Goal: Task Accomplishment & Management: Complete application form

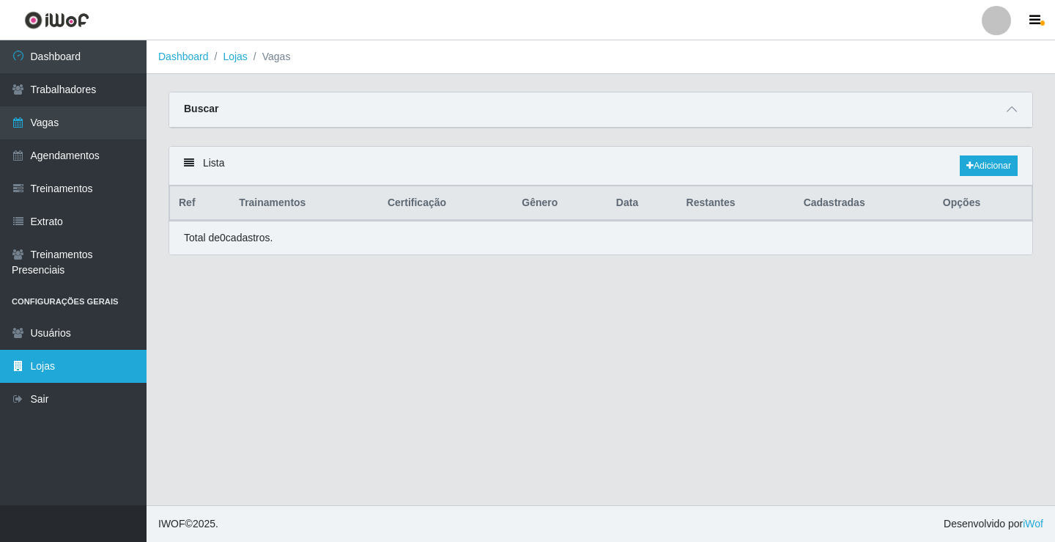
click at [43, 366] on link "Lojas" at bounding box center [73, 366] width 147 height 33
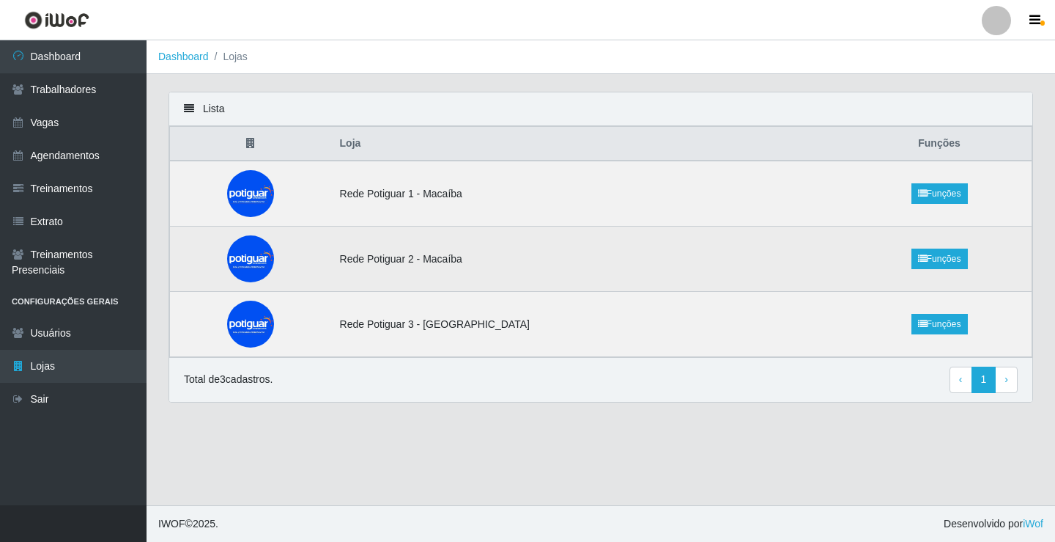
click at [387, 264] on td "Rede Potiguar 2 - Macaíba" at bounding box center [589, 258] width 517 height 65
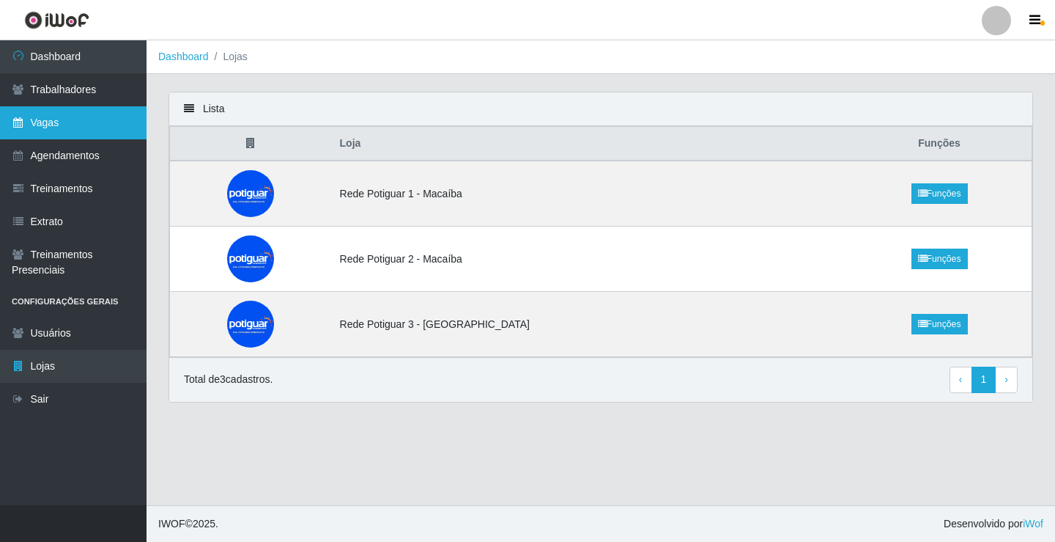
click at [54, 123] on link "Vagas" at bounding box center [73, 122] width 147 height 33
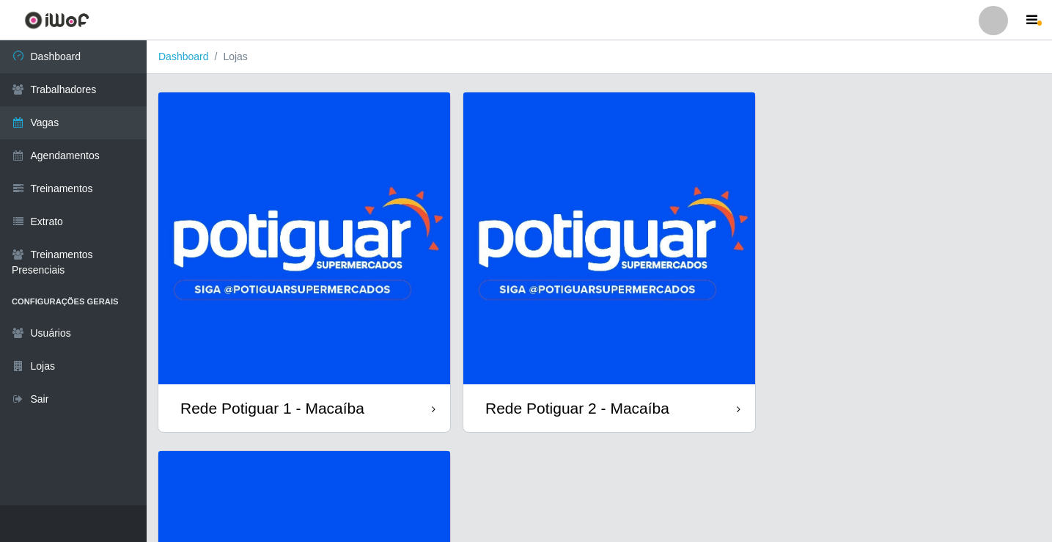
click at [633, 281] on img at bounding box center [609, 238] width 292 height 292
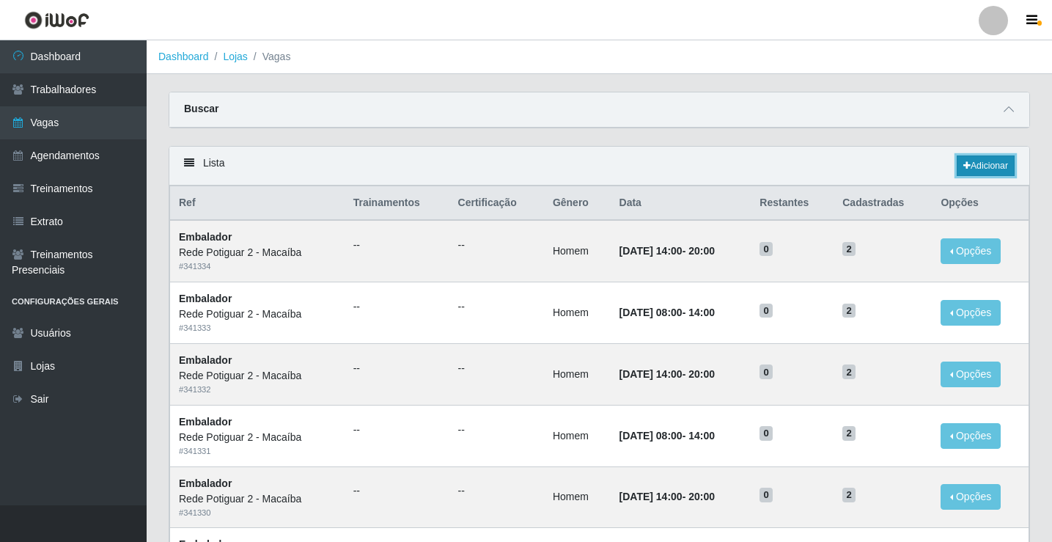
click at [976, 160] on link "Adicionar" at bounding box center [985, 165] width 58 height 21
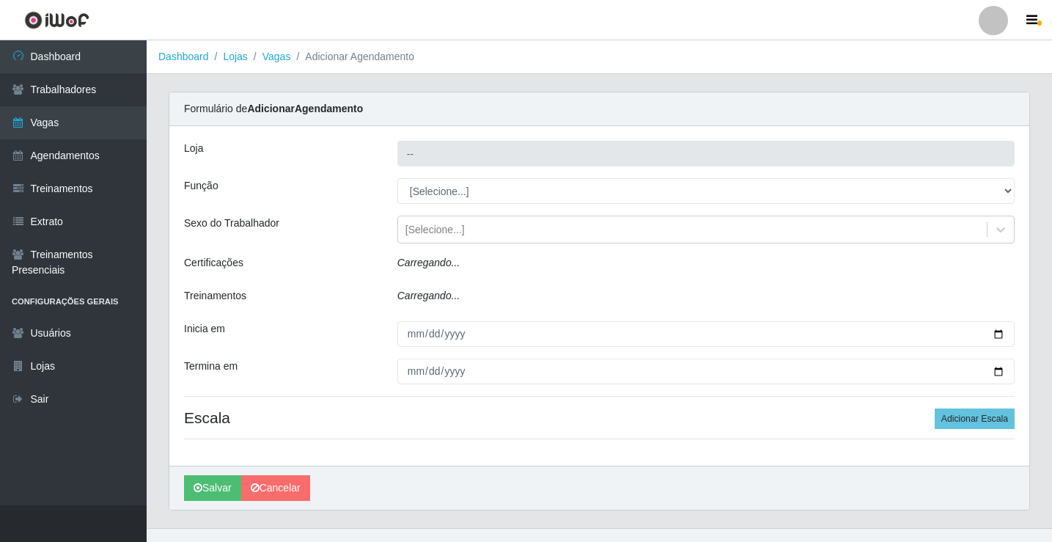
type input "Rede Potiguar 2 - Macaíba"
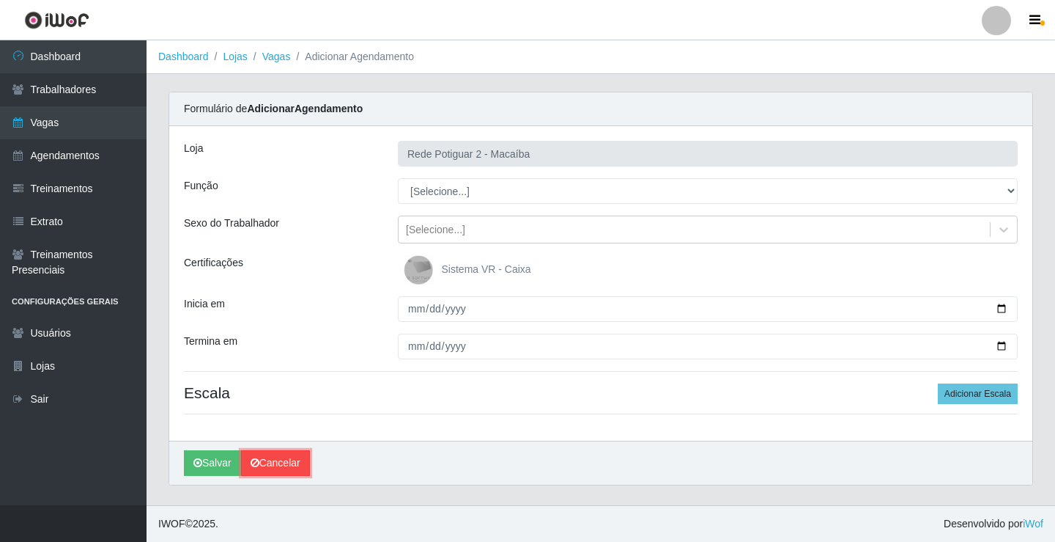
click at [267, 461] on link "Cancelar" at bounding box center [275, 463] width 69 height 26
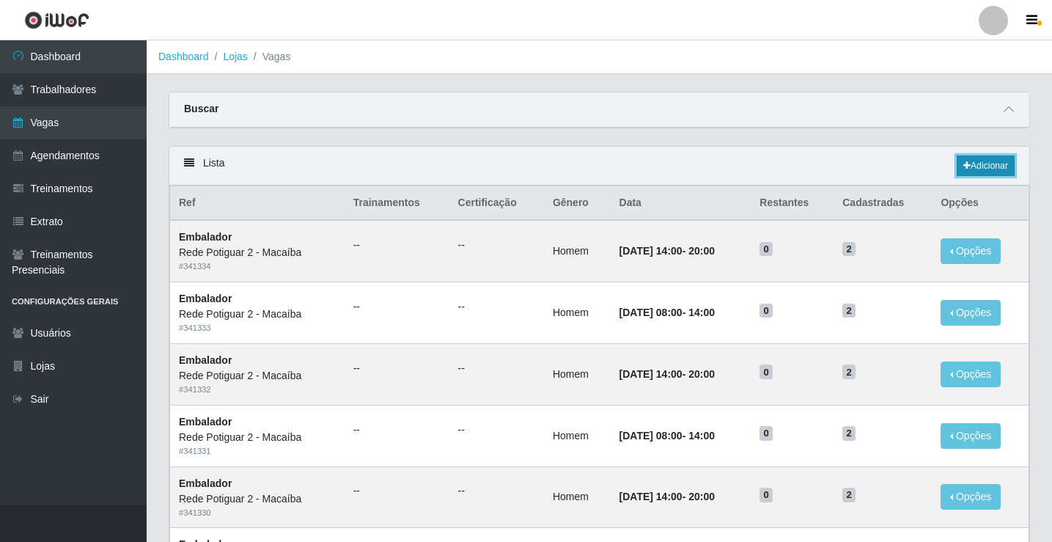
click at [1007, 166] on link "Adicionar" at bounding box center [985, 165] width 58 height 21
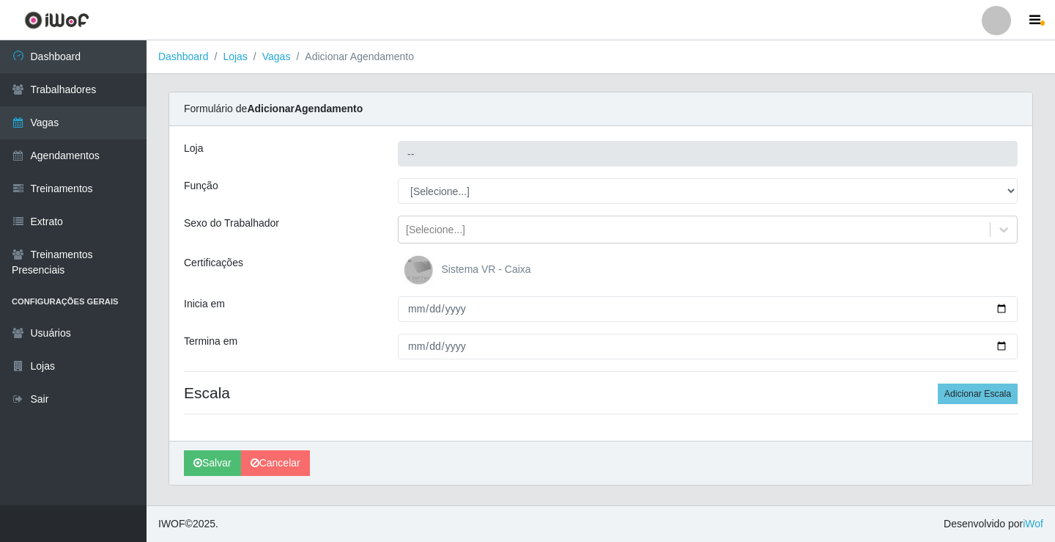
type input "Rede Potiguar 2 - Macaíba"
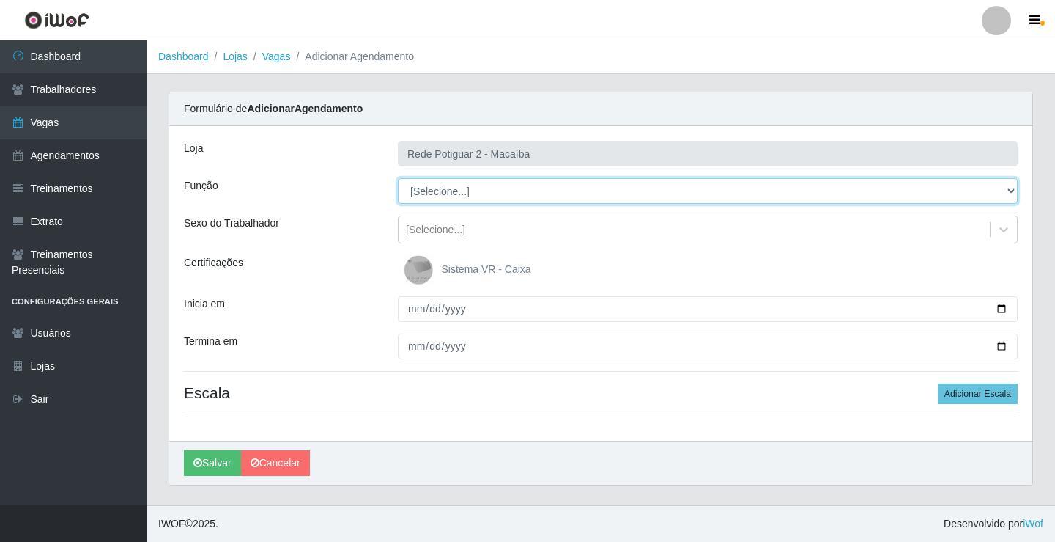
click at [505, 191] on select "[Selecione...] ASG ASG + ASG ++ Auxiliar de Estoque Balconista Embalador Reposi…" at bounding box center [708, 191] width 620 height 26
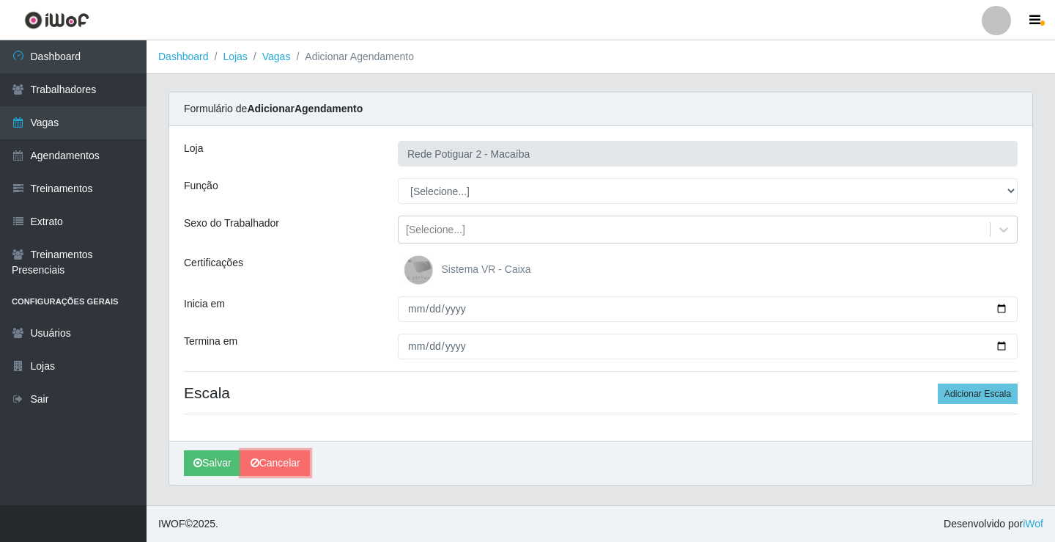
click at [270, 465] on link "Cancelar" at bounding box center [275, 463] width 69 height 26
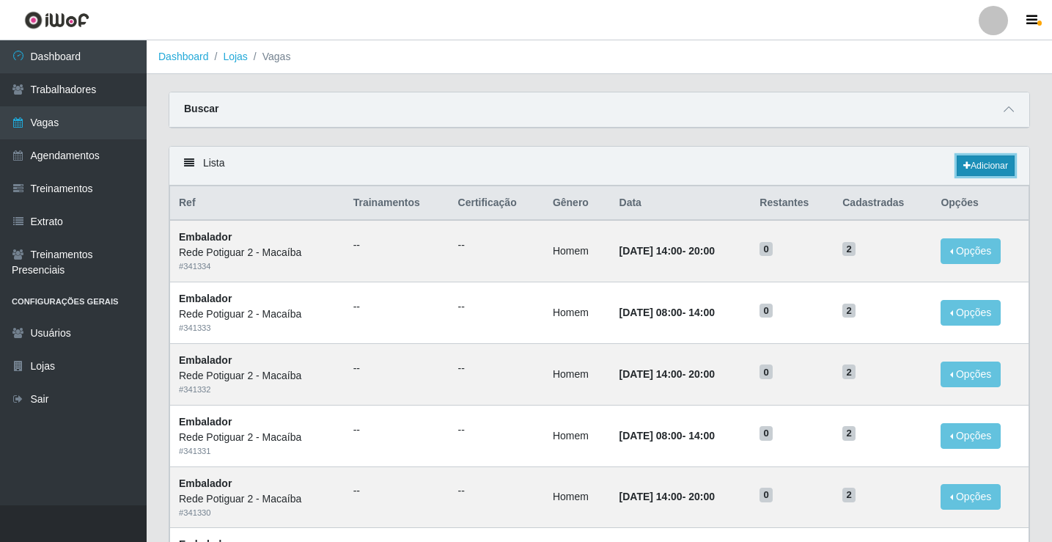
click at [978, 165] on link "Adicionar" at bounding box center [985, 165] width 58 height 21
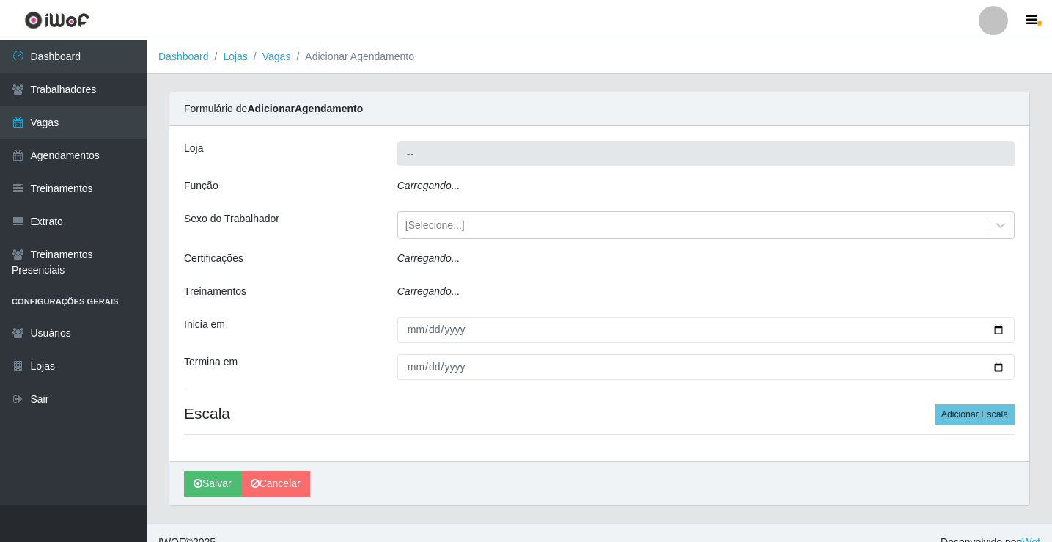
type input "Rede Potiguar 2 - Macaíba"
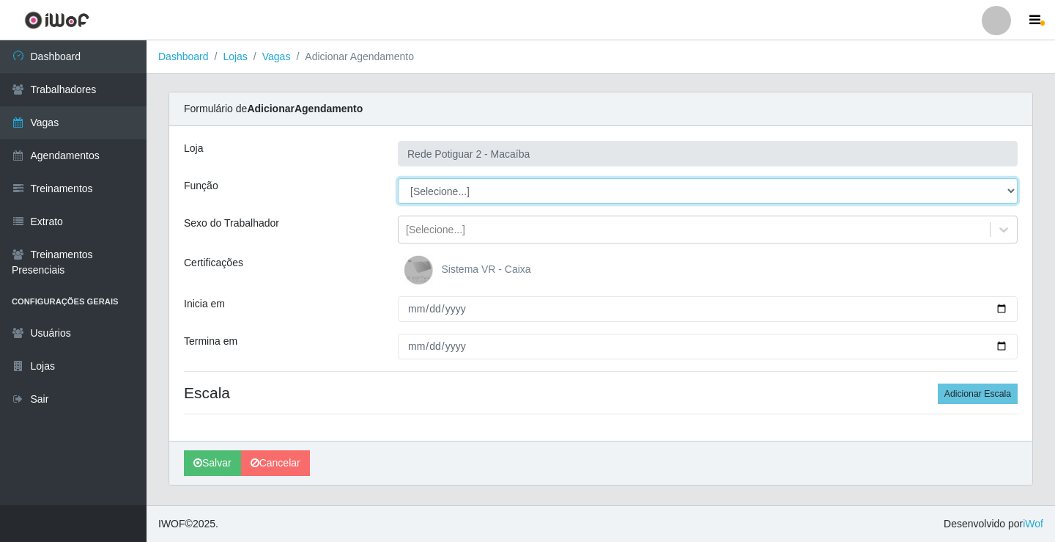
click at [475, 185] on select "[Selecione...] ASG ASG + ASG ++ Auxiliar de Estoque Balconista Embalador Reposi…" at bounding box center [708, 191] width 620 height 26
select select "16"
click at [398, 178] on select "[Selecione...] ASG ASG + ASG ++ Auxiliar de Estoque Balconista Embalador Reposi…" at bounding box center [708, 191] width 620 height 26
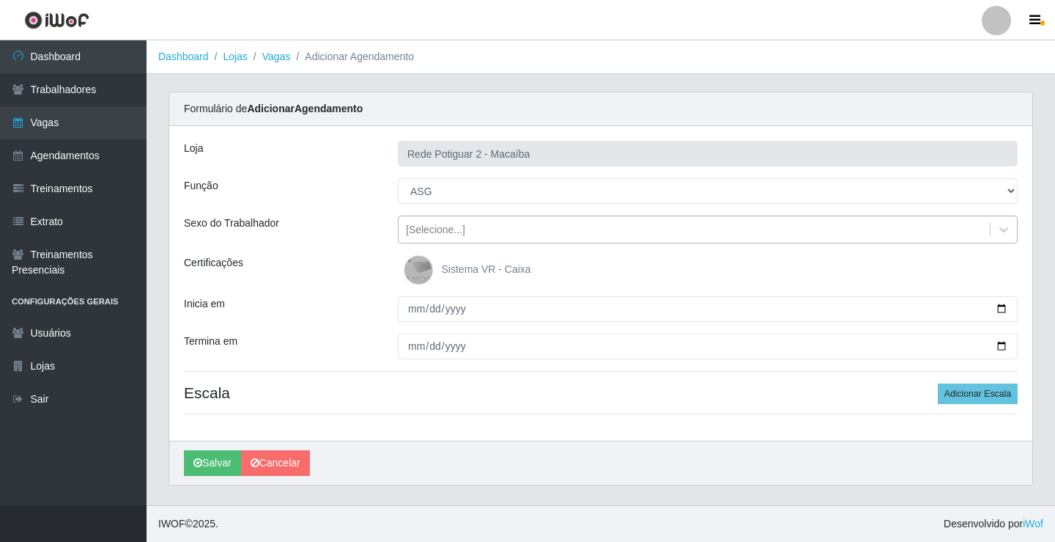
click at [432, 232] on div "[Selecione...]" at bounding box center [435, 229] width 59 height 15
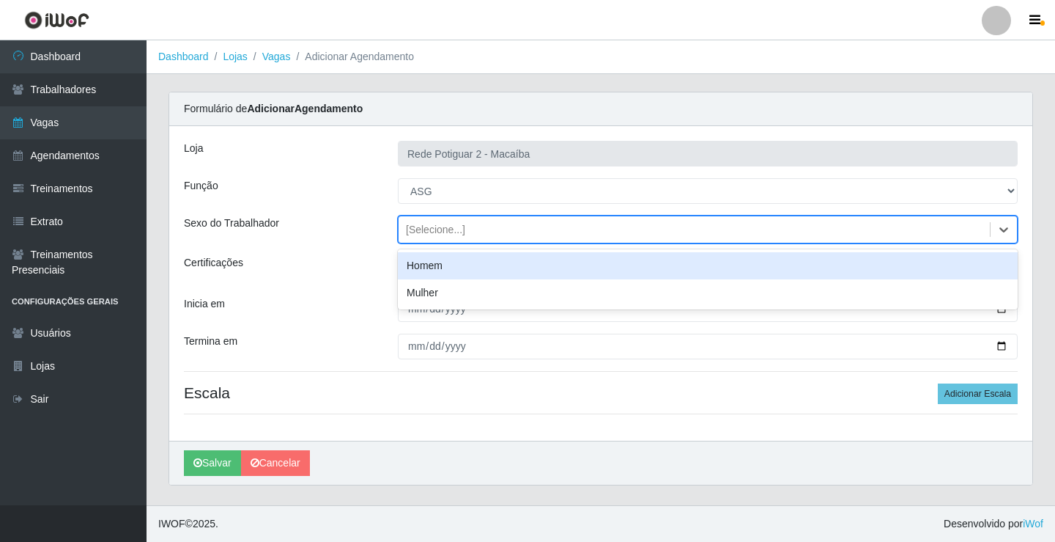
click at [427, 265] on div "Homem" at bounding box center [708, 265] width 620 height 27
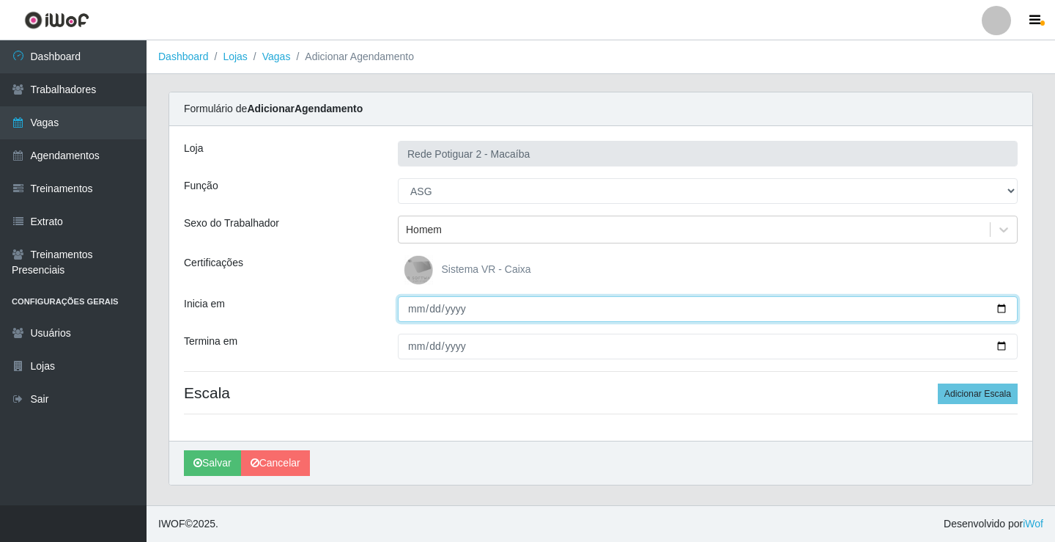
click at [472, 310] on input "Inicia em" at bounding box center [708, 309] width 620 height 26
type input "[DATE]"
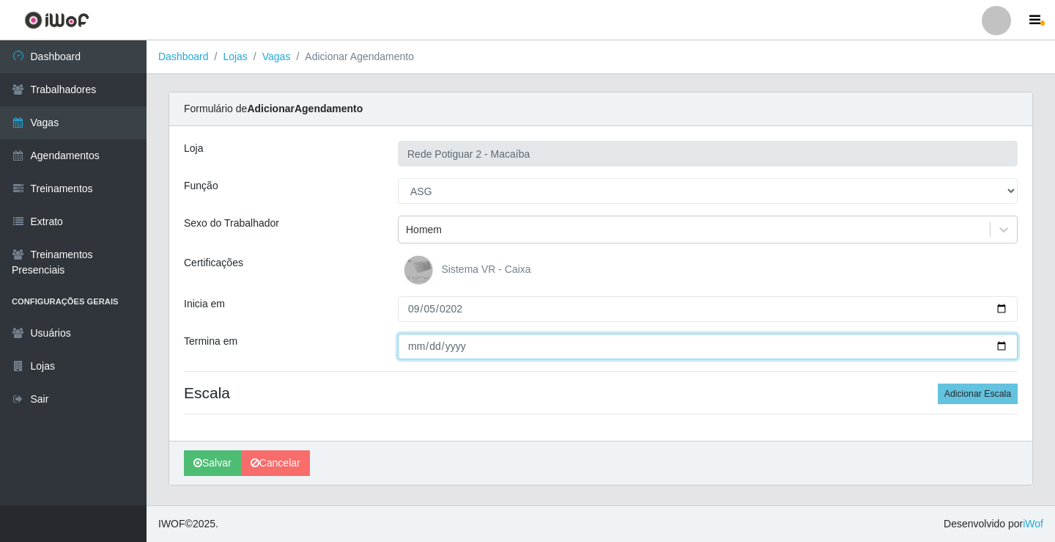
click at [424, 337] on input "Termina em" at bounding box center [708, 346] width 620 height 26
type input "[DATE]"
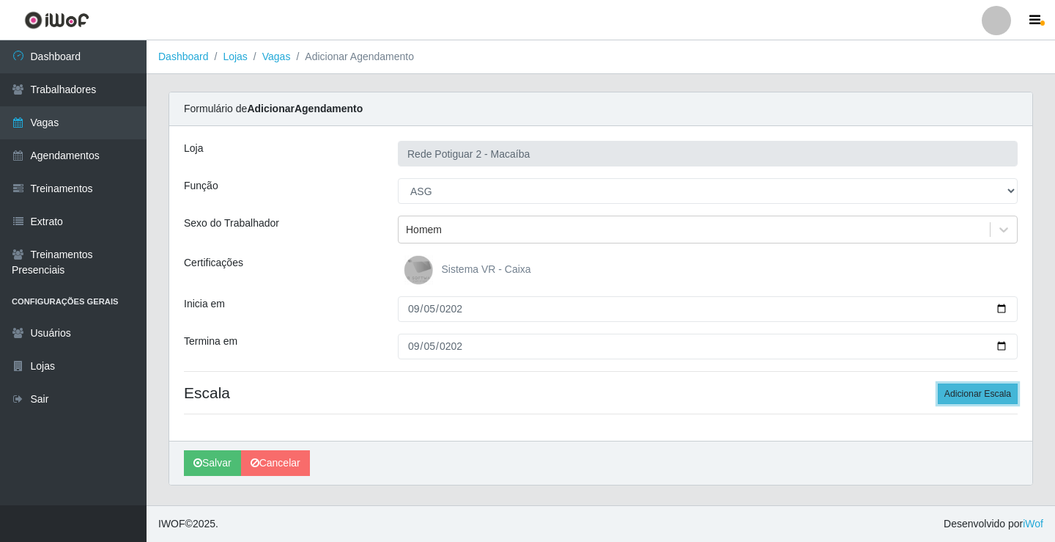
click at [964, 399] on button "Adicionar Escala" at bounding box center [978, 393] width 80 height 21
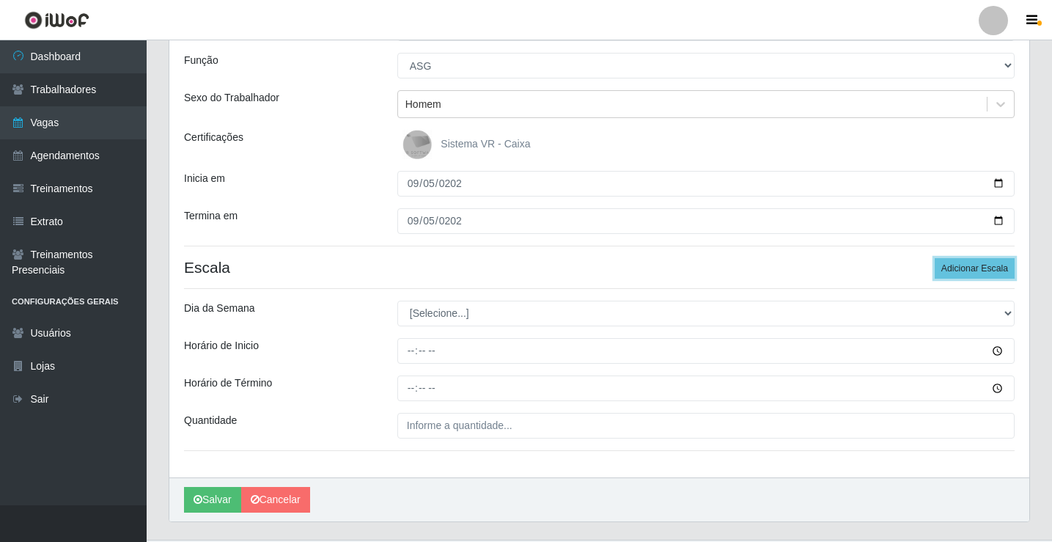
scroll to position [147, 0]
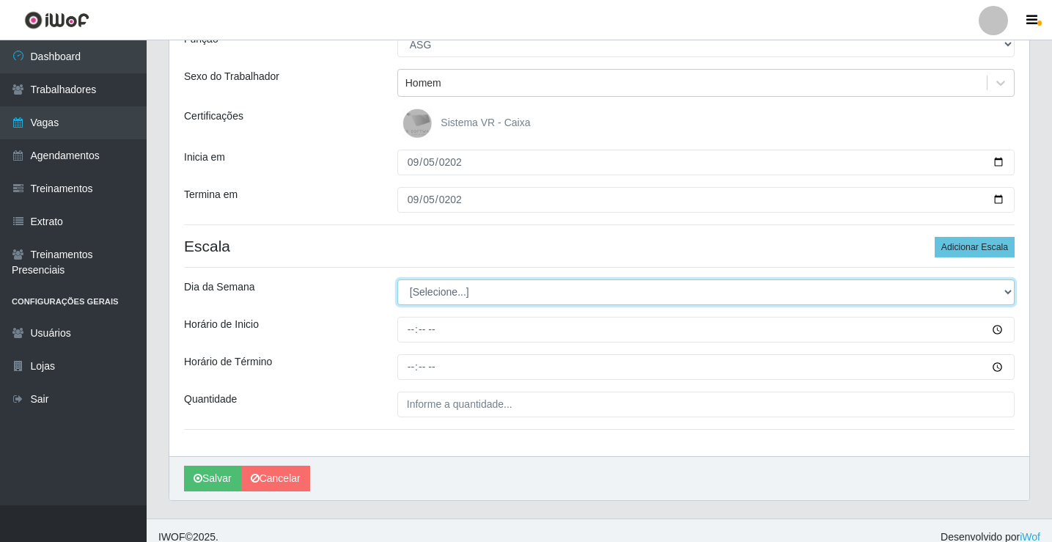
click at [509, 289] on select "[Selecione...] Segunda Terça Quarta Quinta Sexta Sábado Domingo" at bounding box center [705, 292] width 617 height 26
select select "5"
click at [397, 279] on select "[Selecione...] Segunda Terça Quarta Quinta Sexta Sábado Domingo" at bounding box center [705, 292] width 617 height 26
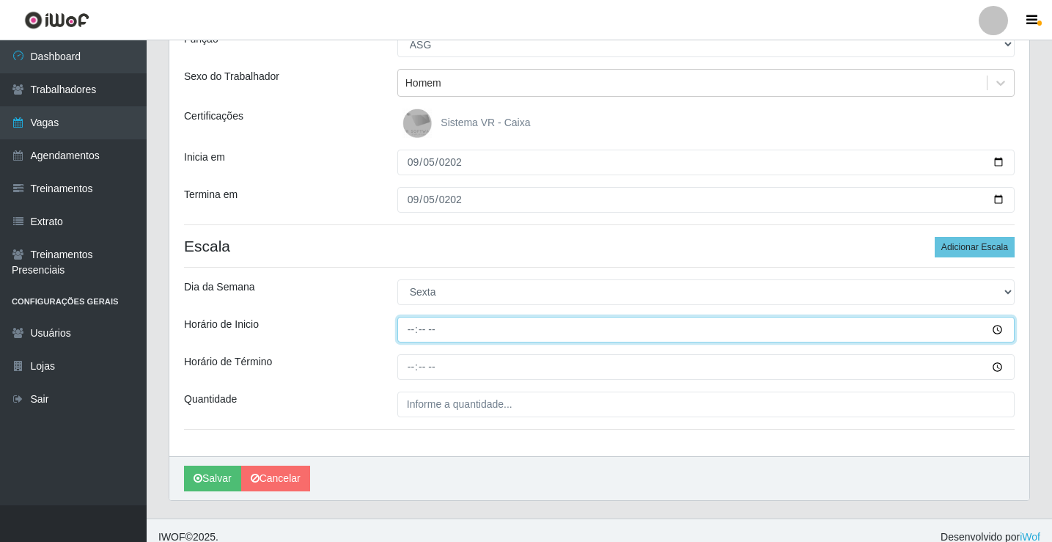
click at [443, 328] on input "Horário de Inicio" at bounding box center [705, 330] width 617 height 26
type input "08:00"
click at [184, 465] on button "Salvar" at bounding box center [212, 478] width 57 height 26
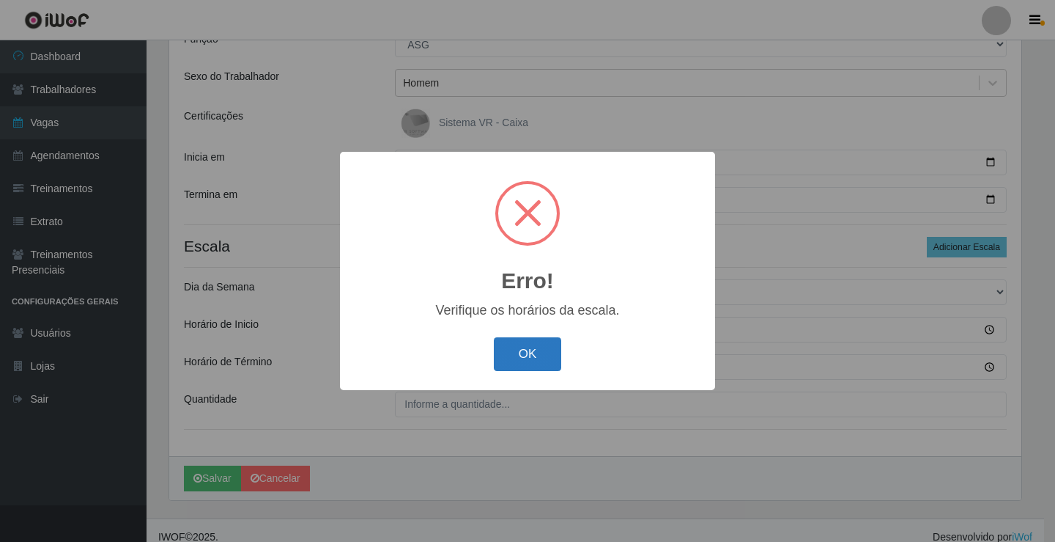
click at [518, 346] on button "OK" at bounding box center [528, 354] width 68 height 34
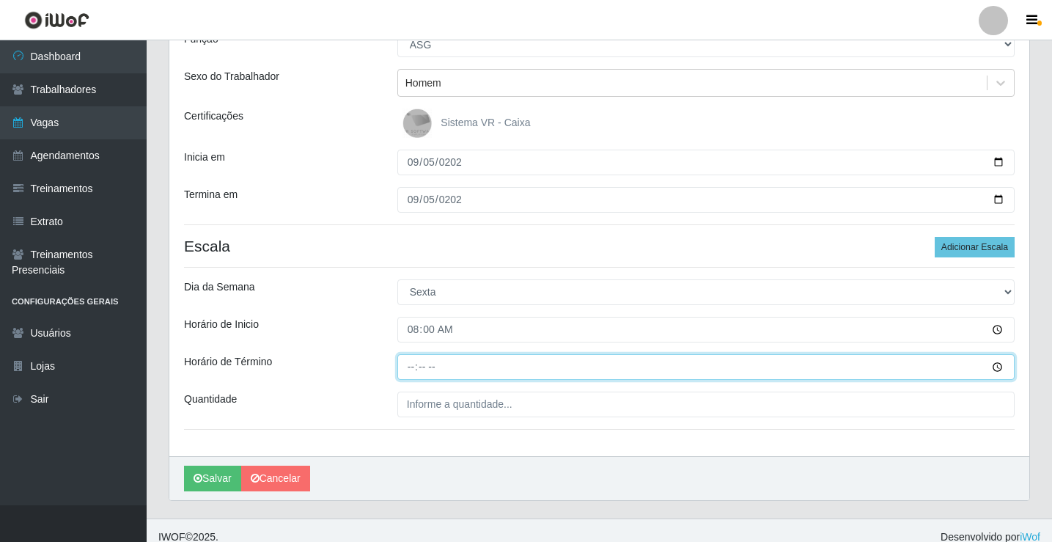
click at [491, 364] on input "Horário de Término" at bounding box center [705, 367] width 617 height 26
type input "14:00"
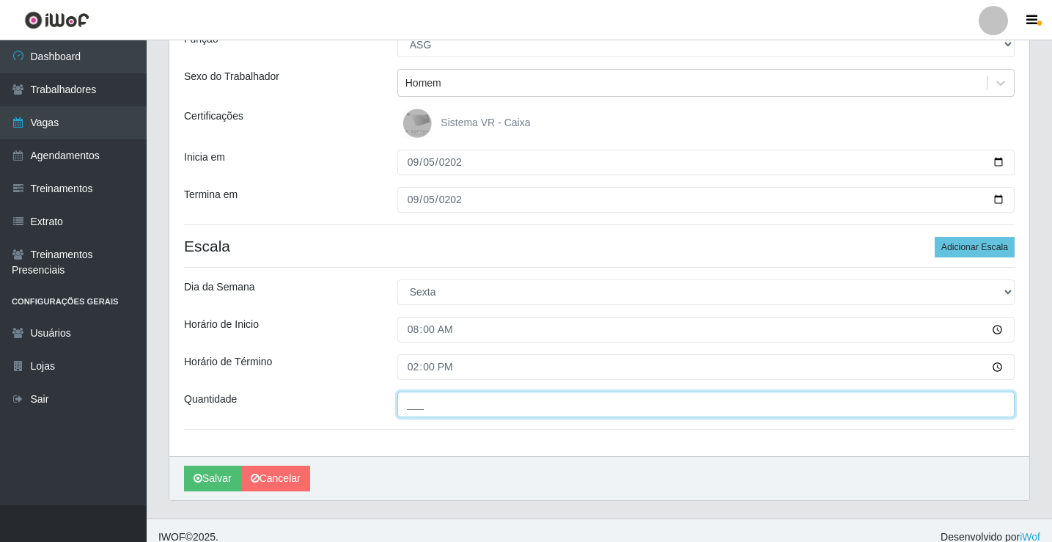
click at [479, 409] on input "___" at bounding box center [705, 404] width 617 height 26
type input "01_"
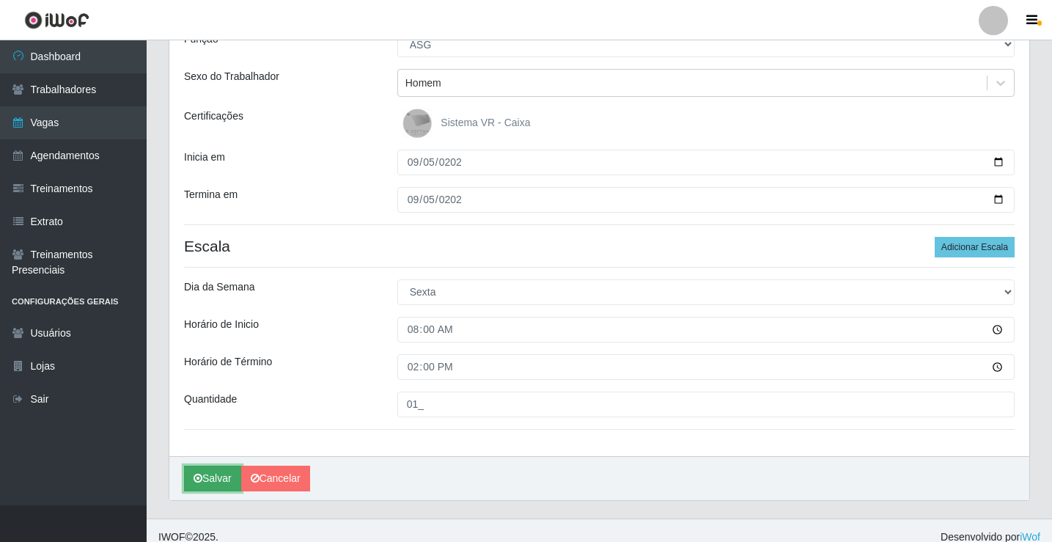
click at [208, 475] on button "Salvar" at bounding box center [212, 478] width 57 height 26
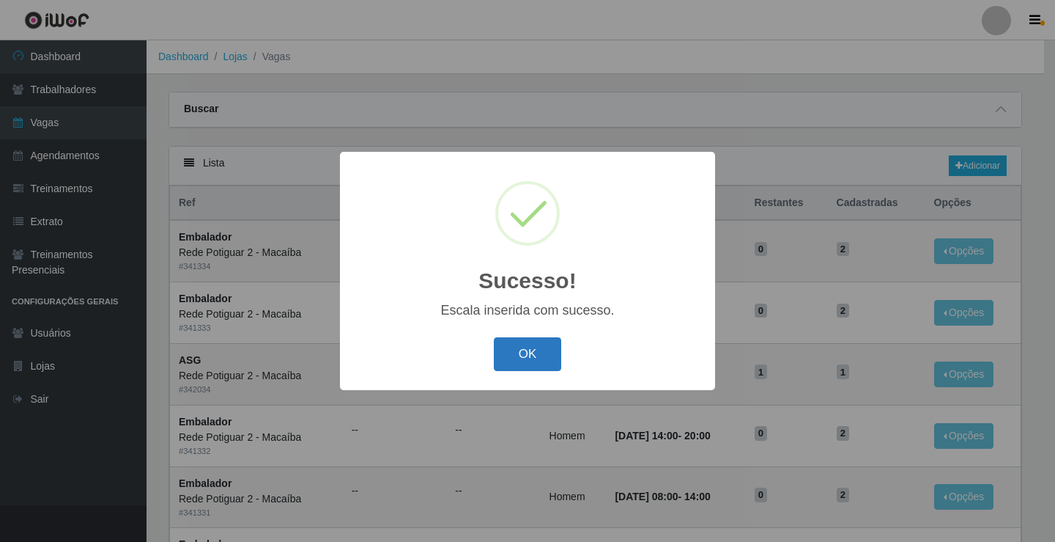
click at [534, 354] on button "OK" at bounding box center [528, 354] width 68 height 34
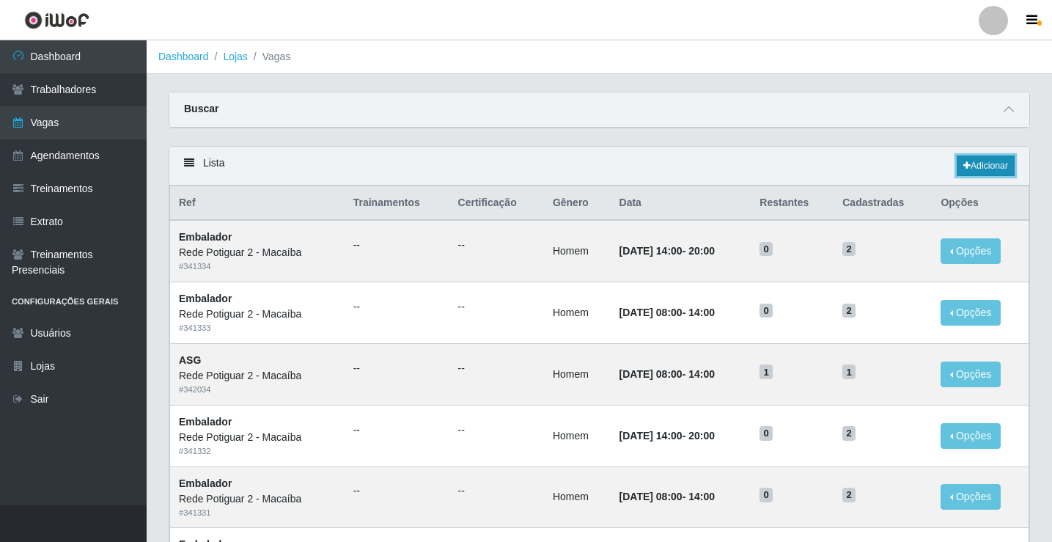
click at [994, 166] on link "Adicionar" at bounding box center [985, 165] width 58 height 21
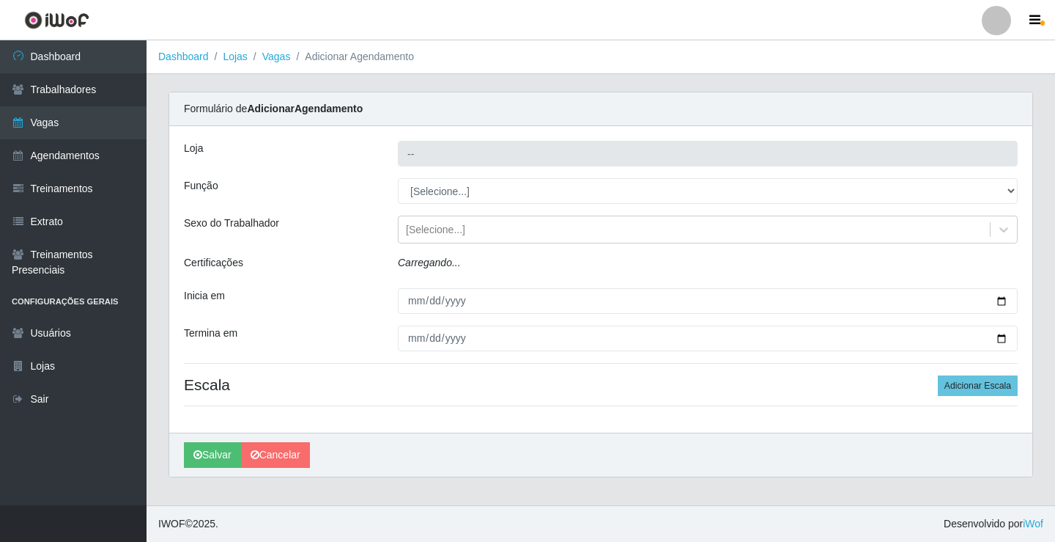
type input "Rede Potiguar 2 - Macaíba"
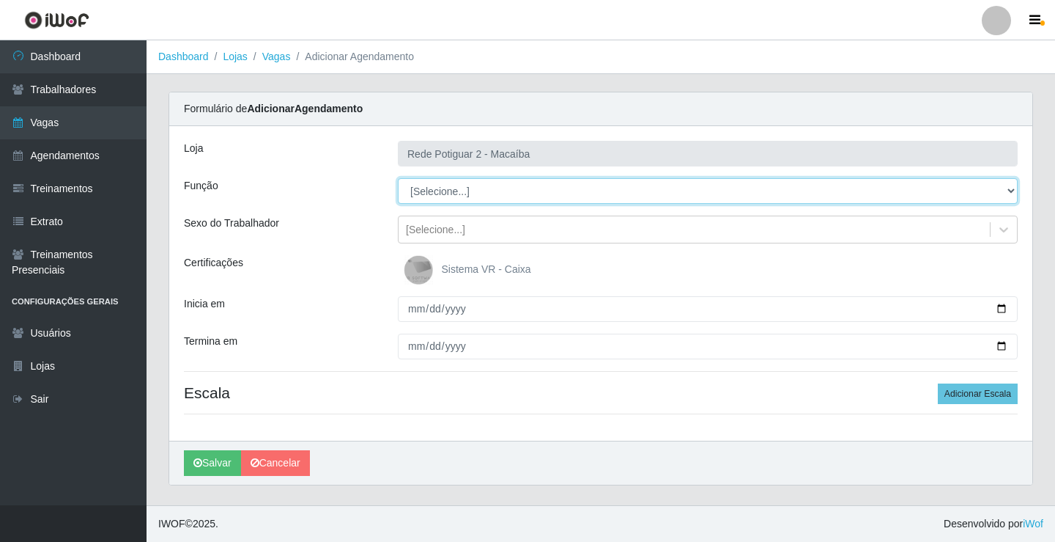
click at [449, 186] on select "[Selecione...] ASG ASG + ASG ++ Auxiliar de Estoque Balconista Embalador Reposi…" at bounding box center [708, 191] width 620 height 26
select select "16"
click at [398, 178] on select "[Selecione...] ASG ASG + ASG ++ Auxiliar de Estoque Balconista Embalador Reposi…" at bounding box center [708, 191] width 620 height 26
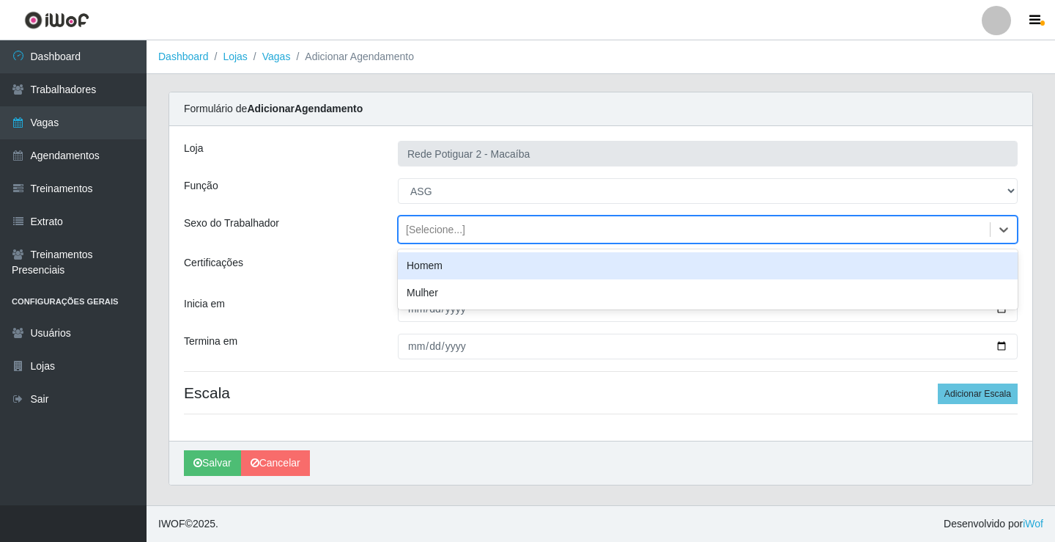
click at [433, 230] on div "[Selecione...]" at bounding box center [435, 229] width 59 height 15
click at [432, 269] on div "Homem" at bounding box center [708, 265] width 620 height 27
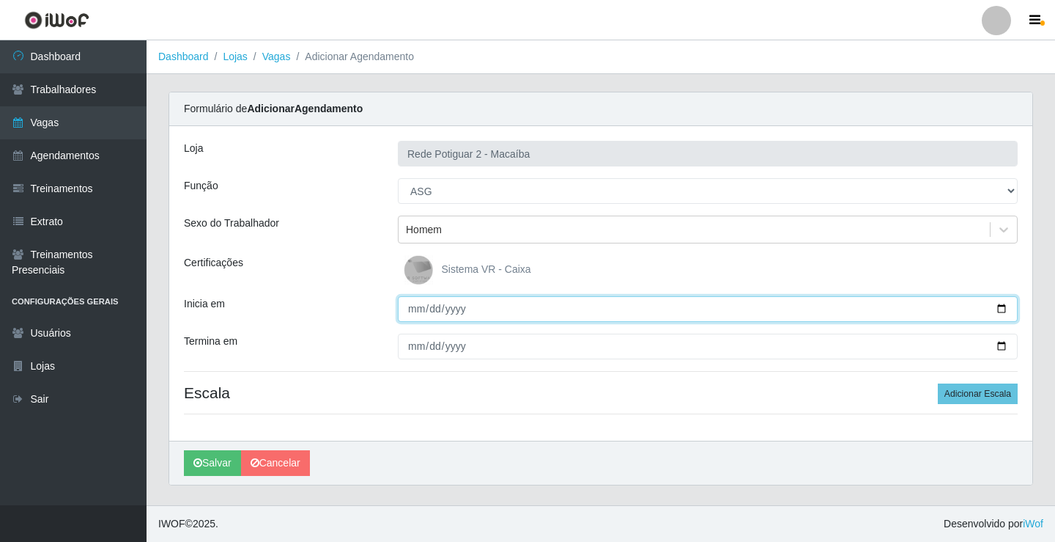
click at [418, 309] on input "Inicia em" at bounding box center [708, 309] width 620 height 26
type input "[DATE]"
click at [184, 450] on button "Salvar" at bounding box center [212, 463] width 57 height 26
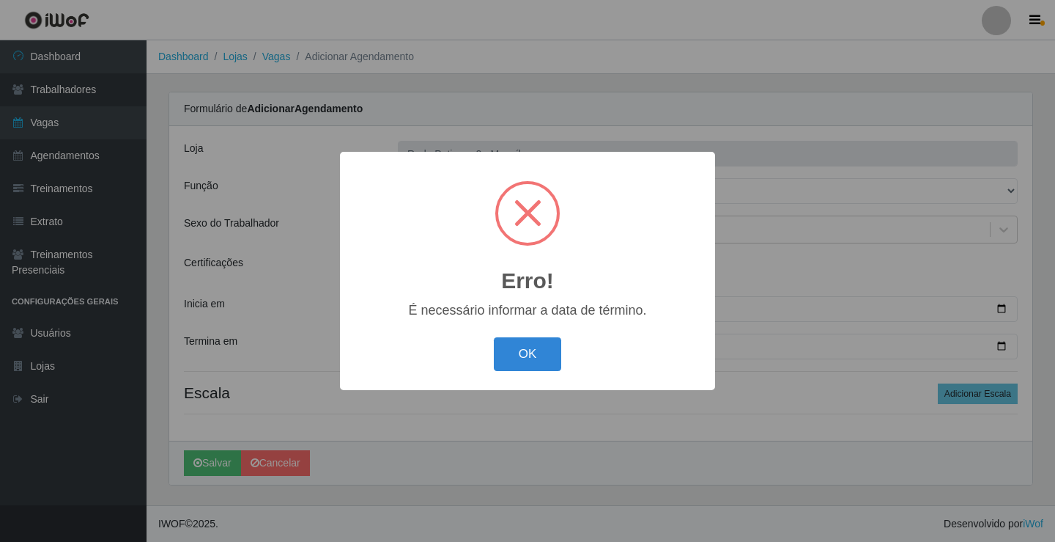
click at [494, 337] on button "OK" at bounding box center [528, 354] width 68 height 34
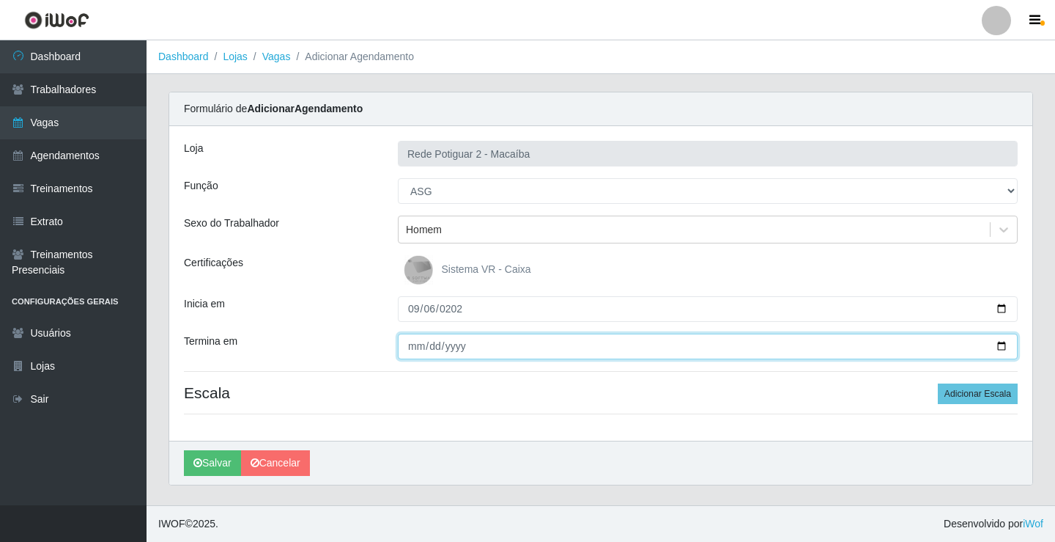
click at [454, 345] on input "Termina em" at bounding box center [708, 346] width 620 height 26
type input "[DATE]"
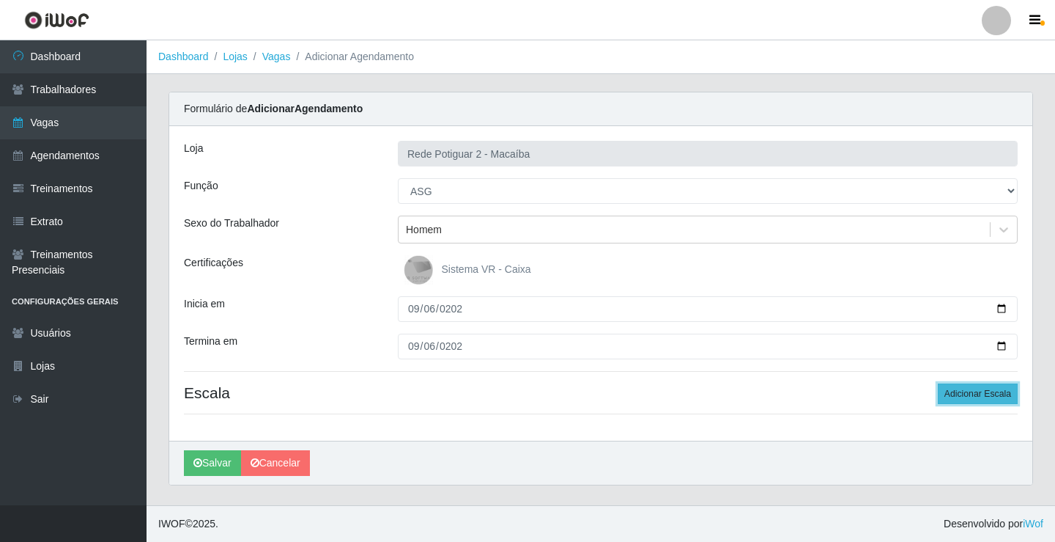
click at [975, 391] on button "Adicionar Escala" at bounding box center [978, 393] width 80 height 21
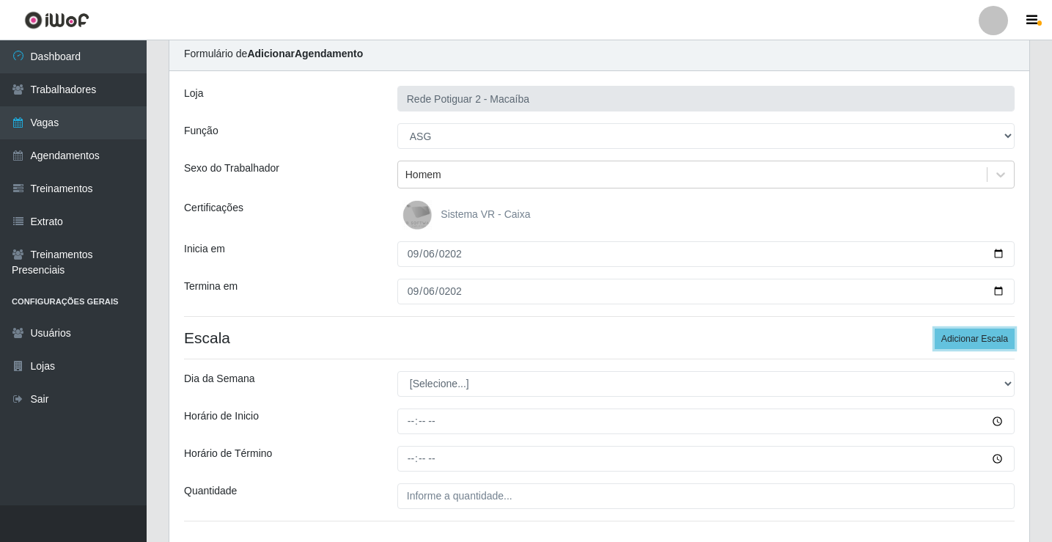
scroll to position [147, 0]
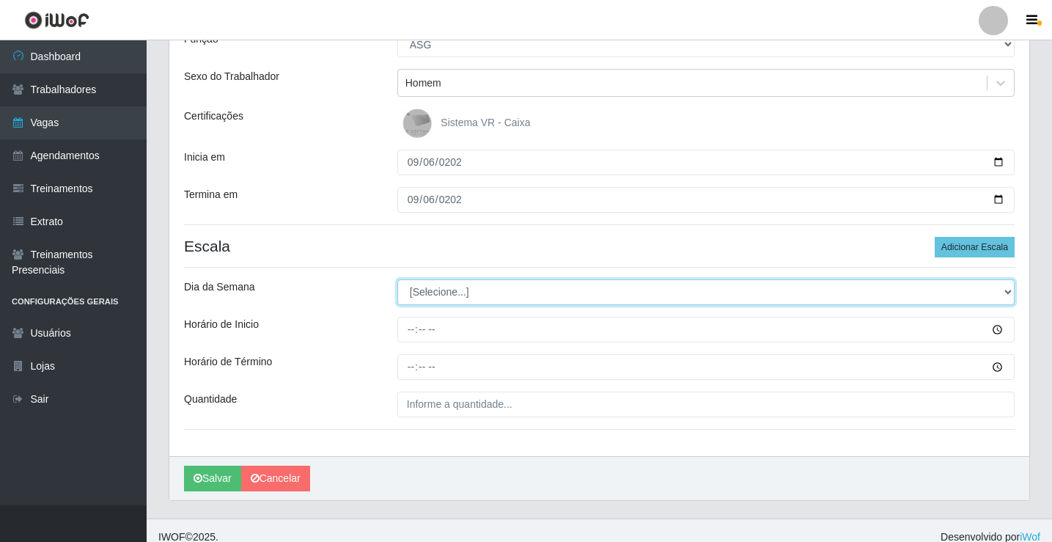
click at [492, 295] on select "[Selecione...] Segunda Terça Quarta Quinta Sexta Sábado Domingo" at bounding box center [705, 292] width 617 height 26
select select "6"
click at [397, 279] on select "[Selecione...] Segunda Terça Quarta Quinta Sexta Sábado Domingo" at bounding box center [705, 292] width 617 height 26
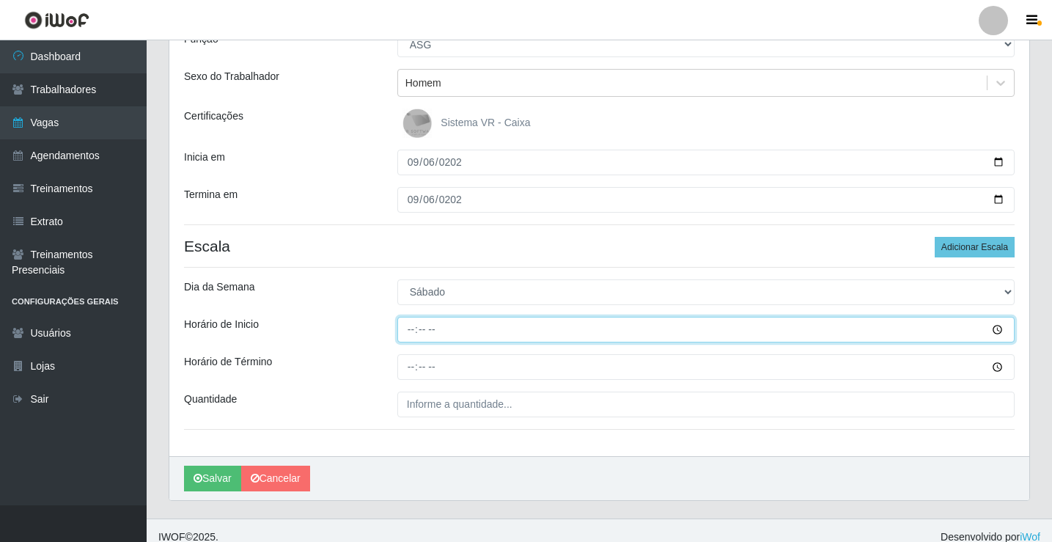
click at [406, 326] on input "Horário de Inicio" at bounding box center [705, 330] width 617 height 26
type input "08:00"
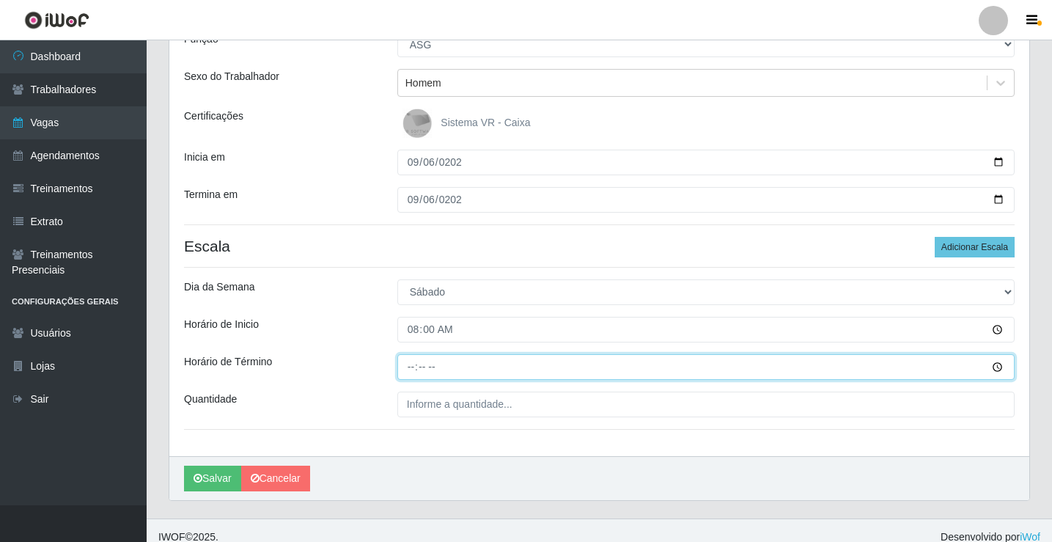
click at [403, 370] on input "Horário de Término" at bounding box center [705, 367] width 617 height 26
type input "14:00"
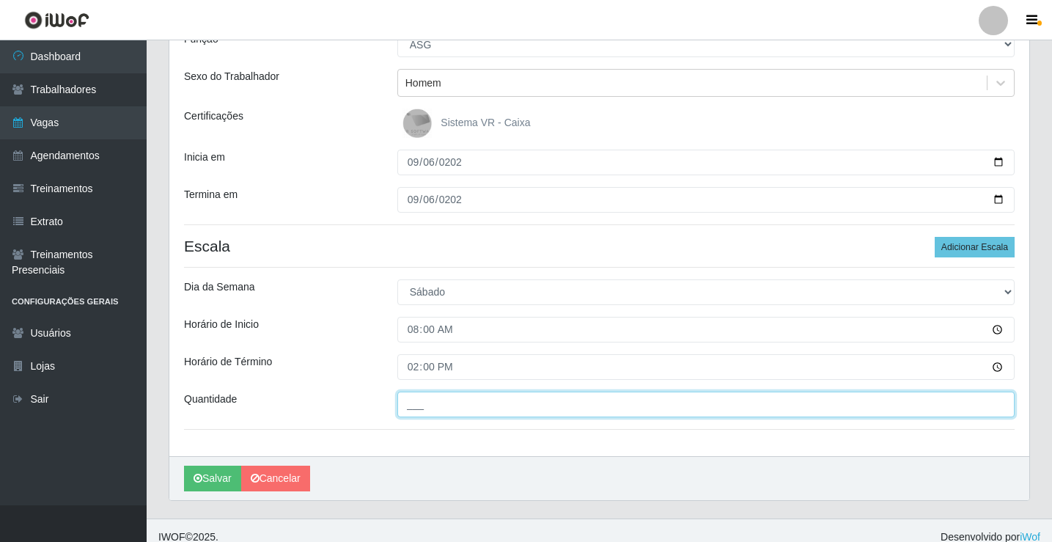
click at [432, 394] on input "___" at bounding box center [705, 404] width 617 height 26
type input "01_"
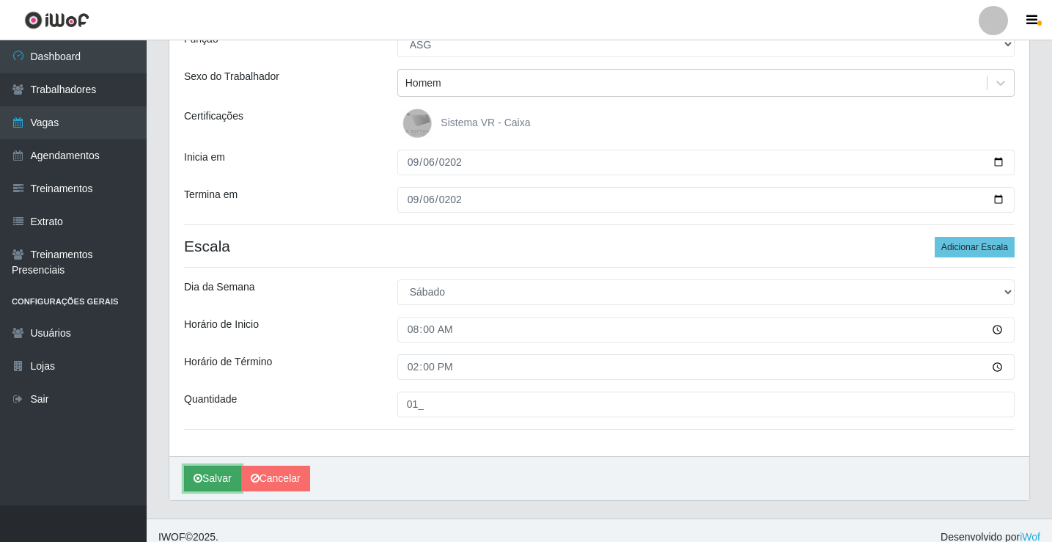
click at [226, 477] on button "Salvar" at bounding box center [212, 478] width 57 height 26
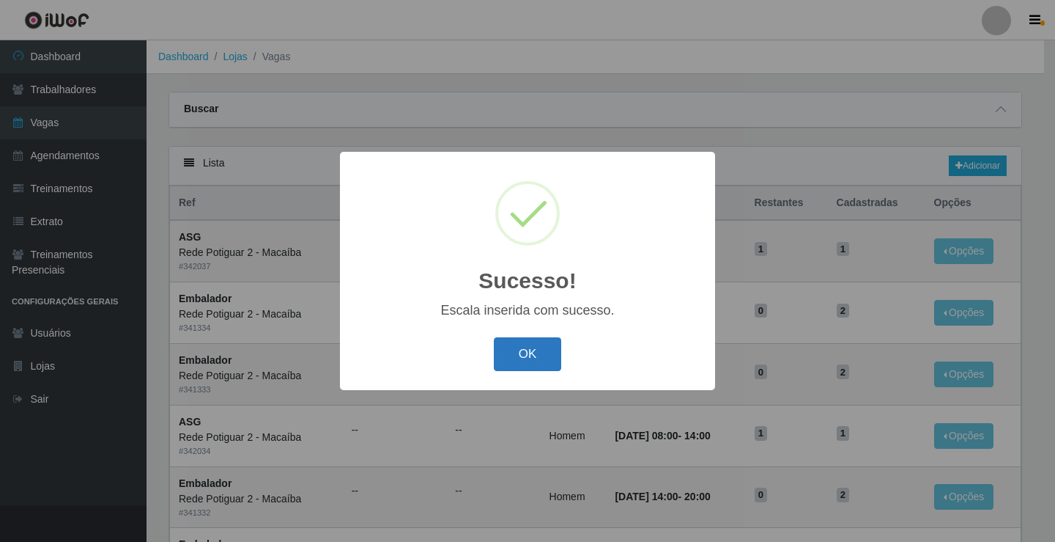
click at [526, 350] on button "OK" at bounding box center [528, 354] width 68 height 34
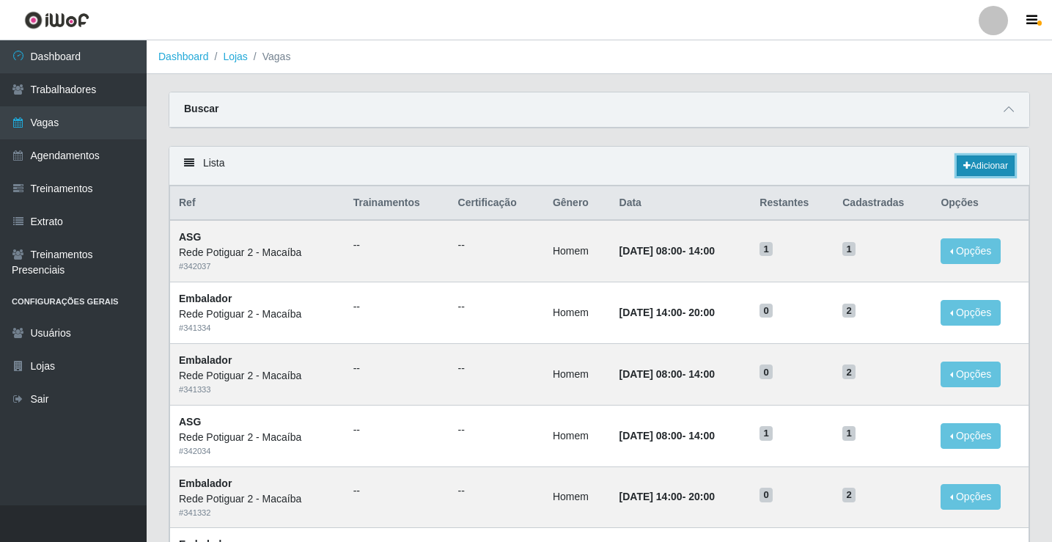
click at [994, 162] on link "Adicionar" at bounding box center [985, 165] width 58 height 21
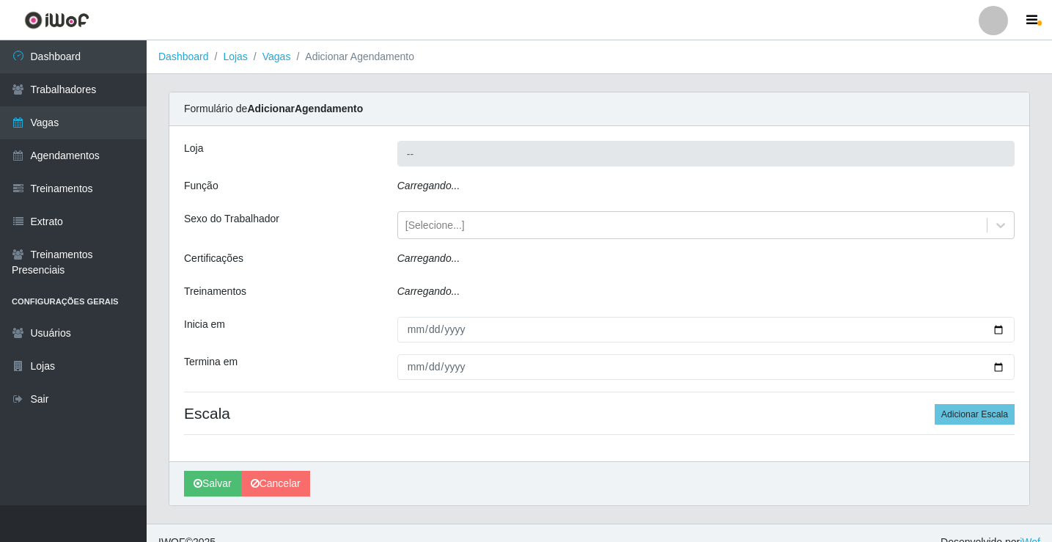
type input "Rede Potiguar 2 - Macaíba"
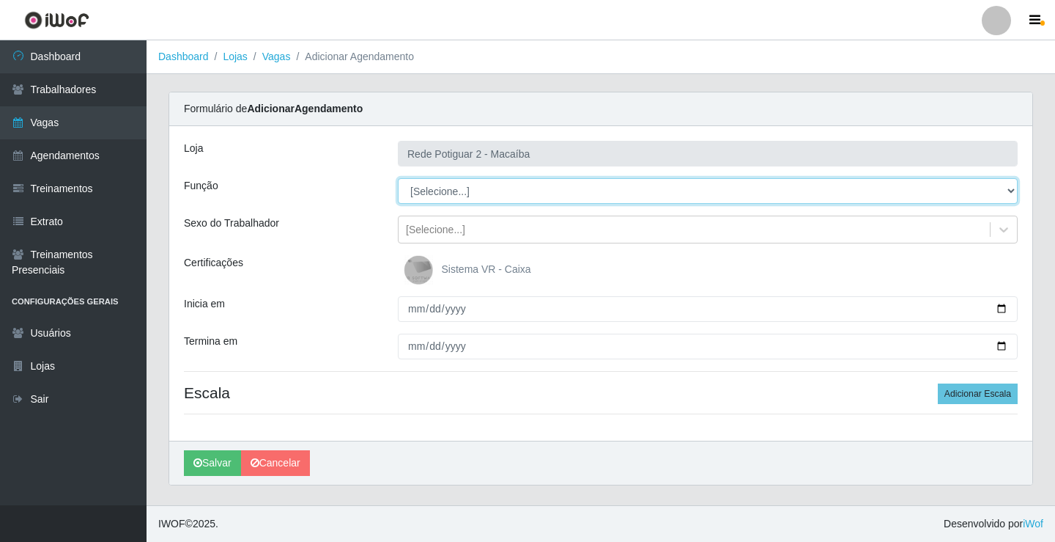
click at [460, 191] on select "[Selecione...] ASG ASG + ASG ++ Auxiliar de Estoque Balconista Embalador Reposi…" at bounding box center [708, 191] width 620 height 26
select select "16"
click at [398, 178] on select "[Selecione...] ASG ASG + ASG ++ Auxiliar de Estoque Balconista Embalador Reposi…" at bounding box center [708, 191] width 620 height 26
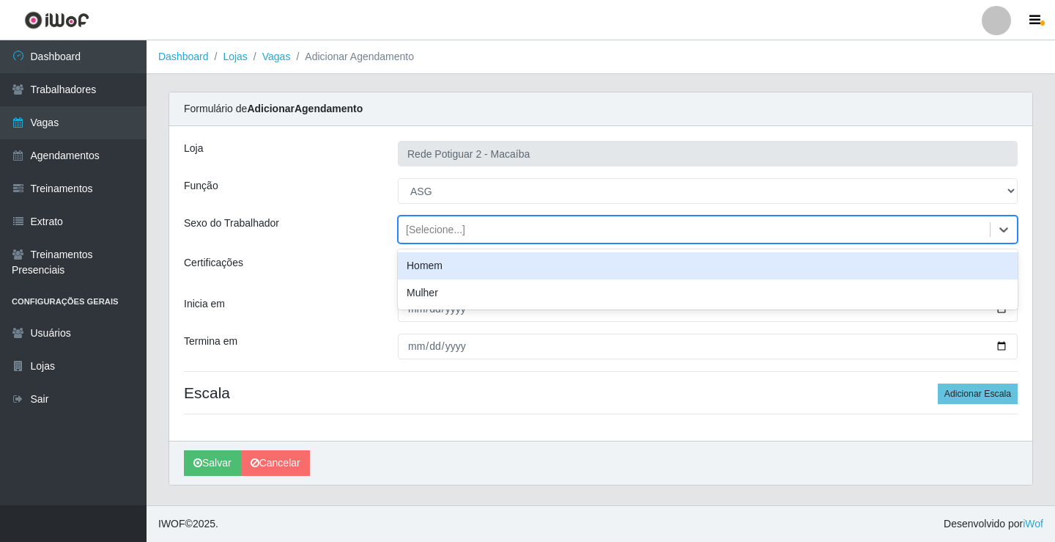
click at [450, 229] on div "[Selecione...]" at bounding box center [435, 229] width 59 height 15
click at [441, 261] on div "Homem" at bounding box center [708, 265] width 620 height 27
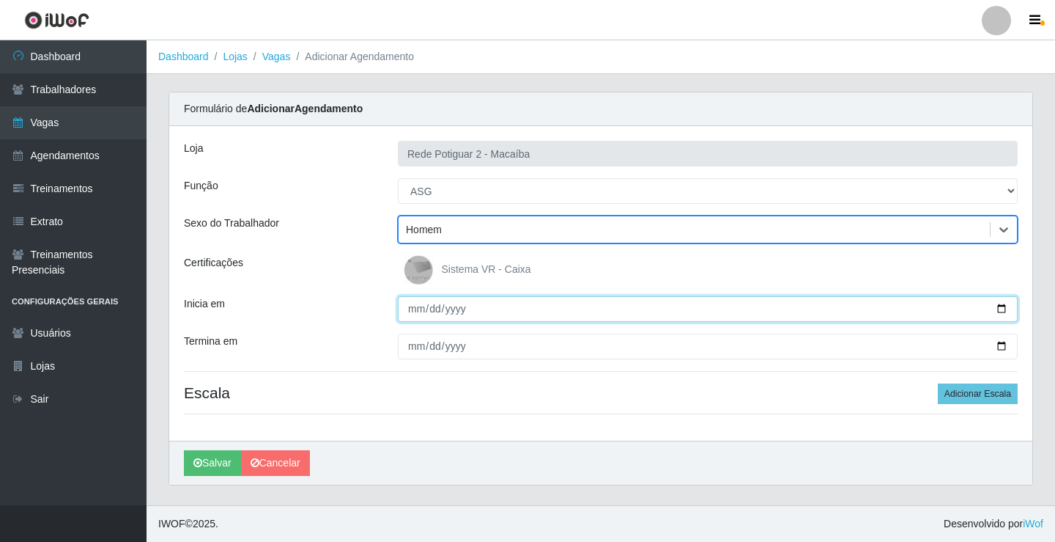
click at [409, 310] on input "Inicia em" at bounding box center [708, 309] width 620 height 26
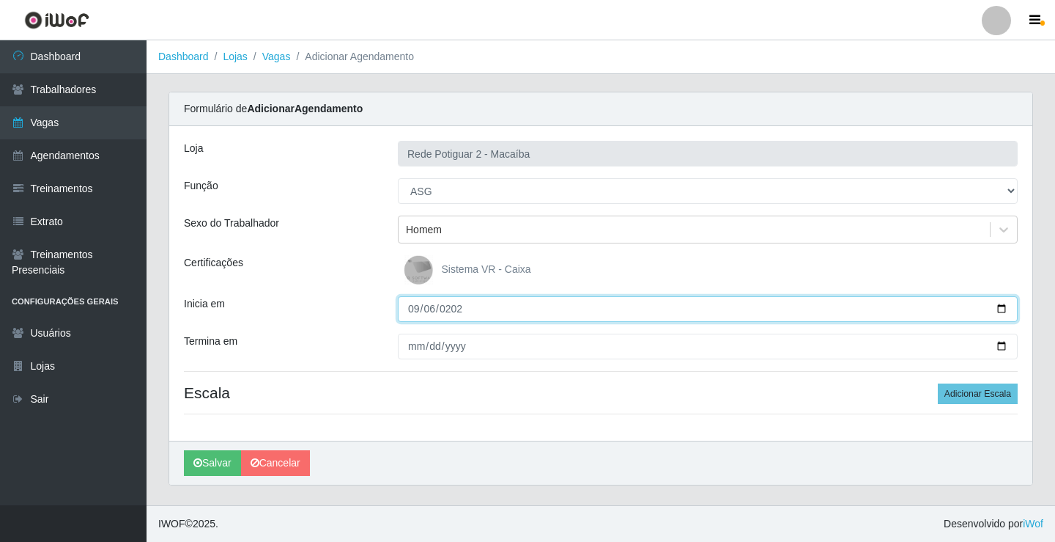
type input "[DATE]"
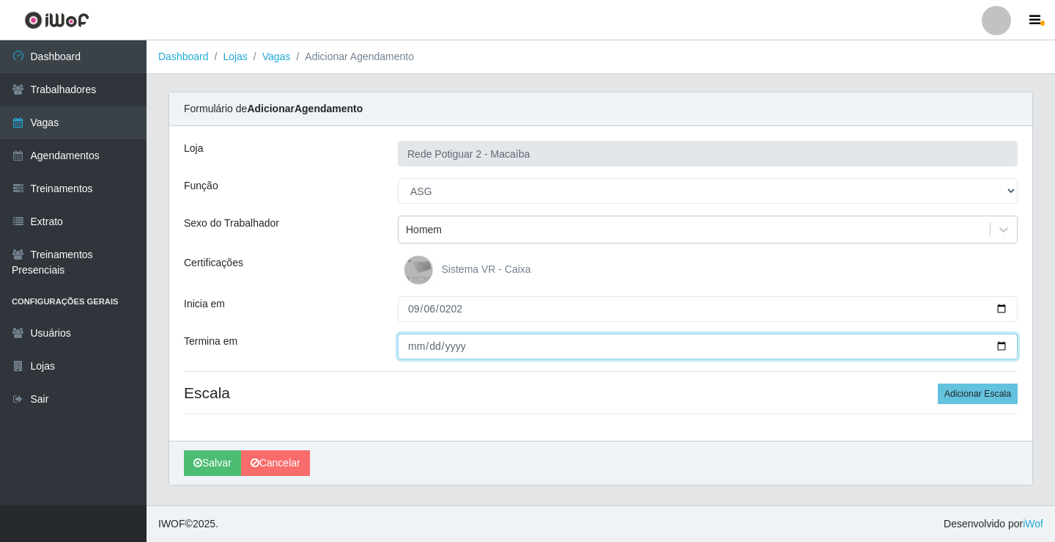
click at [417, 344] on input "Termina em" at bounding box center [708, 346] width 620 height 26
type input "[DATE]"
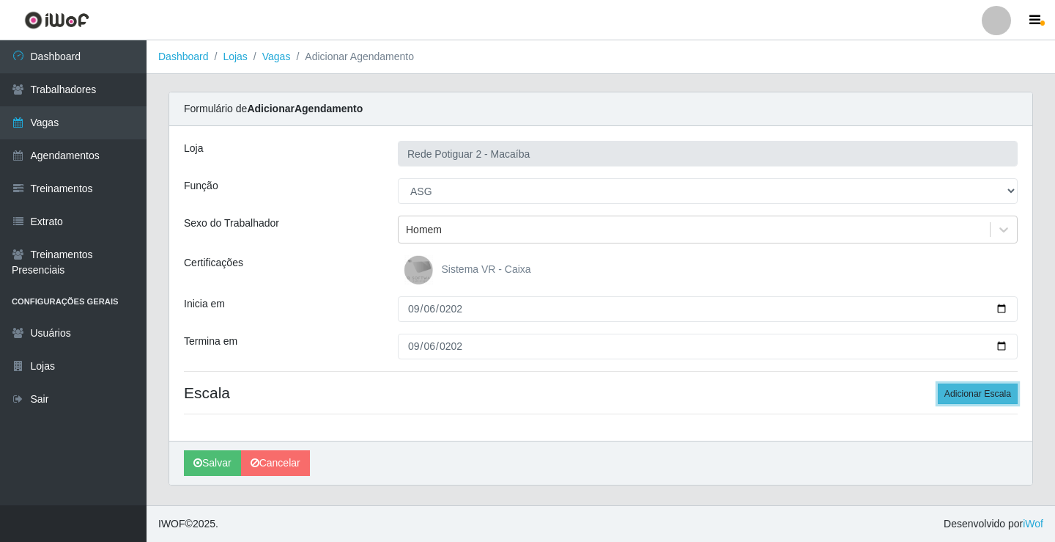
click at [957, 394] on button "Adicionar Escala" at bounding box center [978, 393] width 80 height 21
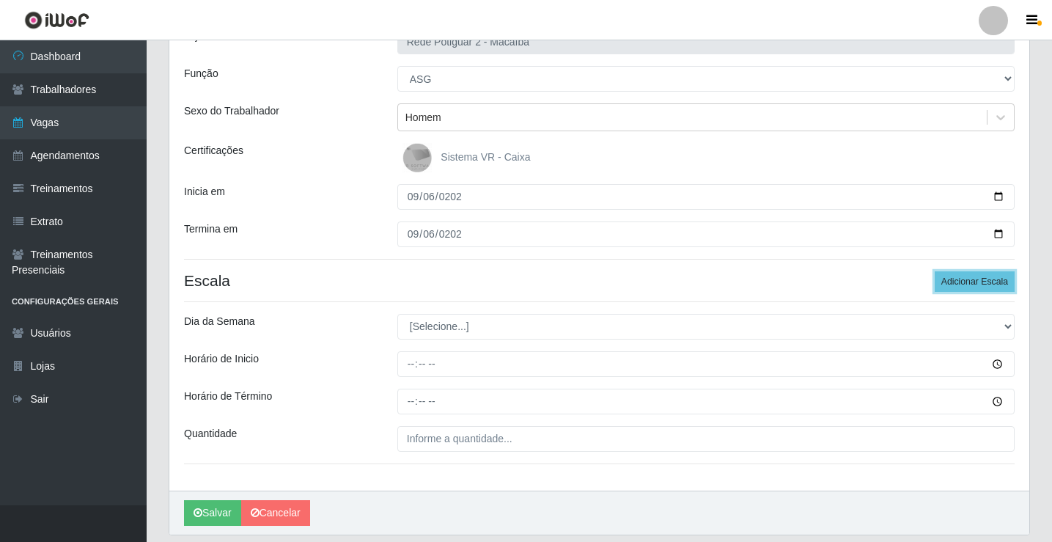
scroll to position [147, 0]
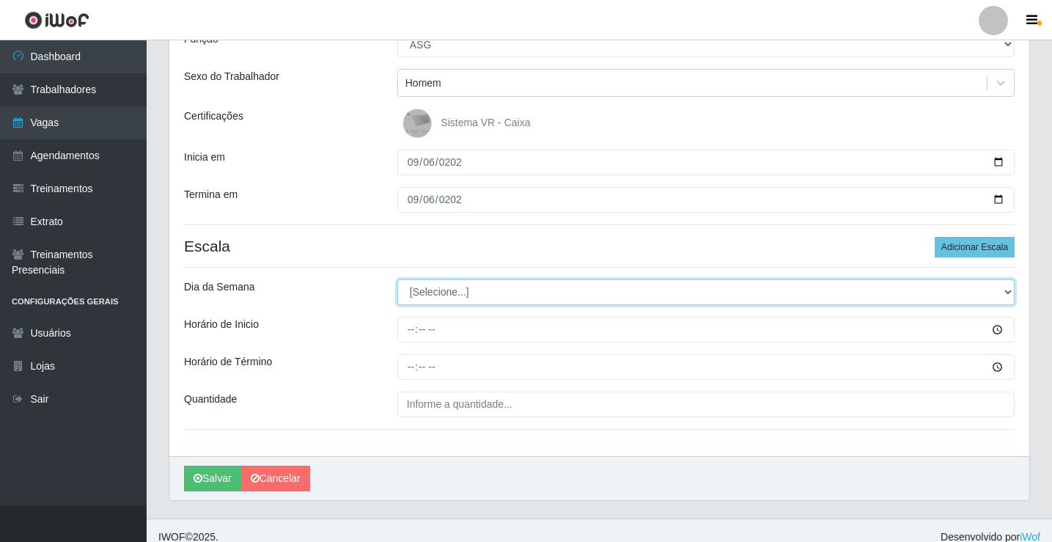
click at [517, 293] on select "[Selecione...] Segunda Terça Quarta Quinta Sexta Sábado Domingo" at bounding box center [705, 292] width 617 height 26
select select "6"
click at [397, 279] on select "[Selecione...] Segunda Terça Quarta Quinta Sexta Sábado Domingo" at bounding box center [705, 292] width 617 height 26
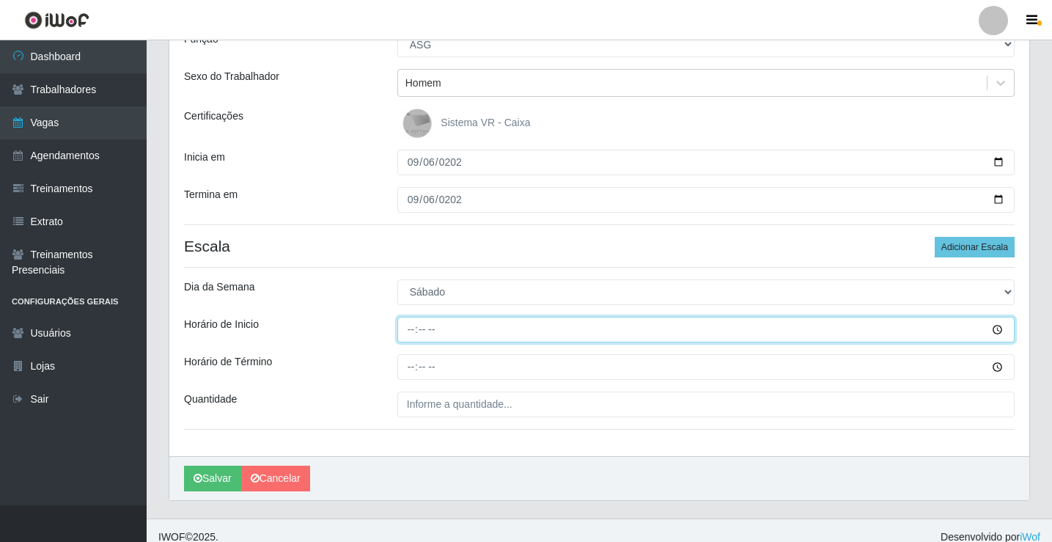
click at [402, 329] on input "Horário de Inicio" at bounding box center [705, 330] width 617 height 26
type input "14:00"
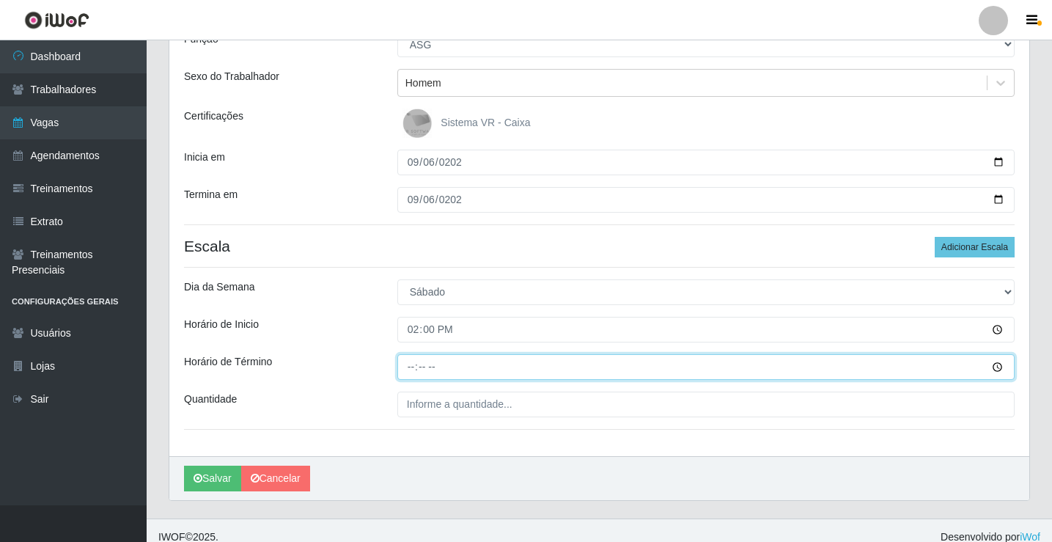
click at [418, 355] on input "Horário de Término" at bounding box center [705, 367] width 617 height 26
click at [413, 361] on input "Horário de Término" at bounding box center [705, 367] width 617 height 26
type input "20:00"
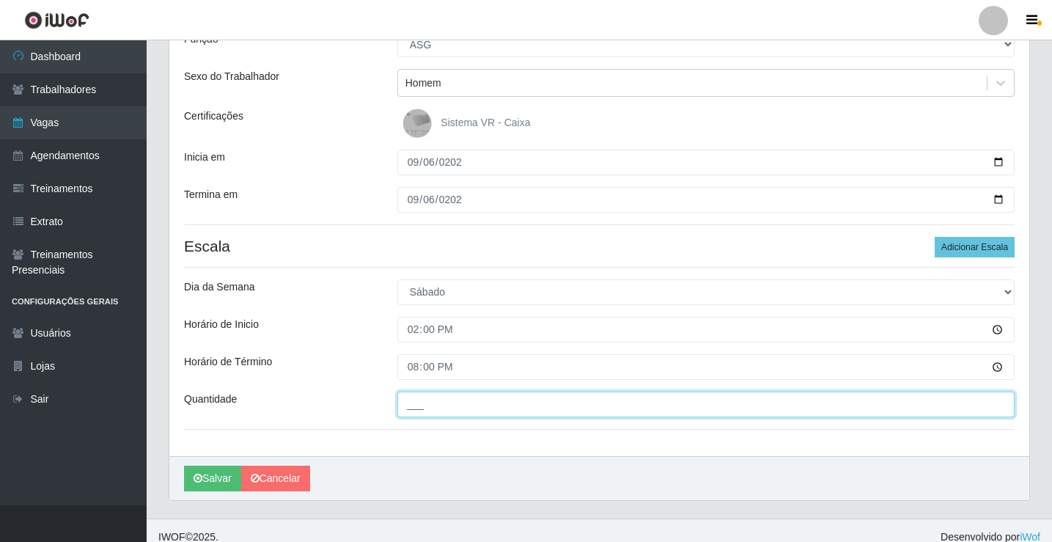
click at [548, 409] on input "___" at bounding box center [705, 404] width 617 height 26
type input "01_"
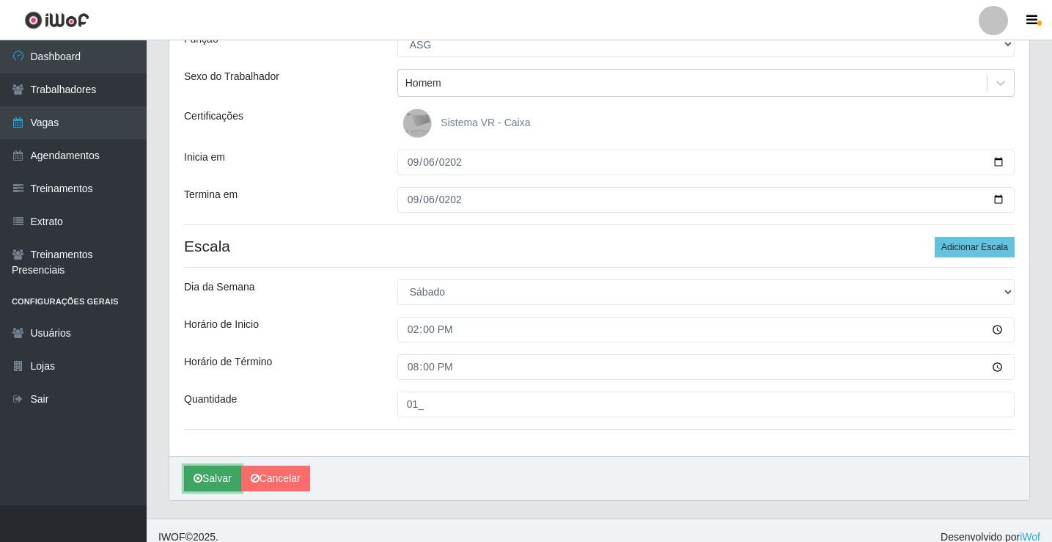
click at [205, 473] on button "Salvar" at bounding box center [212, 478] width 57 height 26
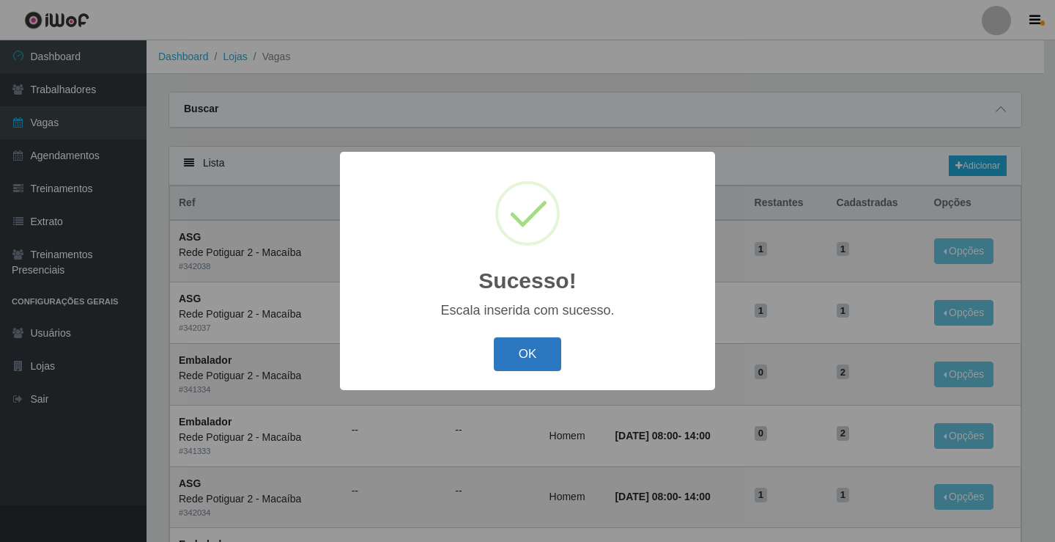
click at [547, 365] on button "OK" at bounding box center [528, 354] width 68 height 34
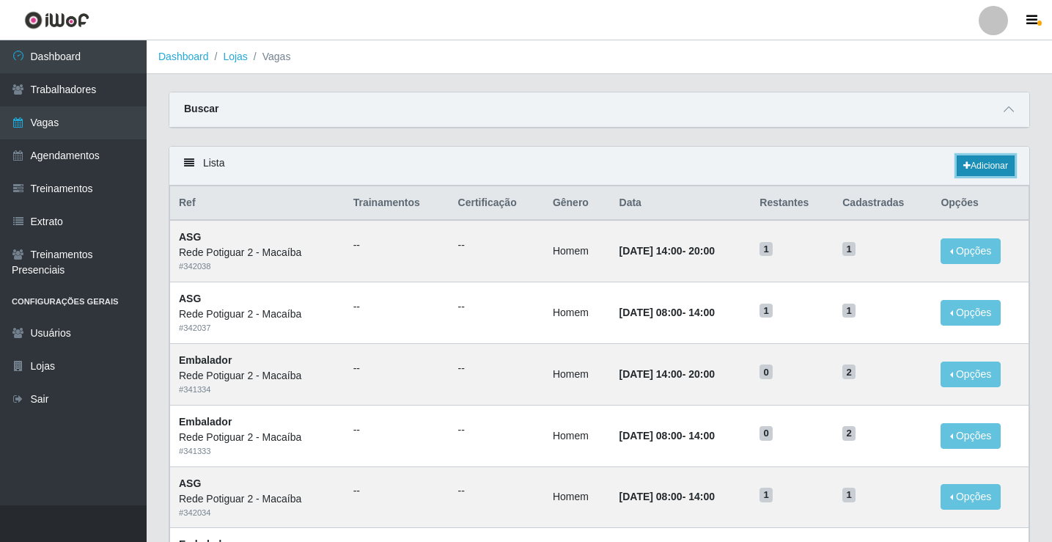
click at [994, 166] on link "Adicionar" at bounding box center [985, 165] width 58 height 21
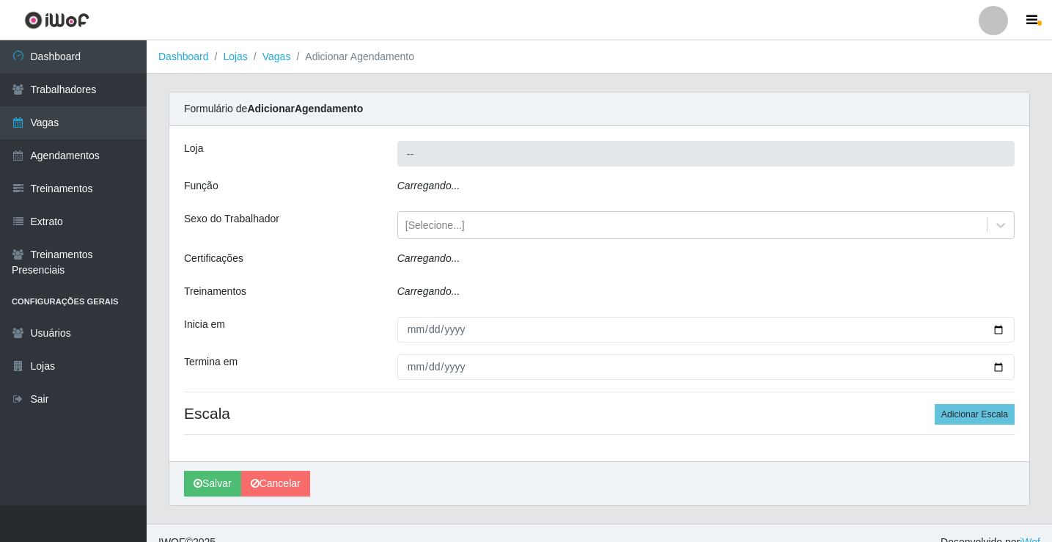
type input "Rede Potiguar 2 - Macaíba"
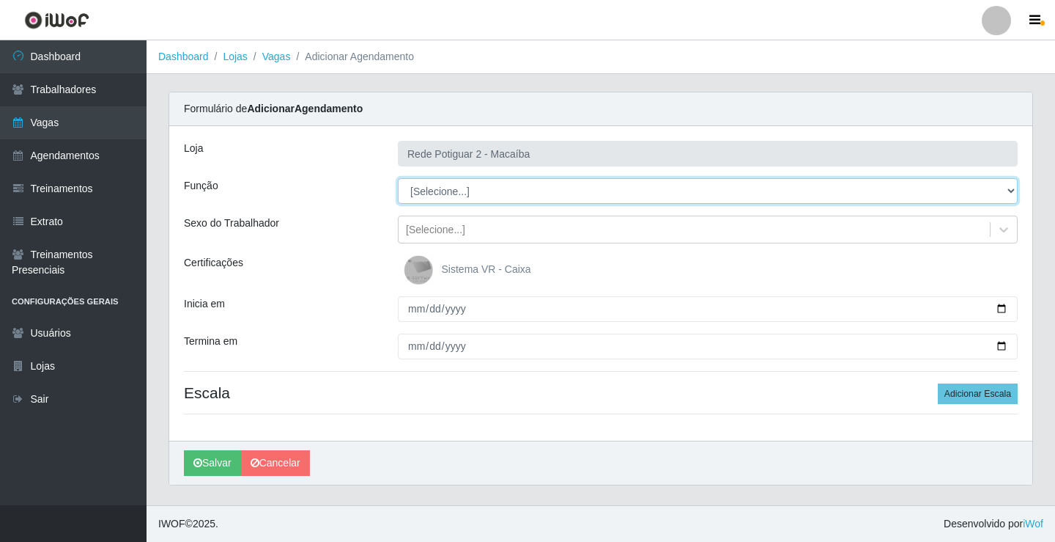
click at [497, 188] on select "[Selecione...] ASG ASG + ASG ++ Auxiliar de Estoque Balconista Embalador Reposi…" at bounding box center [708, 191] width 620 height 26
select select "1"
click at [398, 178] on select "[Selecione...] ASG ASG + ASG ++ Auxiliar de Estoque Balconista Embalador Reposi…" at bounding box center [708, 191] width 620 height 26
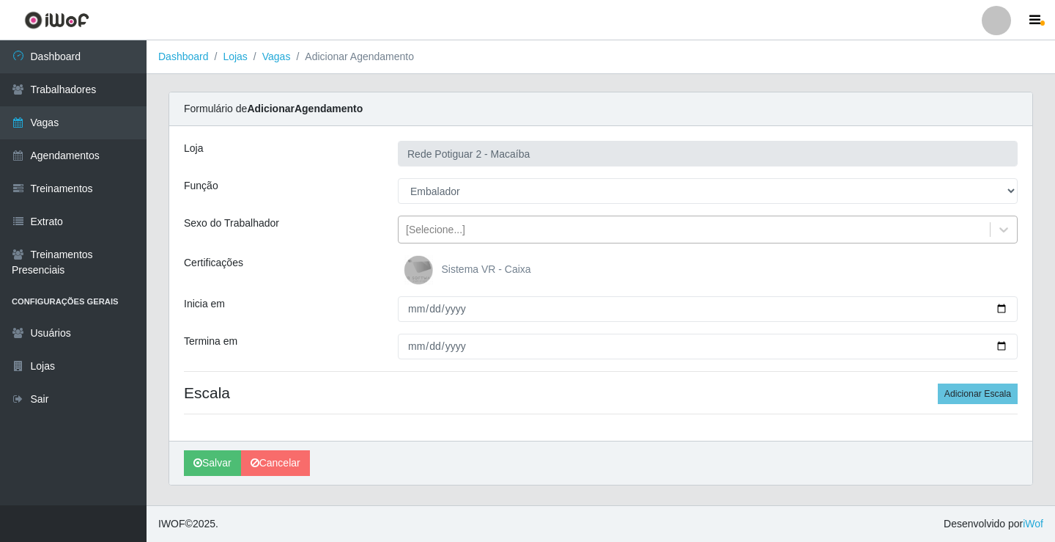
click at [441, 230] on div "[Selecione...]" at bounding box center [435, 229] width 59 height 15
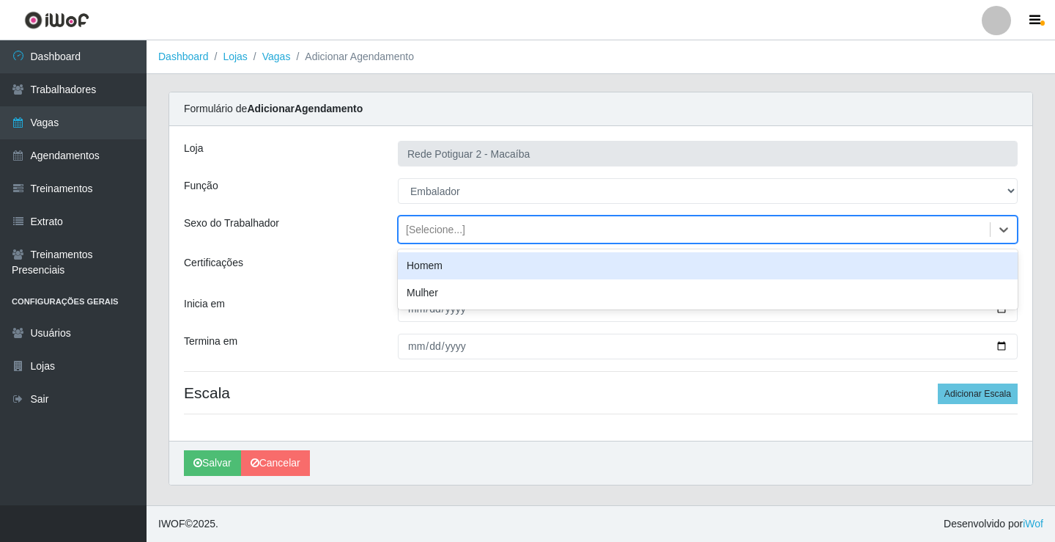
click at [445, 272] on div "Homem" at bounding box center [708, 265] width 620 height 27
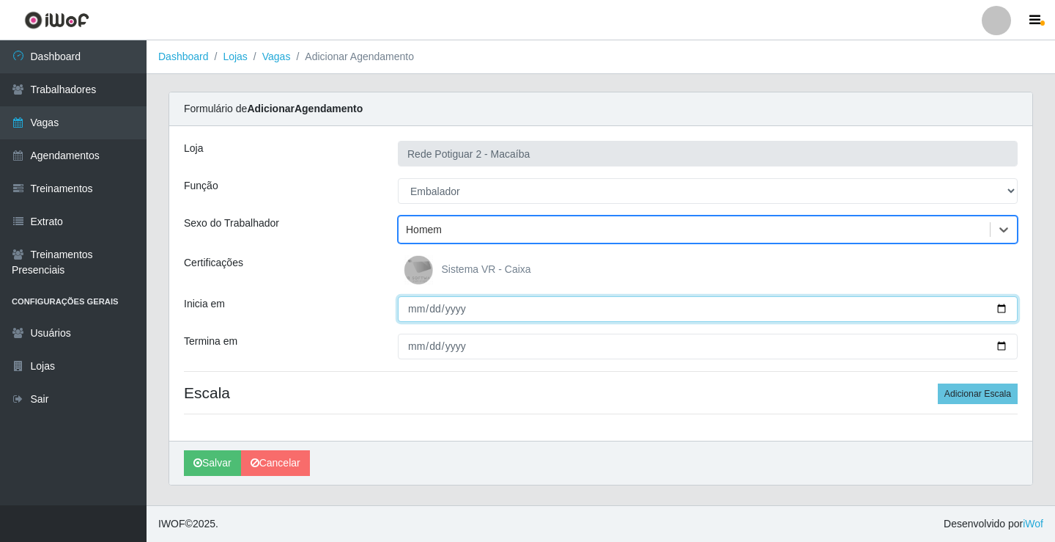
click at [413, 309] on input "Inicia em" at bounding box center [708, 309] width 620 height 26
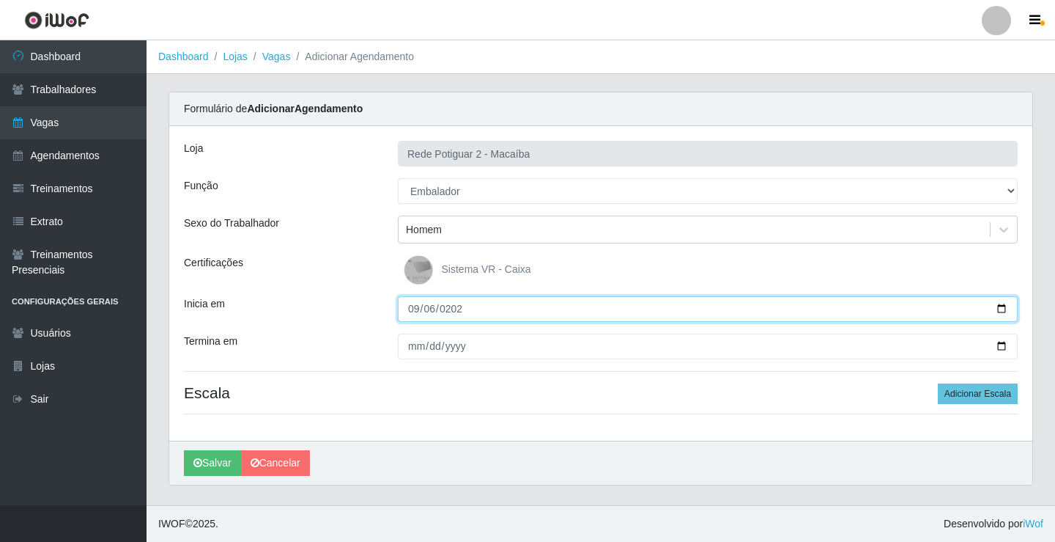
type input "[DATE]"
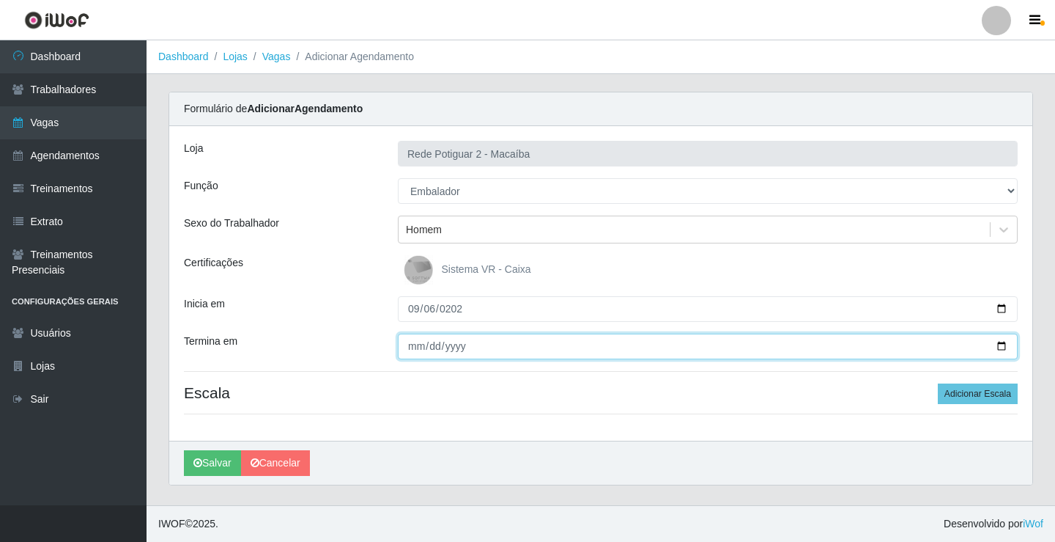
click at [414, 347] on input "Termina em" at bounding box center [708, 346] width 620 height 26
type input "0025-02-06"
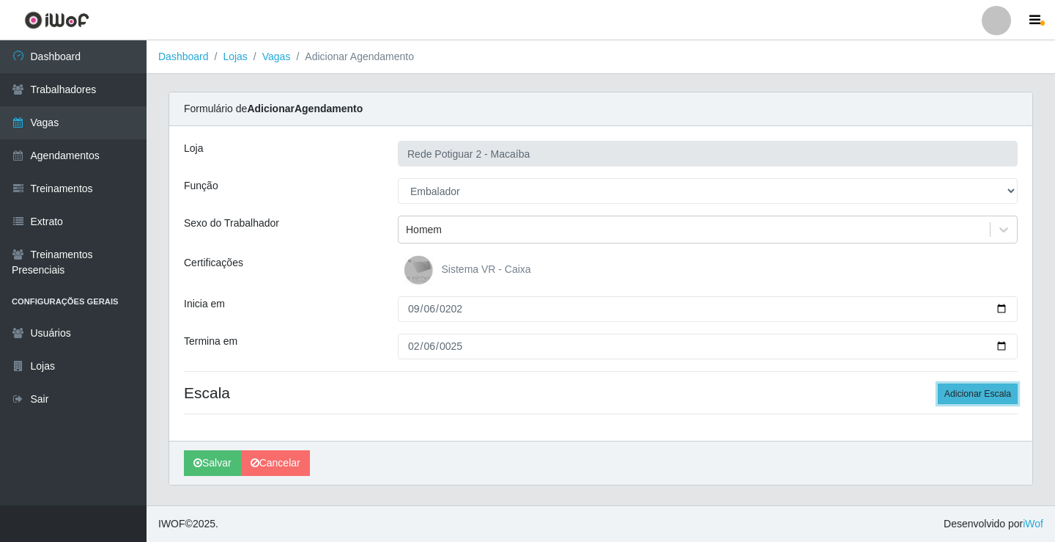
click at [973, 395] on button "Adicionar Escala" at bounding box center [978, 393] width 80 height 21
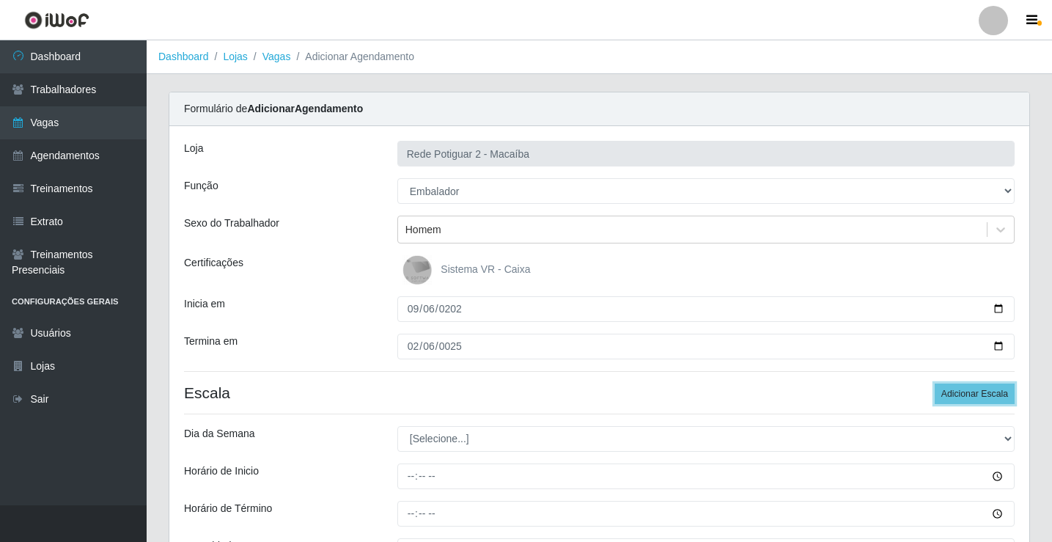
scroll to position [73, 0]
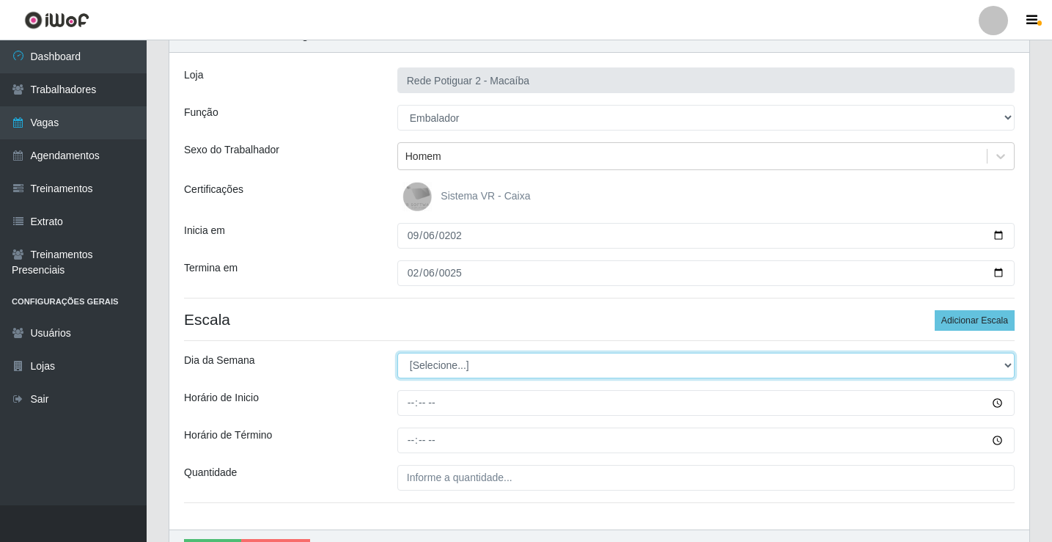
click at [471, 353] on select "[Selecione...] Segunda Terça Quarta Quinta Sexta Sábado Domingo" at bounding box center [705, 366] width 617 height 26
select select "6"
click at [397, 353] on select "[Selecione...] Segunda Terça Quarta Quinta Sexta Sábado Domingo" at bounding box center [705, 366] width 617 height 26
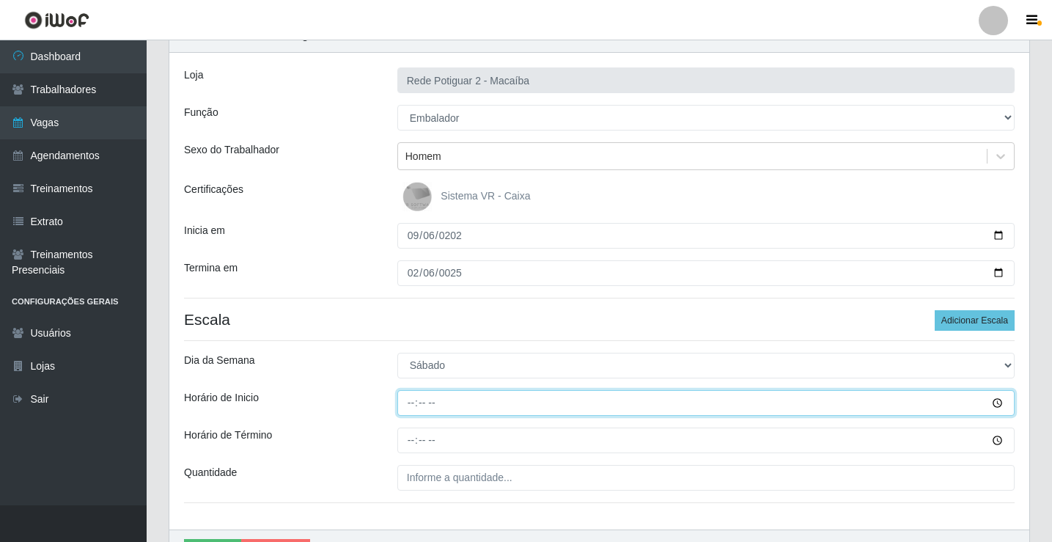
click at [411, 406] on input "Horário de Inicio" at bounding box center [705, 403] width 617 height 26
type input "08:00"
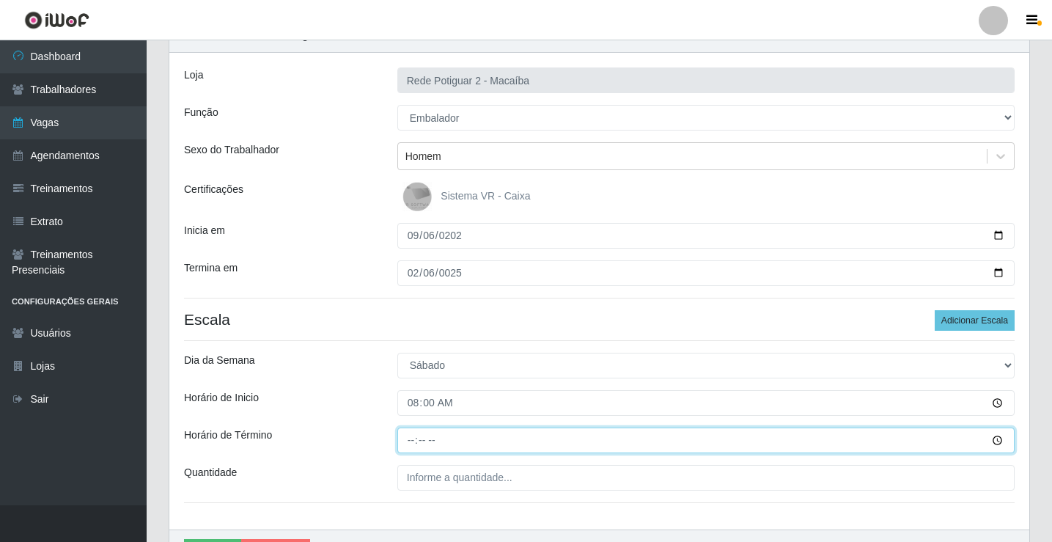
click at [407, 436] on input "Horário de Término" at bounding box center [705, 440] width 617 height 26
type input "14:00"
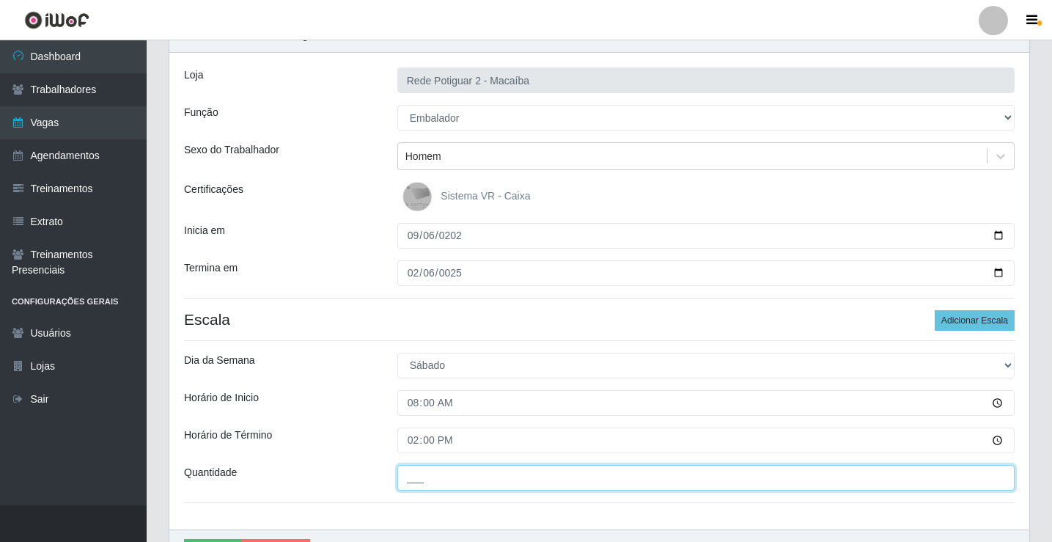
click at [420, 476] on input "___" at bounding box center [705, 478] width 617 height 26
type input "03_"
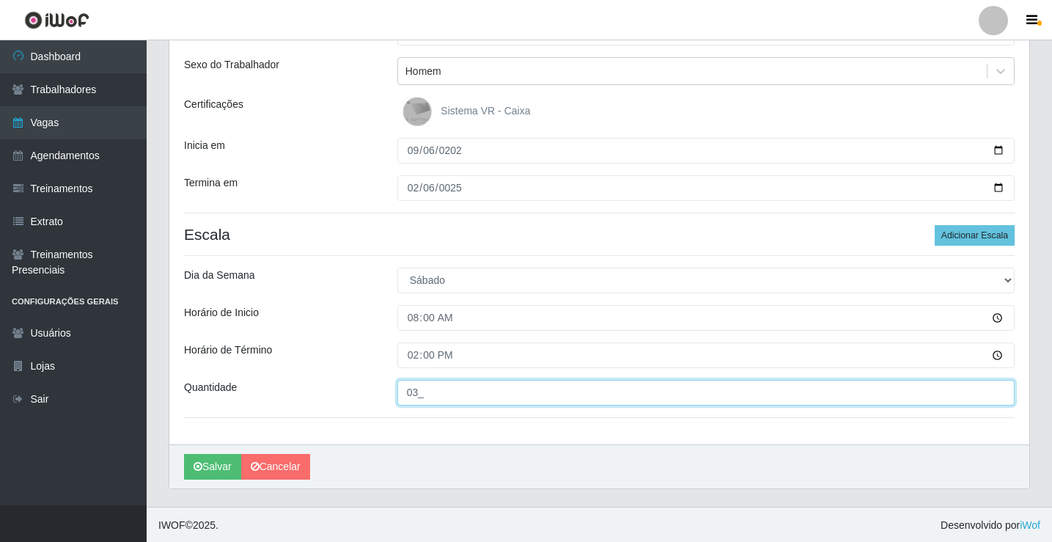
scroll to position [160, 0]
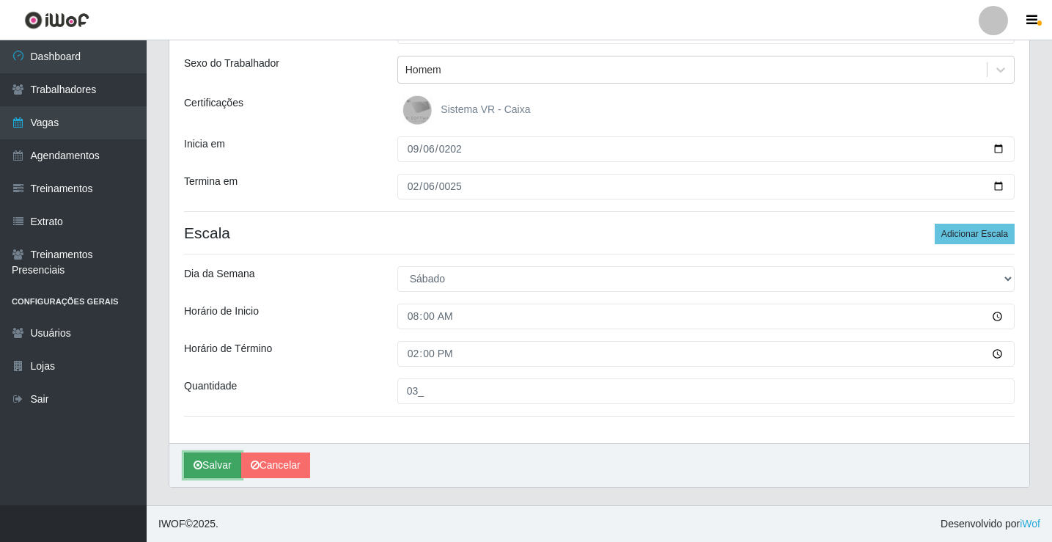
click at [204, 465] on button "Salvar" at bounding box center [212, 465] width 57 height 26
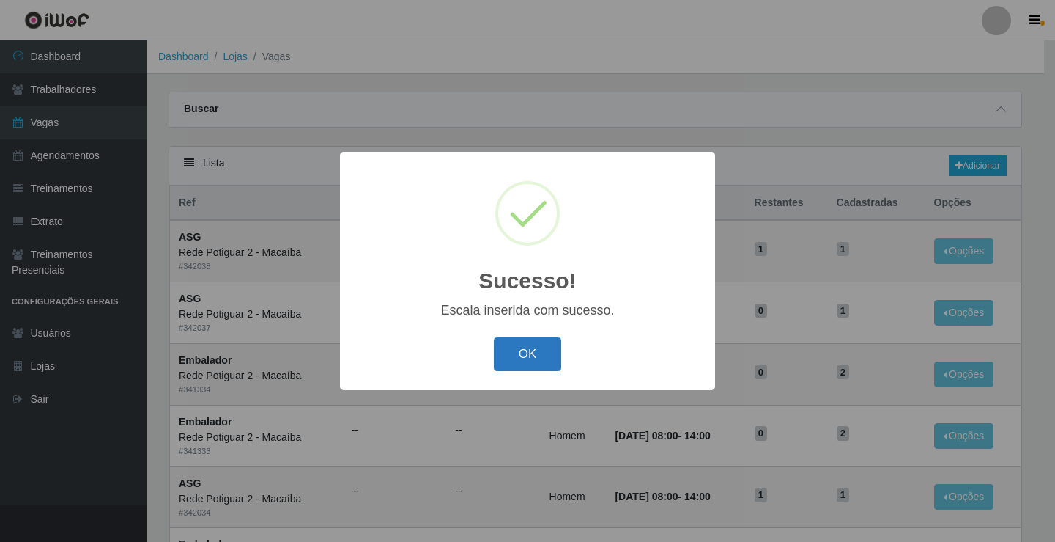
click at [542, 364] on button "OK" at bounding box center [528, 354] width 68 height 34
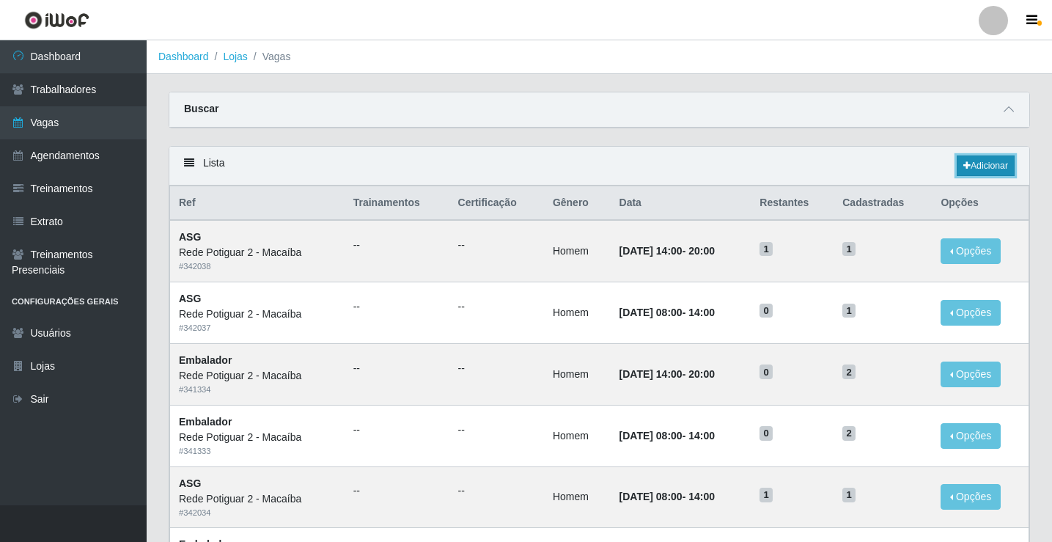
click at [981, 162] on link "Adicionar" at bounding box center [985, 165] width 58 height 21
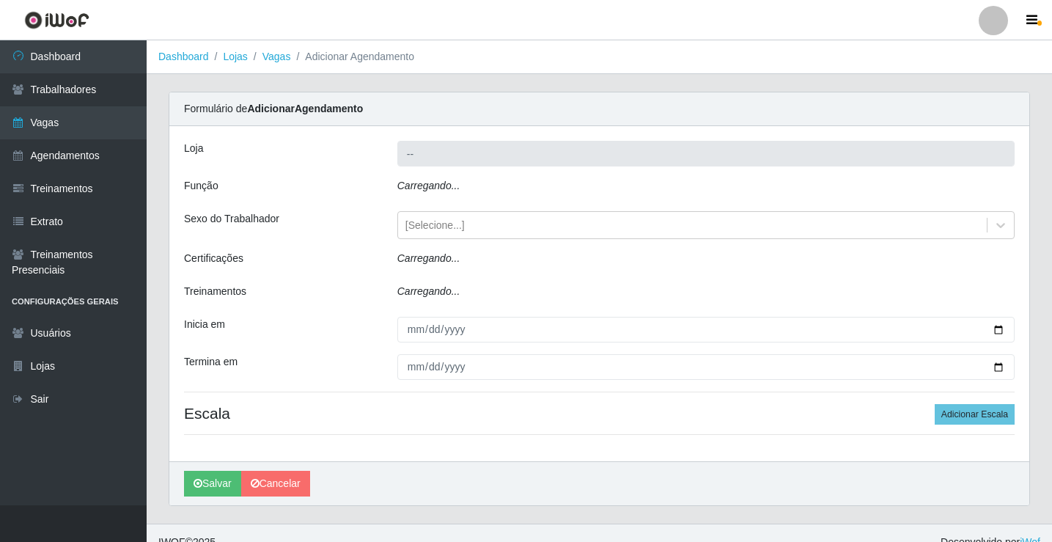
type input "Rede Potiguar 2 - Macaíba"
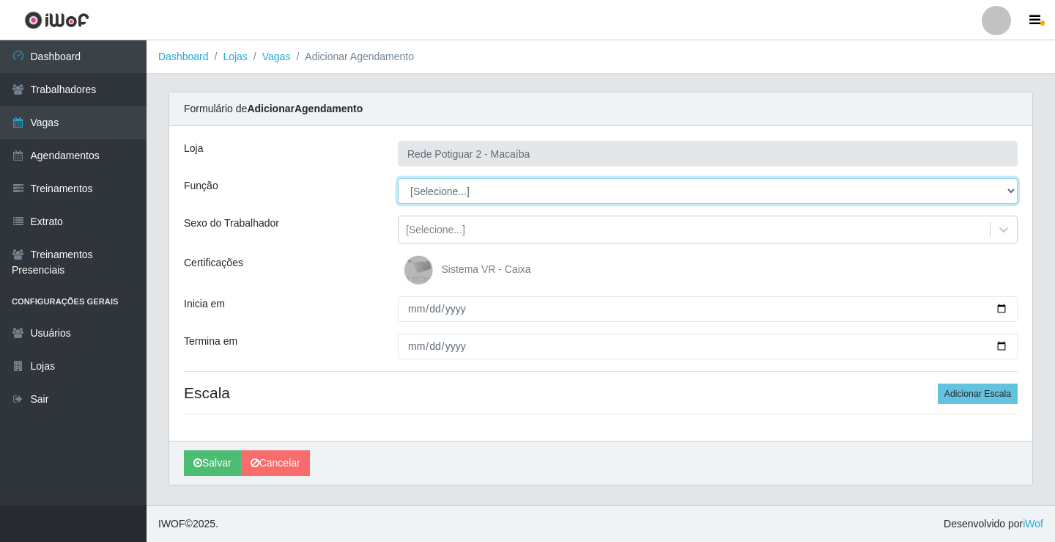
click at [478, 188] on select "[Selecione...] ASG ASG + ASG ++ Auxiliar de Estoque Balconista Embalador Reposi…" at bounding box center [708, 191] width 620 height 26
select select "1"
click at [398, 178] on select "[Selecione...] ASG ASG + ASG ++ Auxiliar de Estoque Balconista Embalador Reposi…" at bounding box center [708, 191] width 620 height 26
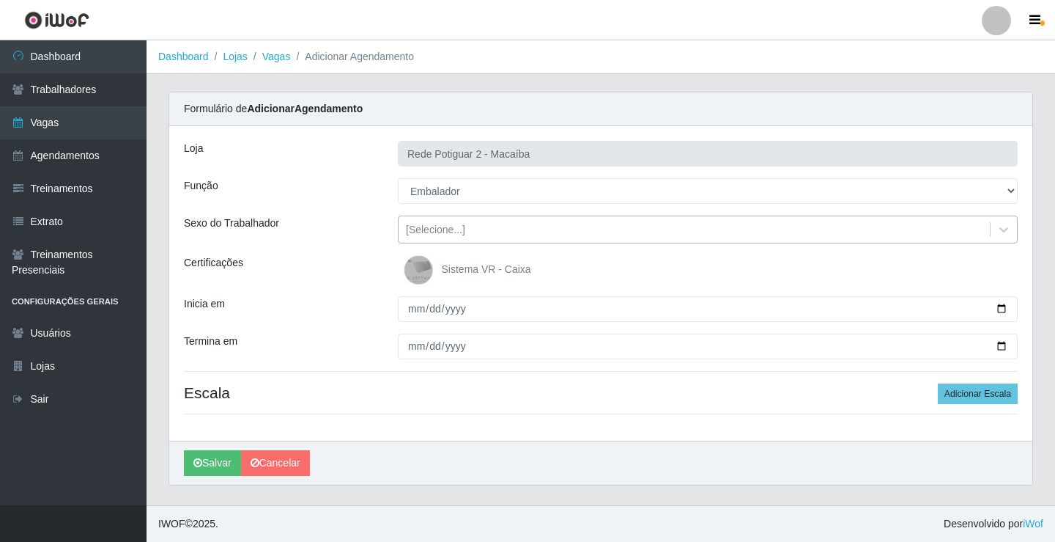
click at [453, 229] on div "[Selecione...]" at bounding box center [435, 229] width 59 height 15
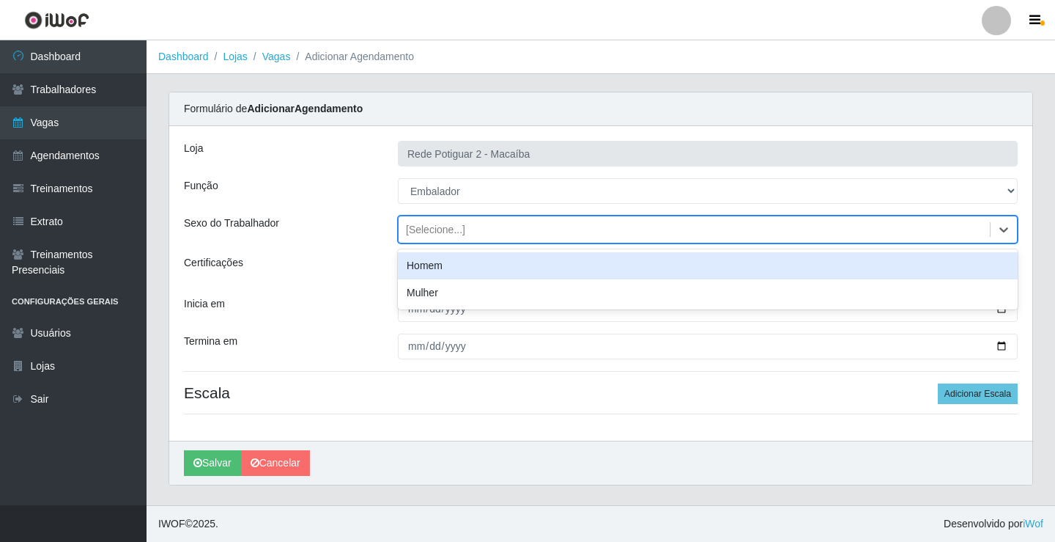
click at [432, 267] on div "Homem" at bounding box center [708, 265] width 620 height 27
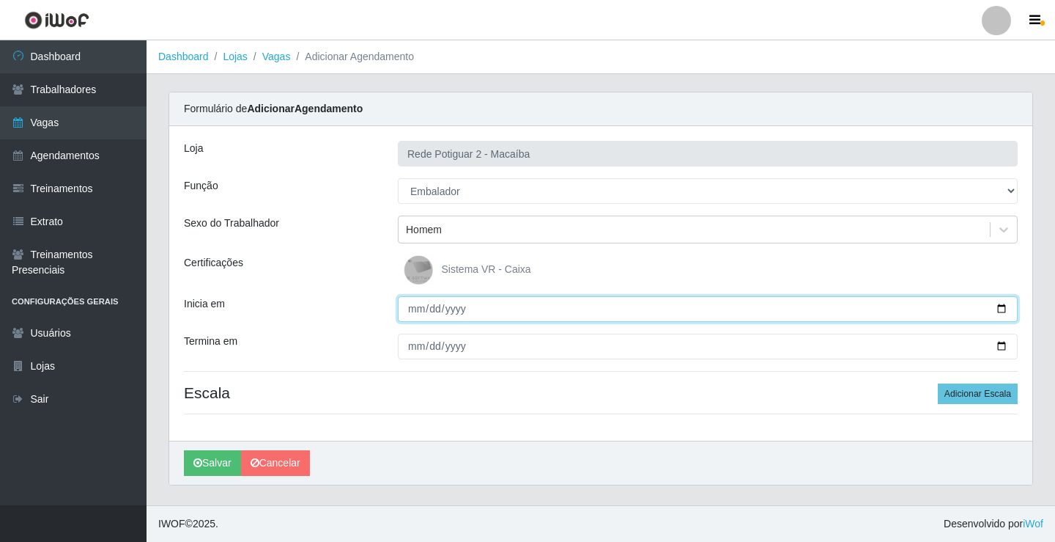
click at [413, 310] on input "Inicia em" at bounding box center [708, 309] width 620 height 26
type input "[DATE]"
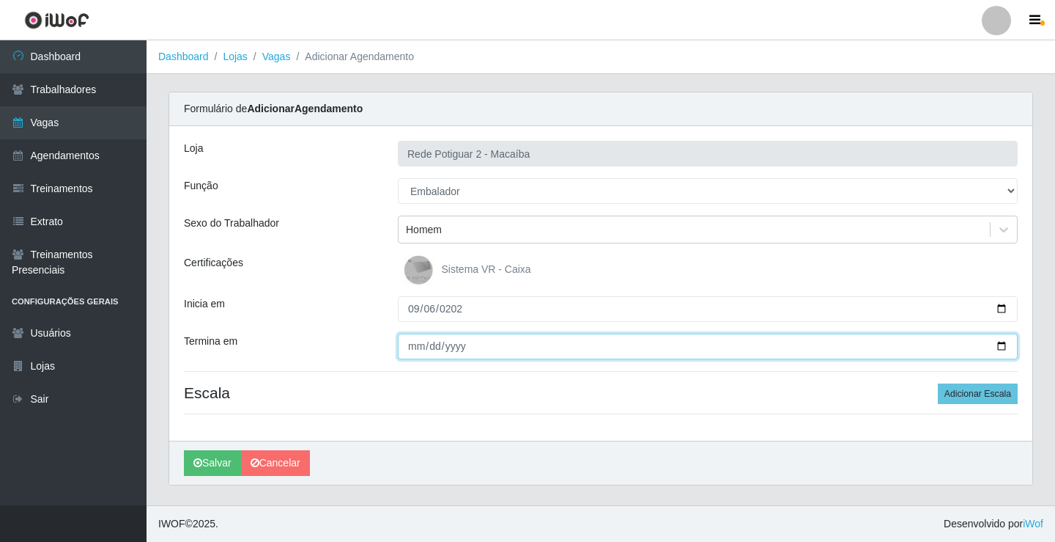
click at [414, 342] on input "Termina em" at bounding box center [708, 346] width 620 height 26
type input "[DATE]"
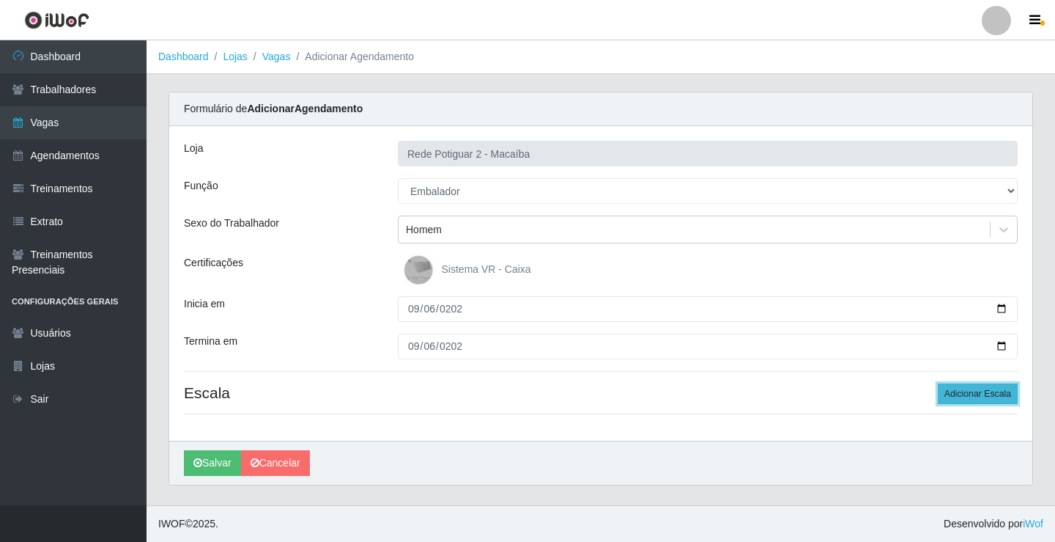
click at [961, 392] on button "Adicionar Escala" at bounding box center [978, 393] width 80 height 21
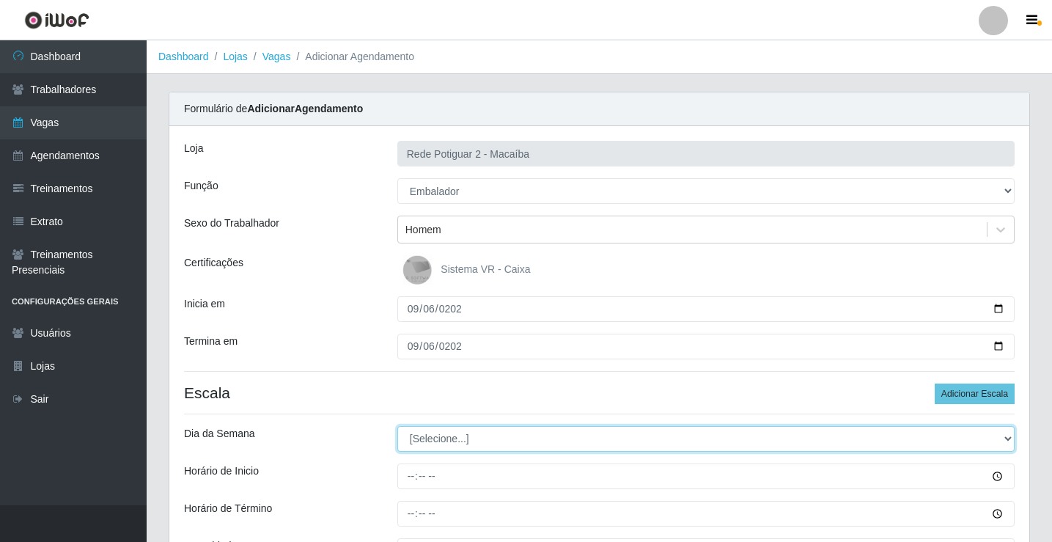
click at [498, 434] on select "[Selecione...] Segunda Terça Quarta Quinta Sexta Sábado Domingo" at bounding box center [705, 439] width 617 height 26
select select "6"
click at [397, 426] on select "[Selecione...] Segunda Terça Quarta Quinta Sexta Sábado Domingo" at bounding box center [705, 439] width 617 height 26
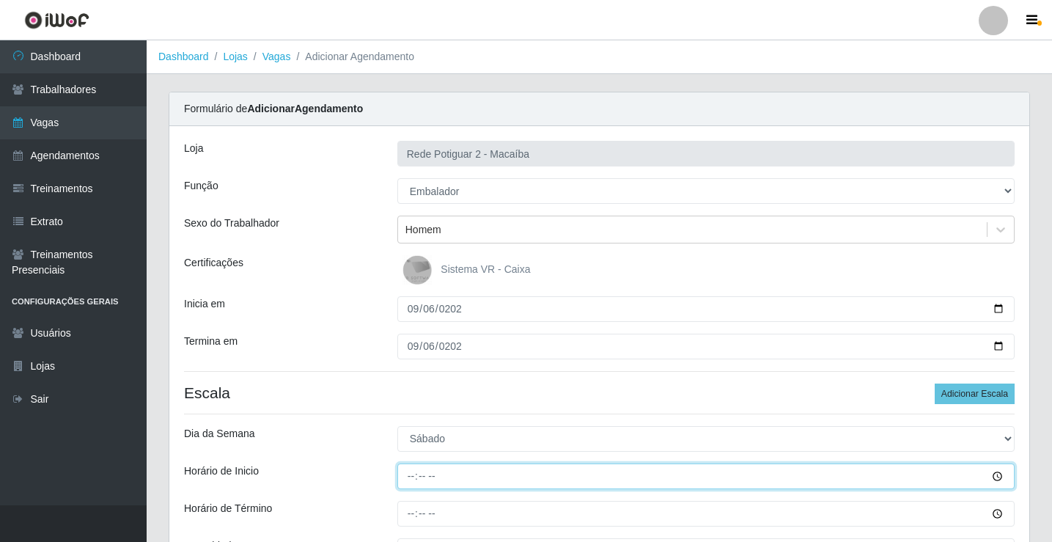
click at [412, 470] on input "Horário de Inicio" at bounding box center [705, 476] width 617 height 26
type input "14:00"
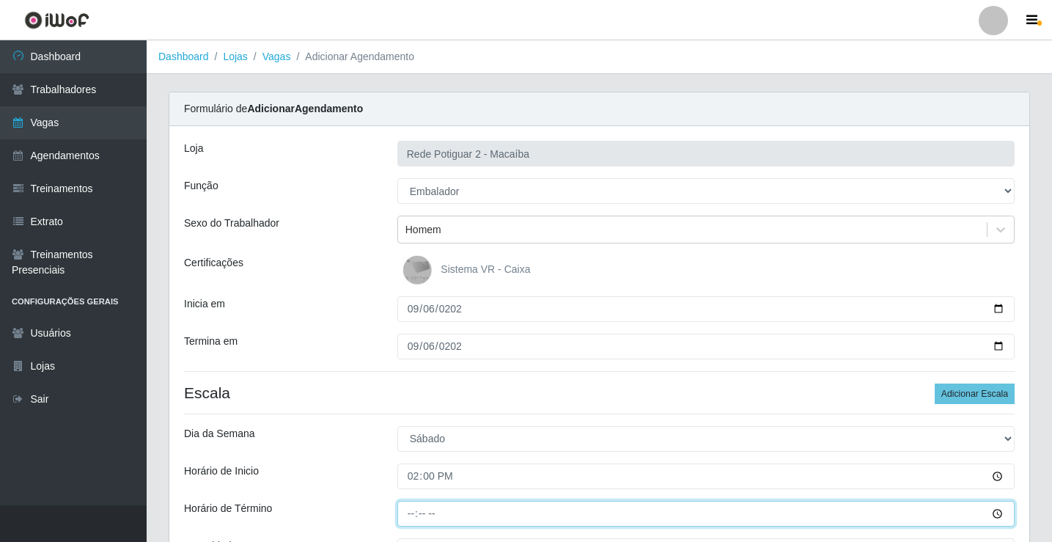
click at [411, 507] on input "Horário de Término" at bounding box center [705, 514] width 617 height 26
type input "20:00"
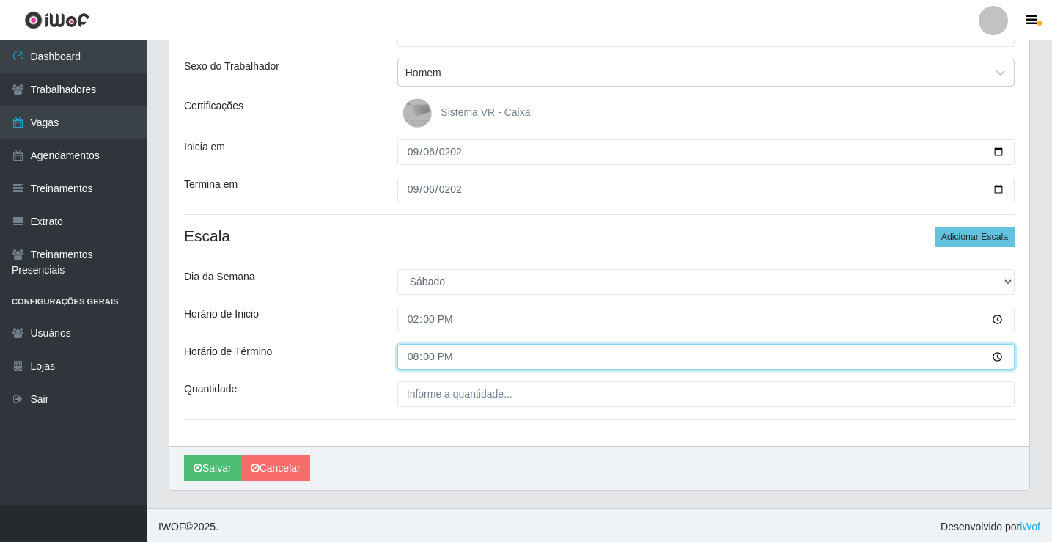
scroll to position [160, 0]
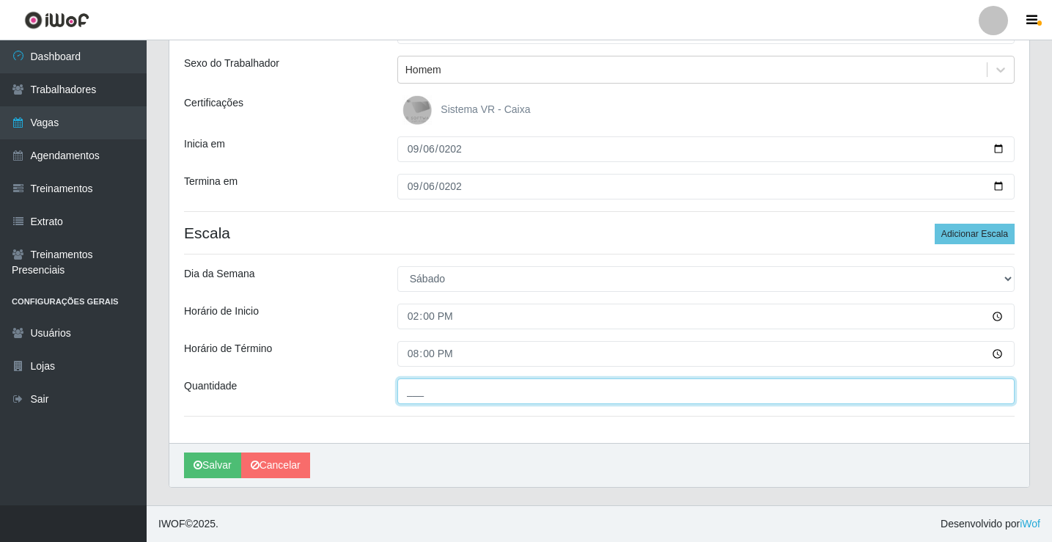
click at [514, 393] on input "___" at bounding box center [705, 391] width 617 height 26
type input "02_"
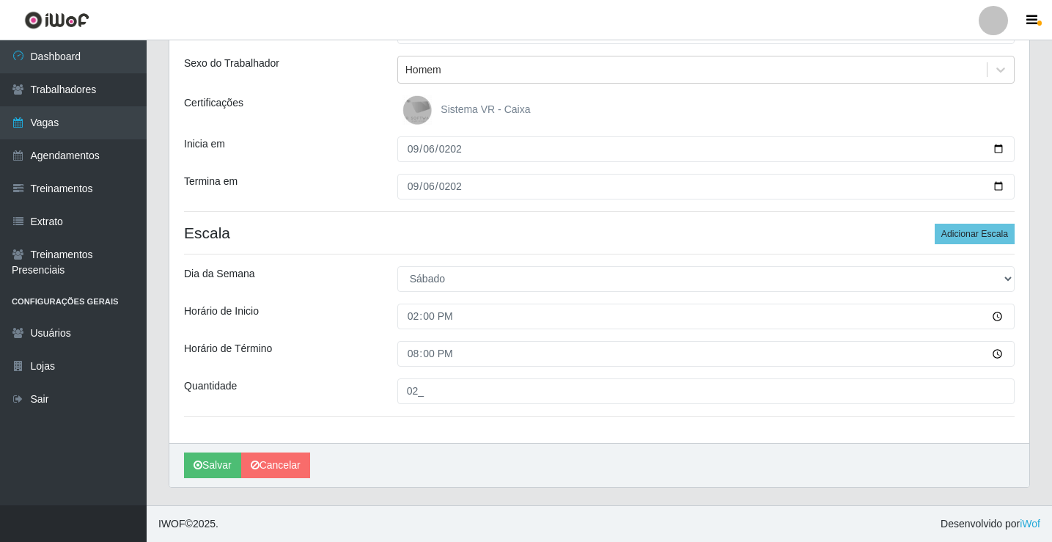
click at [353, 407] on div "Loja Rede Potiguar 2 - Macaíba Função [Selecione...] ASG ASG + ASG ++ Auxiliar …" at bounding box center [599, 204] width 860 height 476
click at [215, 467] on button "Salvar" at bounding box center [212, 465] width 57 height 26
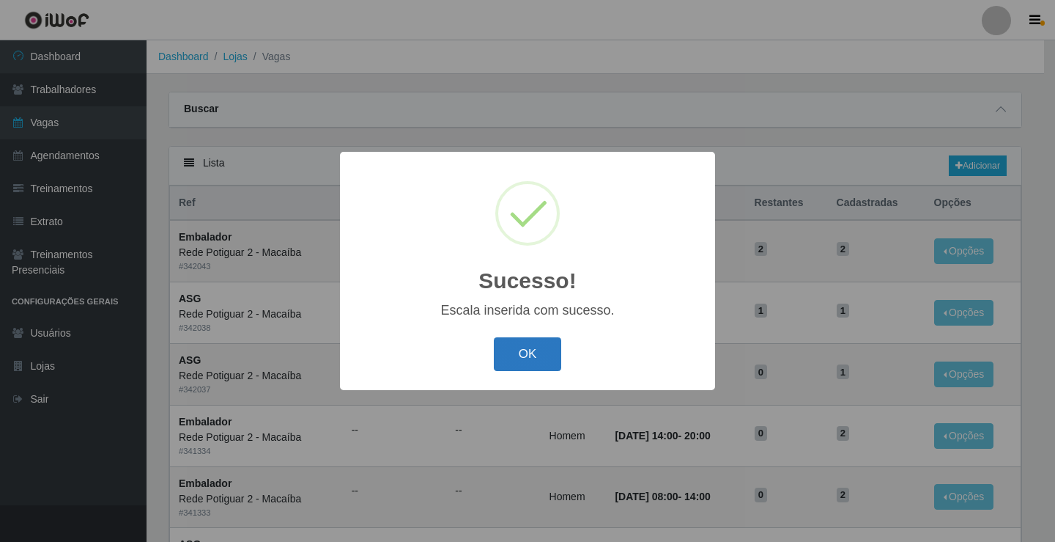
click at [510, 358] on button "OK" at bounding box center [528, 354] width 68 height 34
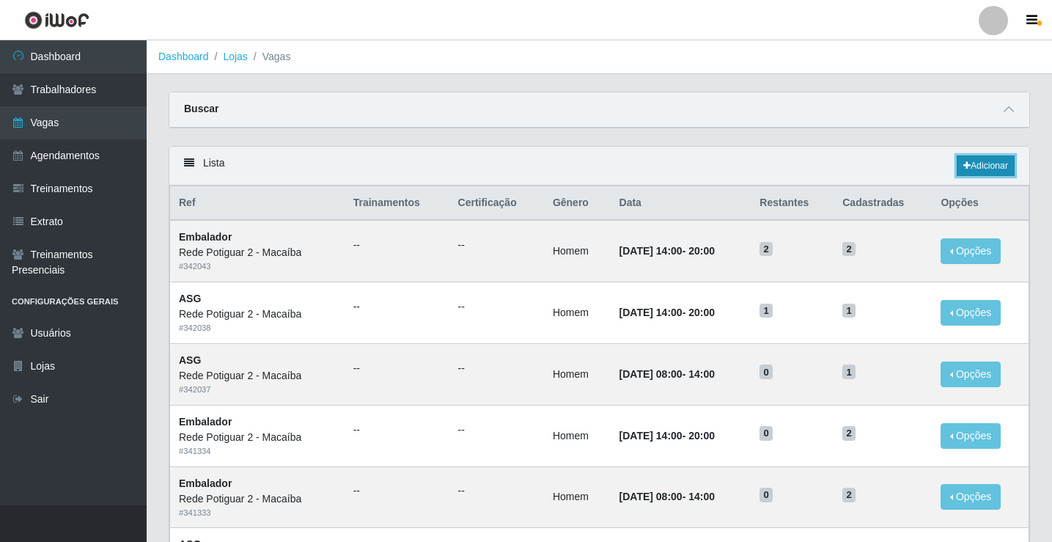
click at [975, 158] on link "Adicionar" at bounding box center [985, 165] width 58 height 21
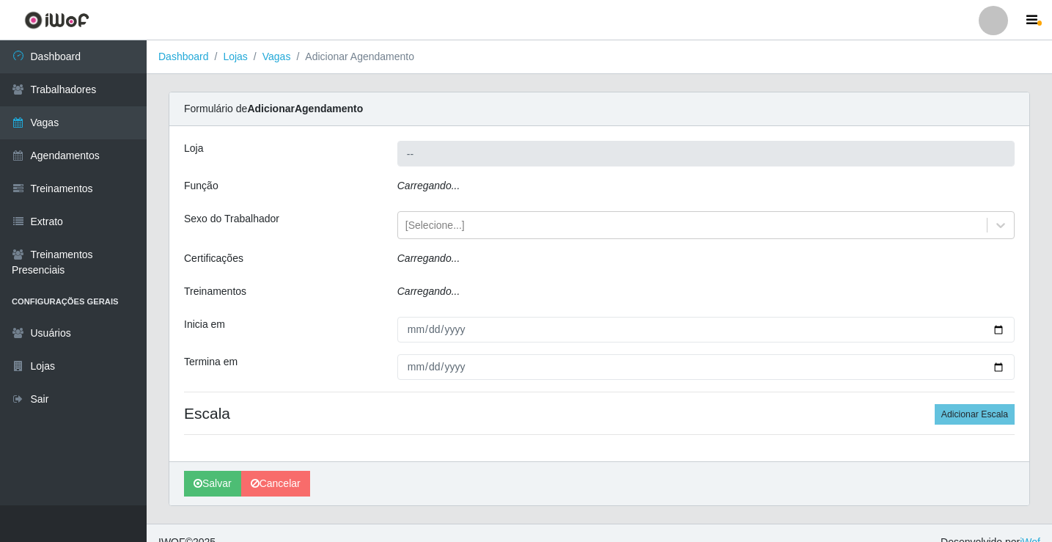
type input "Rede Potiguar 2 - Macaíba"
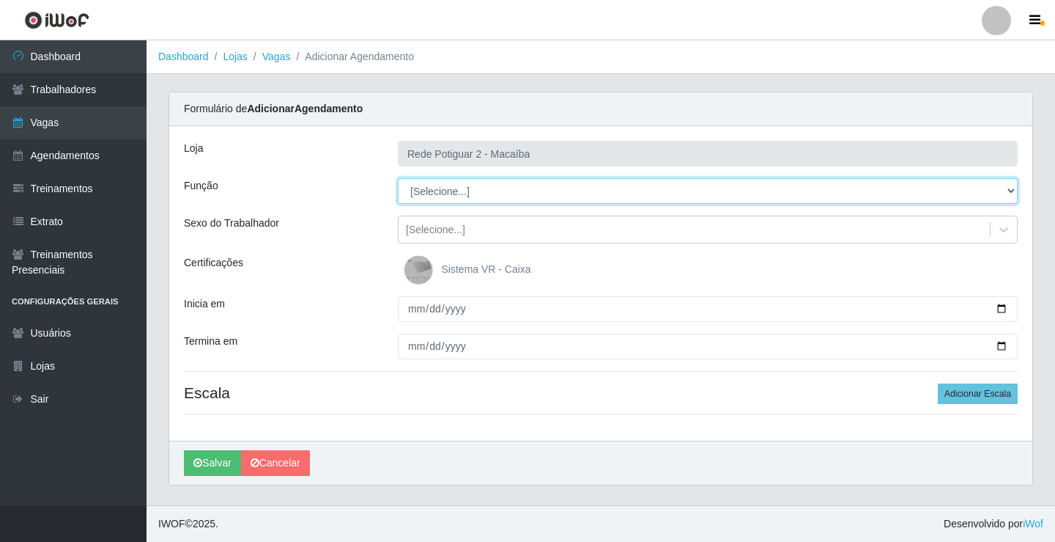
click at [492, 180] on select "[Selecione...] ASG ASG + ASG ++ Auxiliar de Estoque Balconista Embalador Reposi…" at bounding box center [708, 191] width 620 height 26
select select "1"
click at [398, 178] on select "[Selecione...] ASG ASG + ASG ++ Auxiliar de Estoque Balconista Embalador Reposi…" at bounding box center [708, 191] width 620 height 26
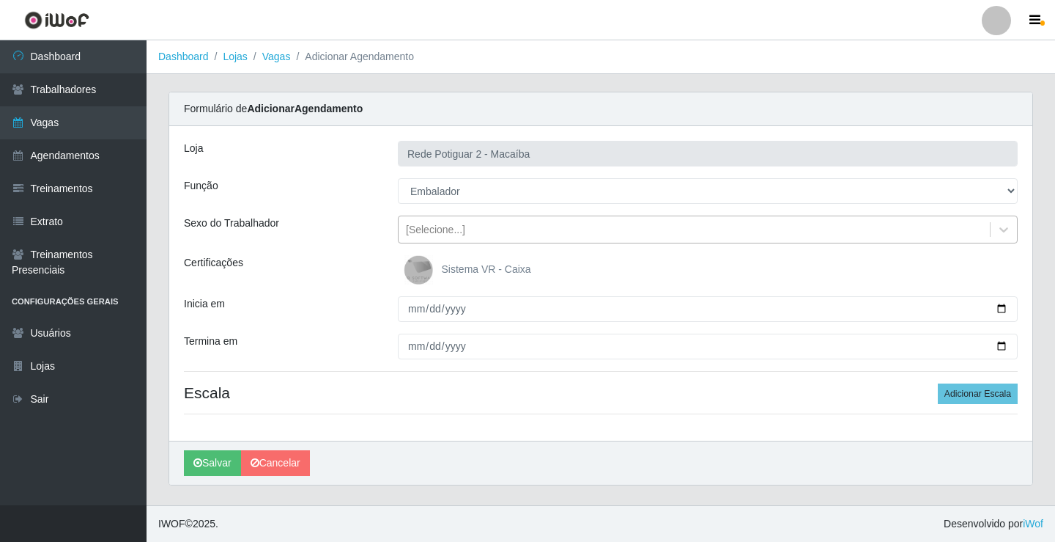
click at [448, 229] on div "[Selecione...]" at bounding box center [435, 229] width 59 height 15
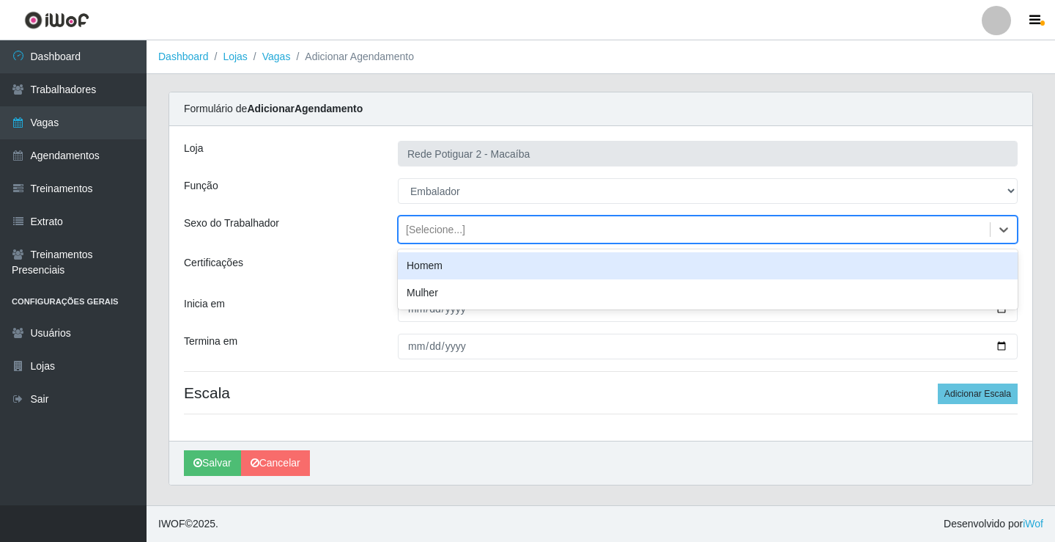
click at [436, 267] on div "Homem" at bounding box center [708, 265] width 620 height 27
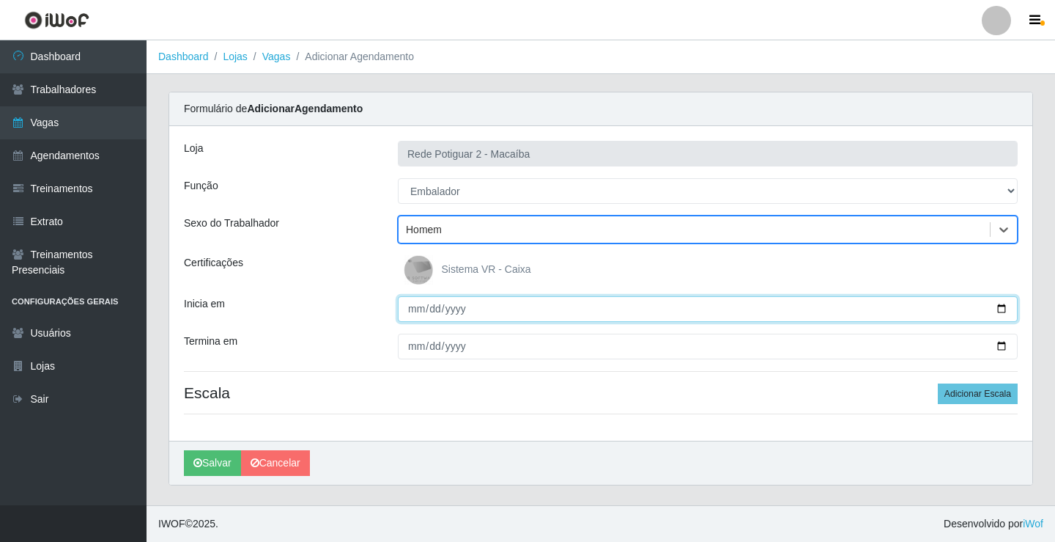
click at [415, 313] on input "Inicia em" at bounding box center [708, 309] width 620 height 26
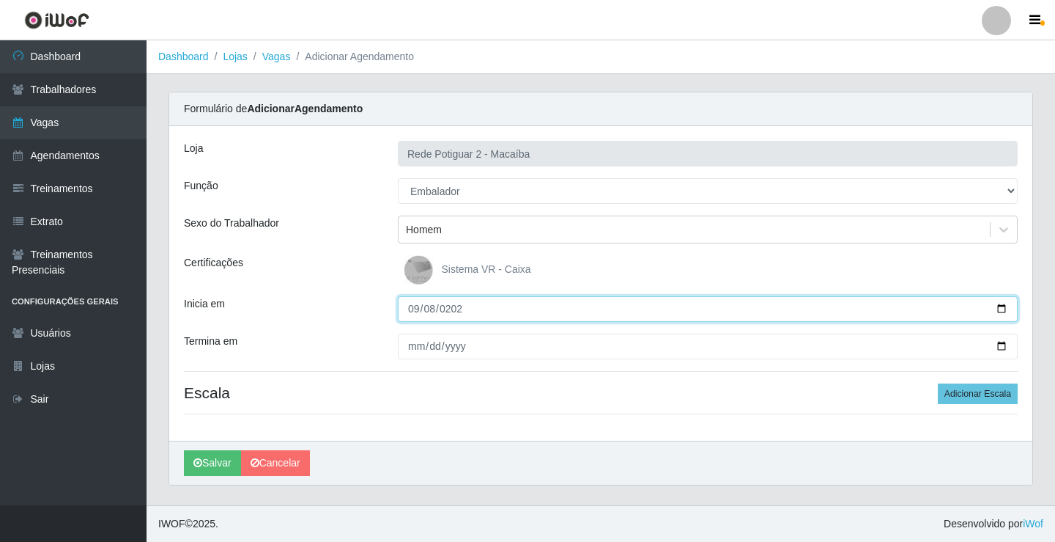
type input "[DATE]"
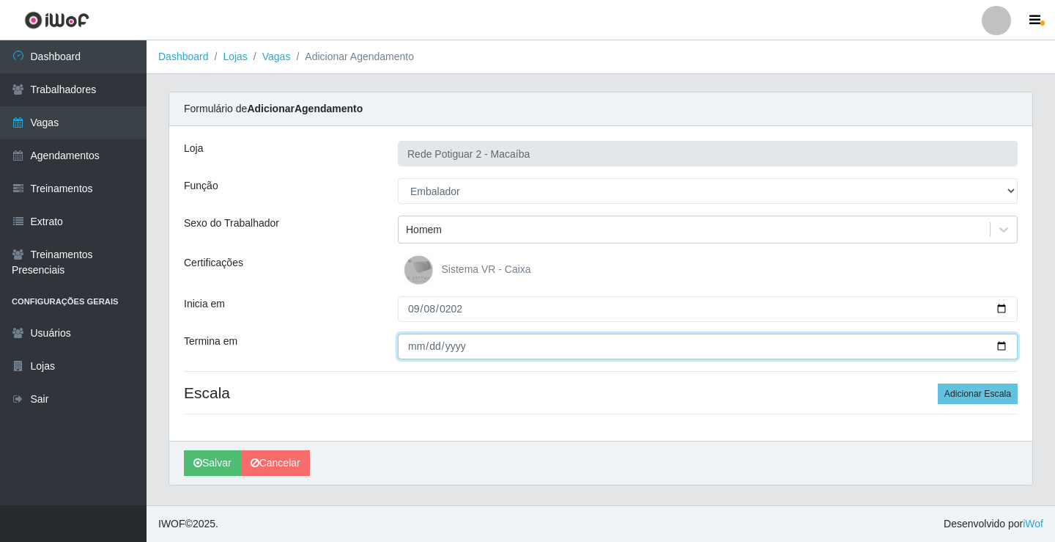
click at [413, 347] on input "Termina em" at bounding box center [708, 346] width 620 height 26
type input "[DATE]"
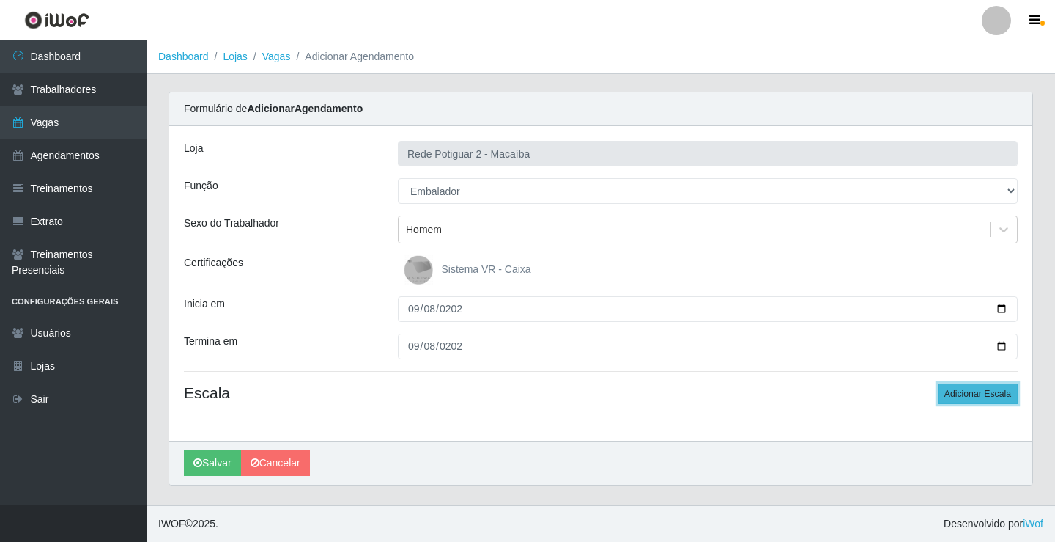
click at [973, 385] on button "Adicionar Escala" at bounding box center [978, 393] width 80 height 21
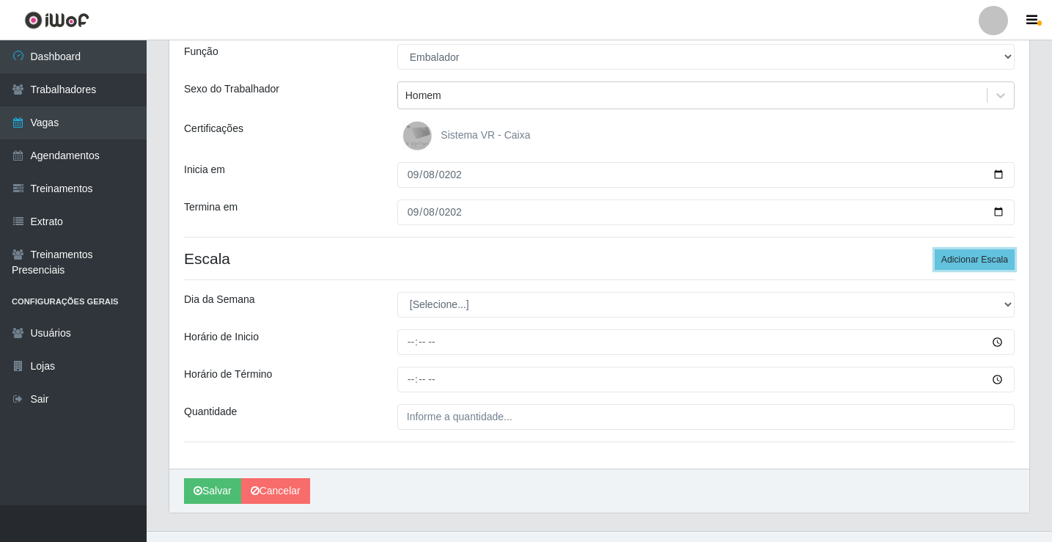
scroll to position [147, 0]
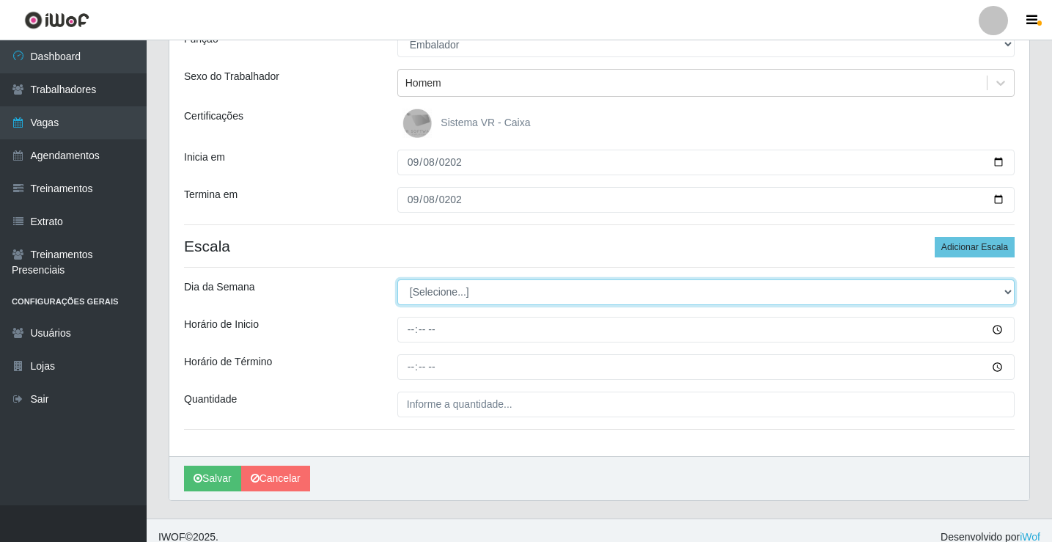
click at [484, 289] on select "[Selecione...] Segunda Terça Quarta Quinta Sexta Sábado Domingo" at bounding box center [705, 292] width 617 height 26
select select "1"
click at [397, 279] on select "[Selecione...] Segunda Terça Quarta Quinta Sexta Sábado Domingo" at bounding box center [705, 292] width 617 height 26
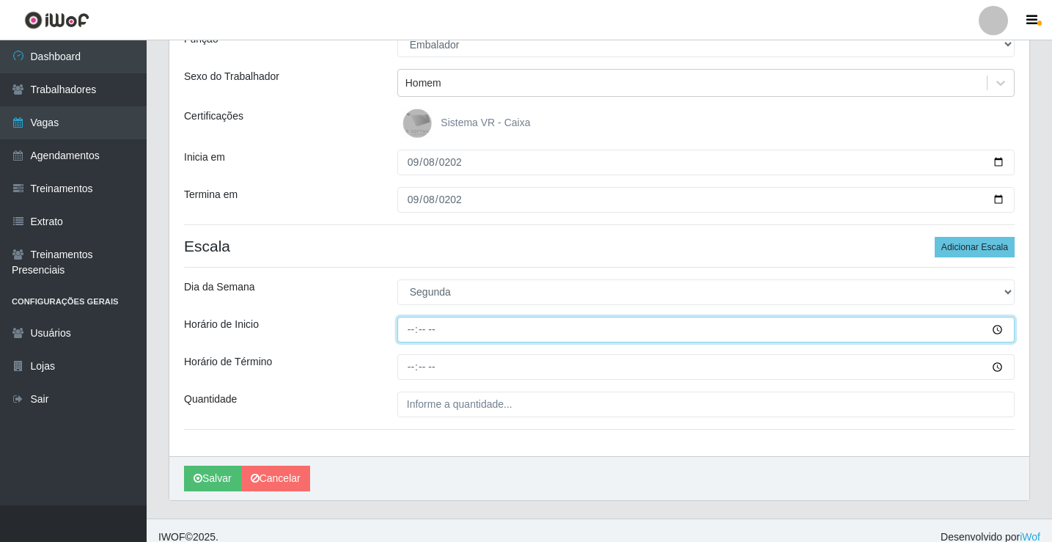
click at [433, 332] on input "Horário de Inicio" at bounding box center [705, 330] width 617 height 26
type input "08:00"
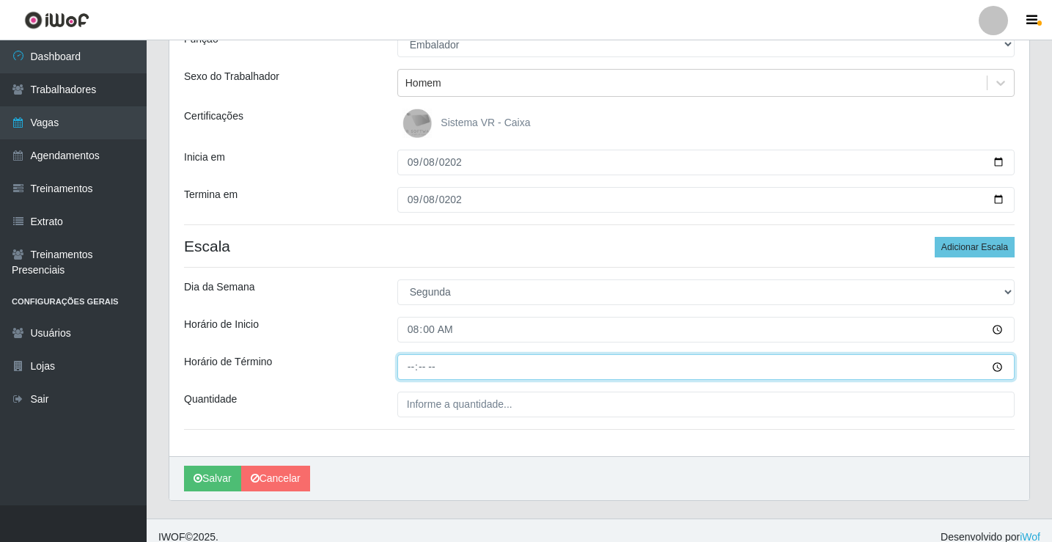
click at [417, 357] on input "Horário de Término" at bounding box center [705, 367] width 617 height 26
type input "14:00"
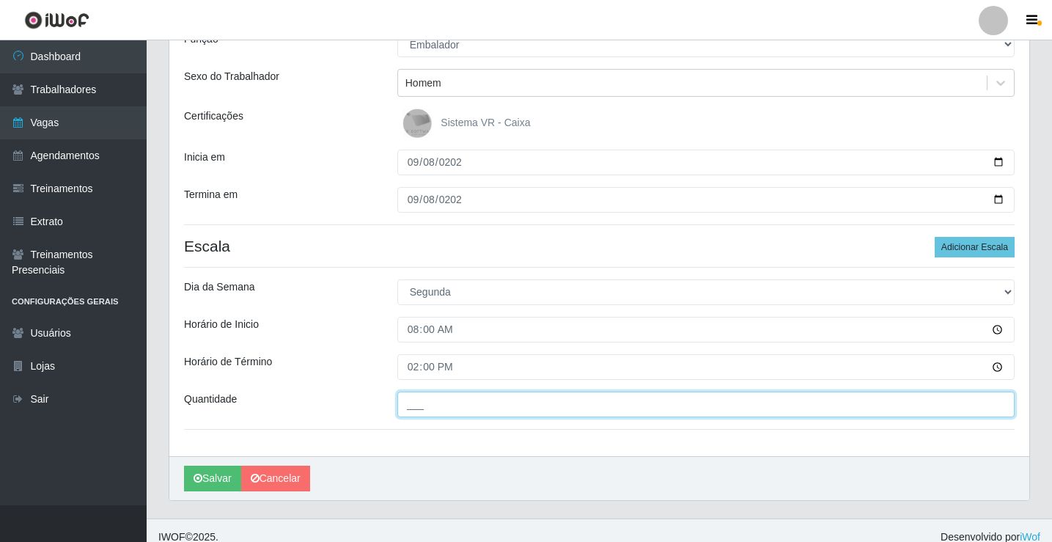
click at [421, 405] on input "___" at bounding box center [705, 404] width 617 height 26
type input "02_"
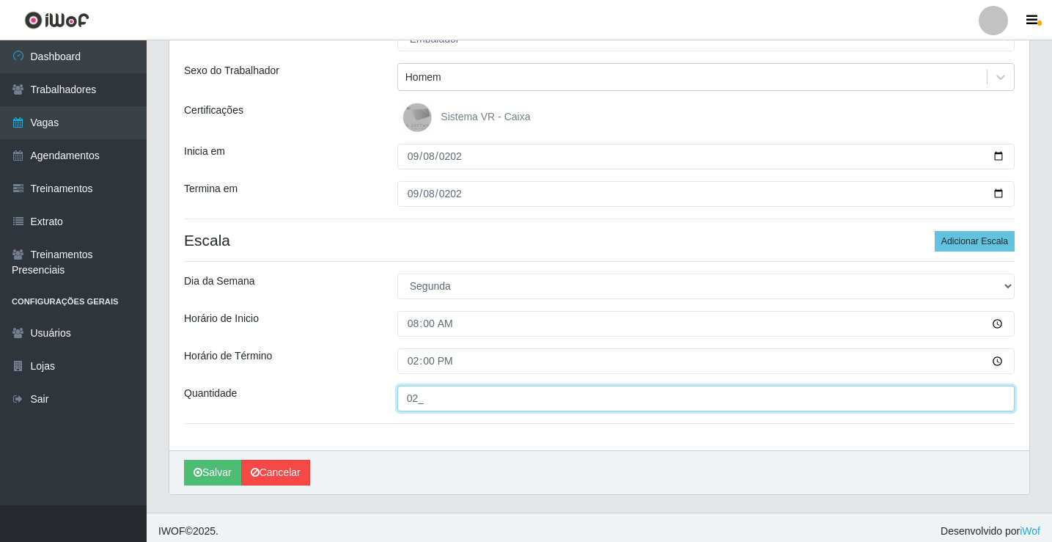
scroll to position [160, 0]
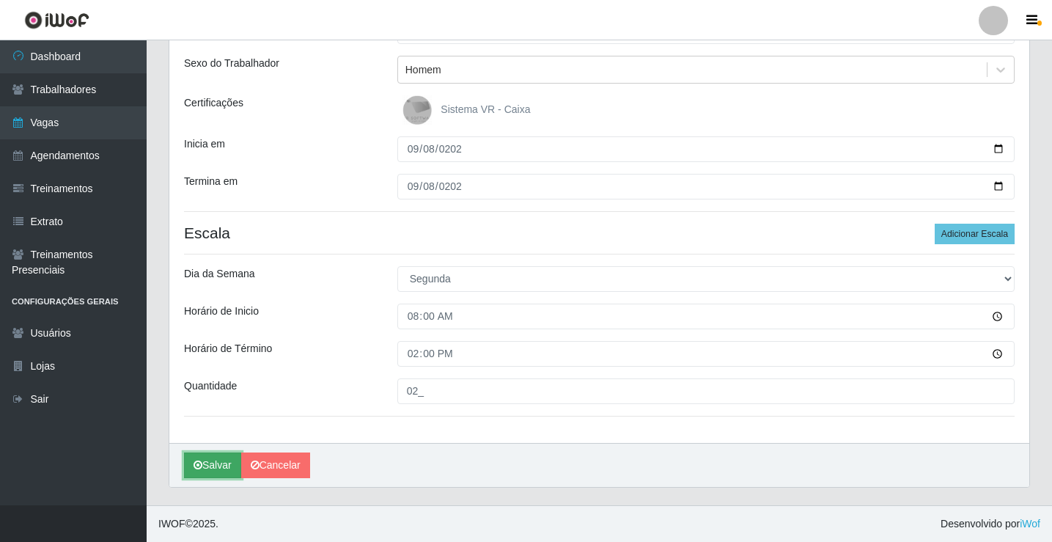
click at [215, 471] on button "Salvar" at bounding box center [212, 465] width 57 height 26
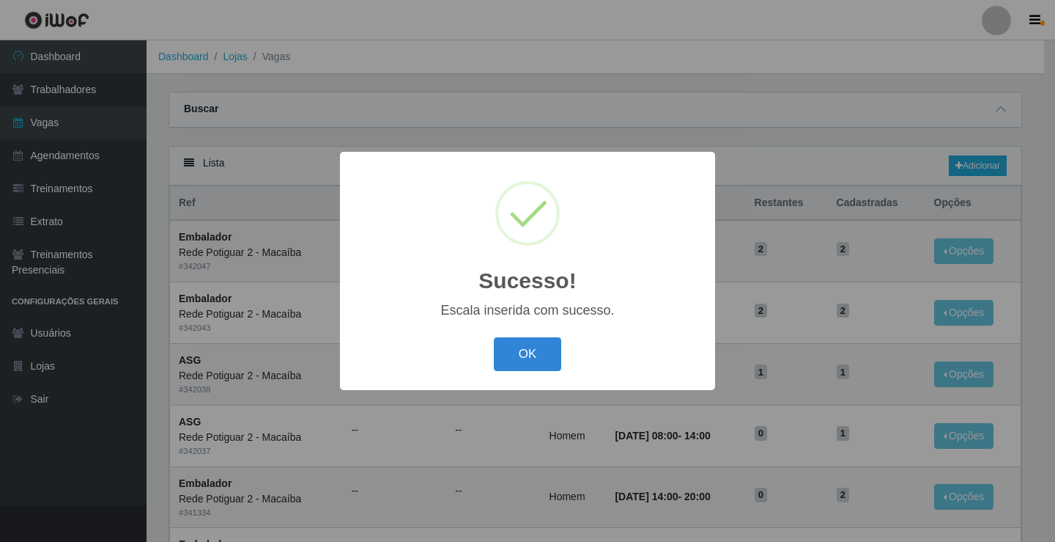
click at [496, 350] on button "OK" at bounding box center [528, 354] width 68 height 34
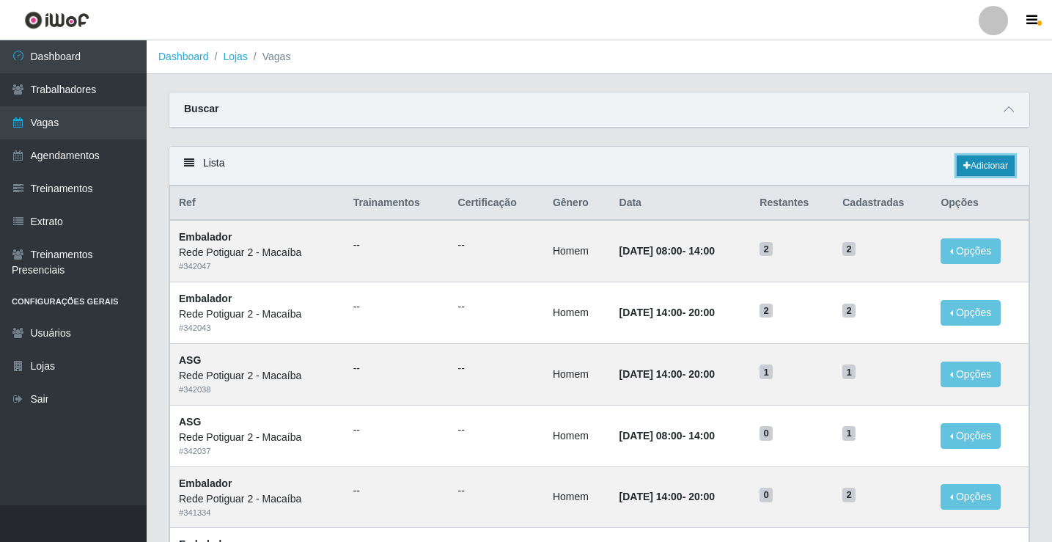
click at [973, 164] on link "Adicionar" at bounding box center [985, 165] width 58 height 21
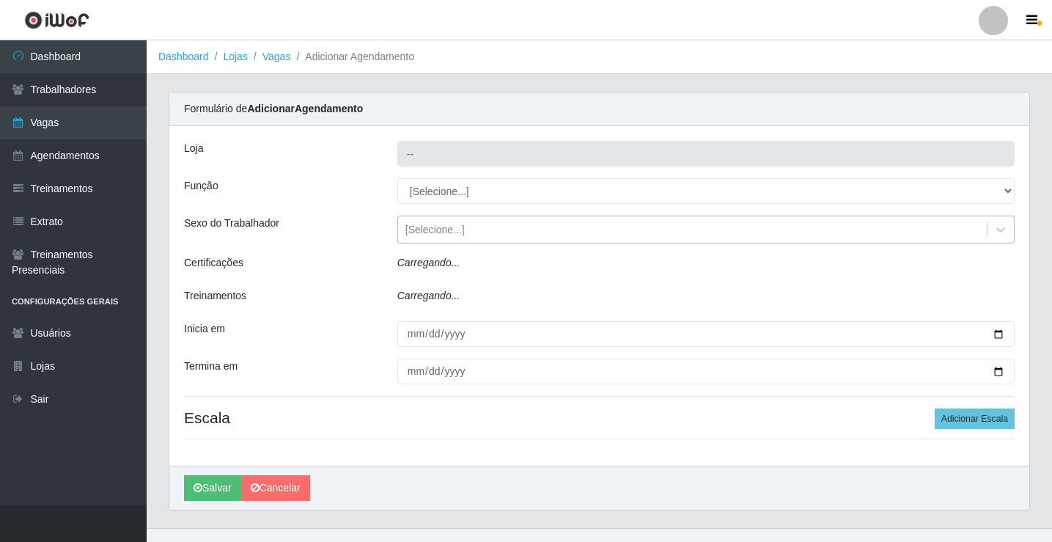
type input "Rede Potiguar 2 - Macaíba"
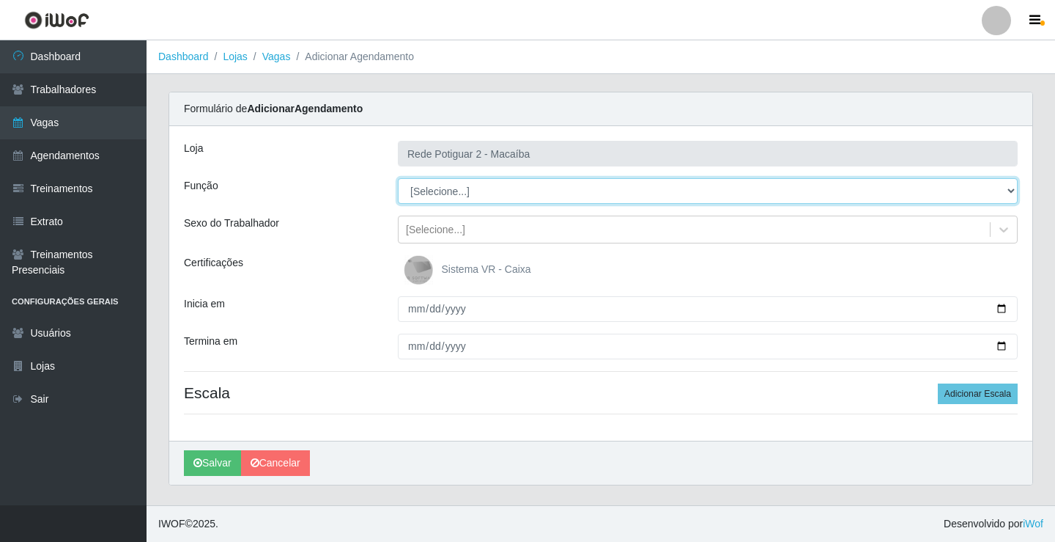
click at [439, 191] on select "[Selecione...] ASG ASG + ASG ++ Auxiliar de Estoque Balconista Embalador Reposi…" at bounding box center [708, 191] width 620 height 26
select select "1"
click at [398, 178] on select "[Selecione...] ASG ASG + ASG ++ Auxiliar de Estoque Balconista Embalador Reposi…" at bounding box center [708, 191] width 620 height 26
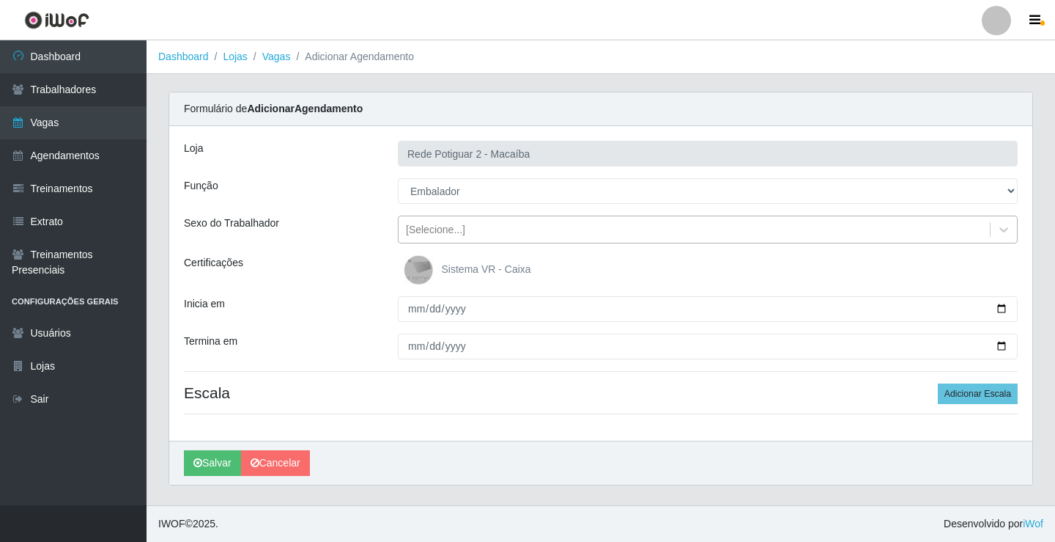
click at [443, 231] on div "[Selecione...]" at bounding box center [435, 229] width 59 height 15
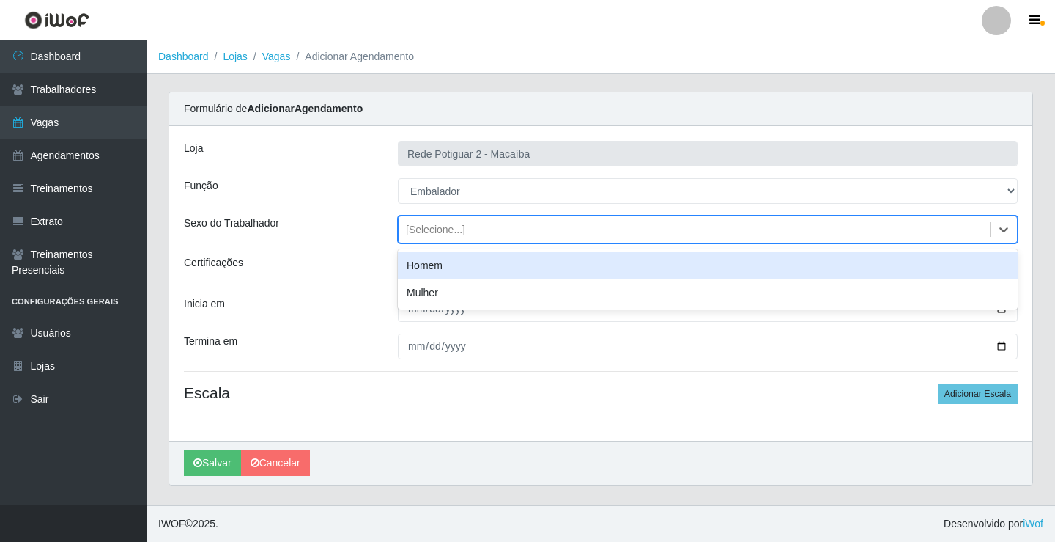
click at [451, 265] on div "Homem" at bounding box center [708, 265] width 620 height 27
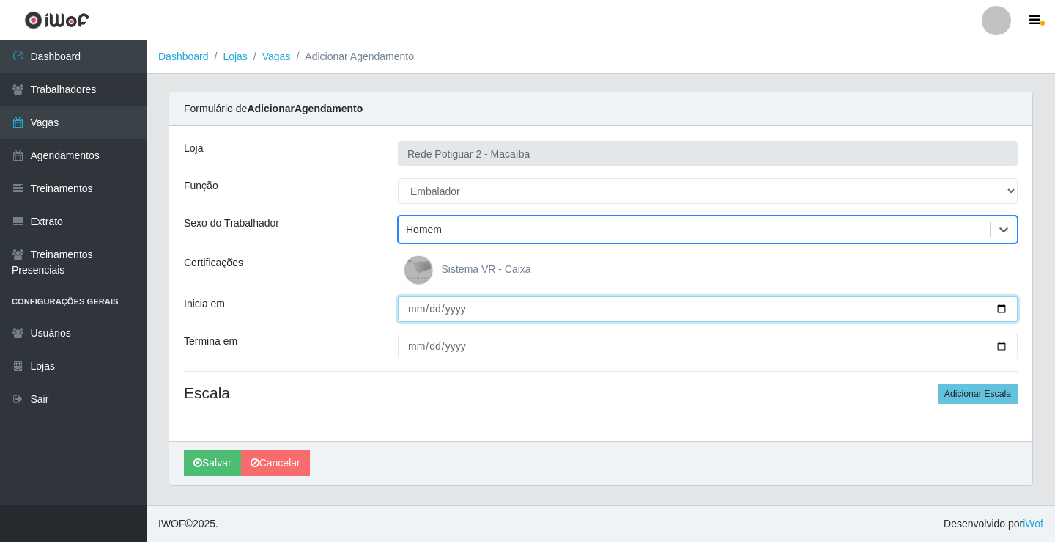
click at [418, 311] on input "Inicia em" at bounding box center [708, 309] width 620 height 26
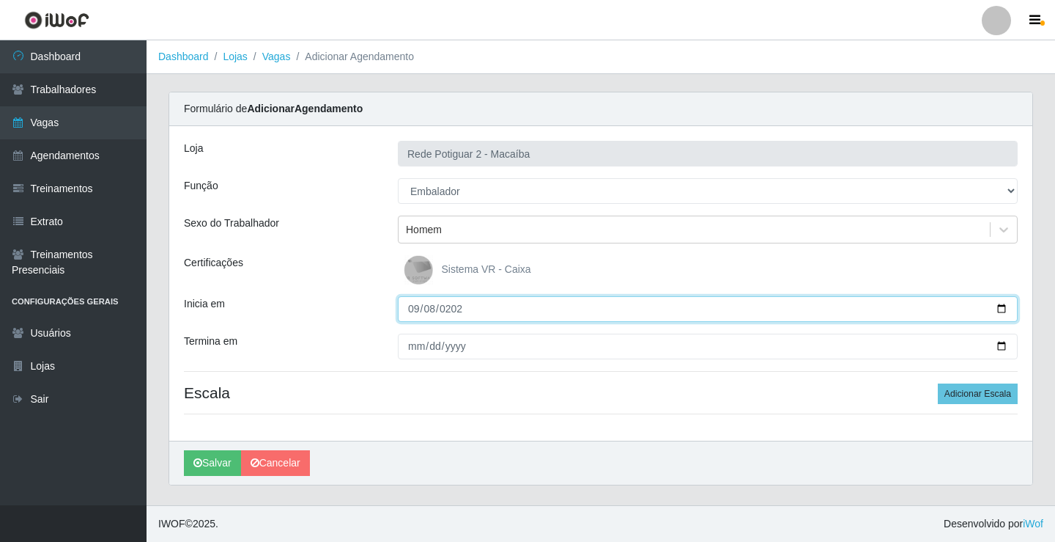
type input "[DATE]"
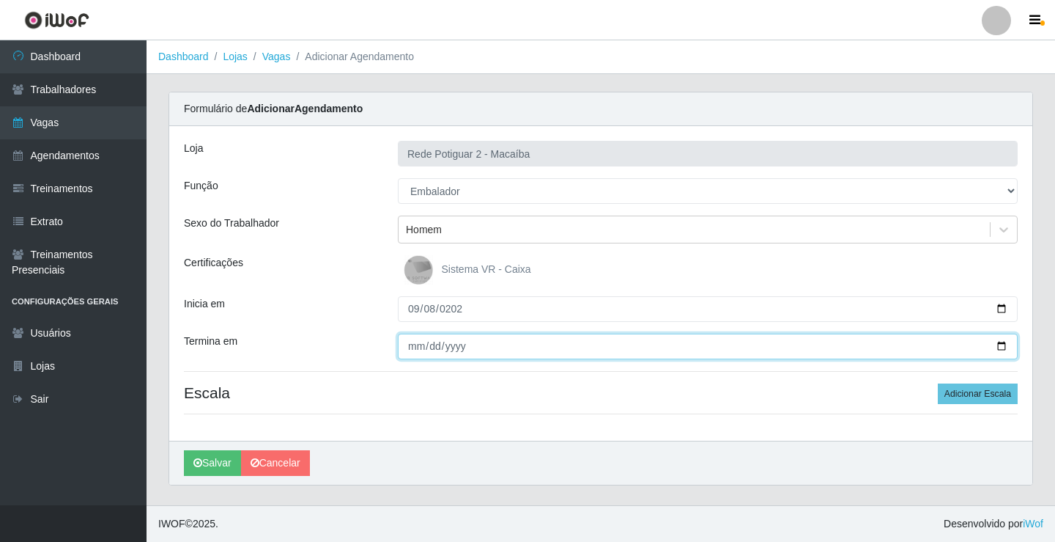
click at [415, 343] on input "Termina em" at bounding box center [708, 346] width 620 height 26
type input "[DATE]"
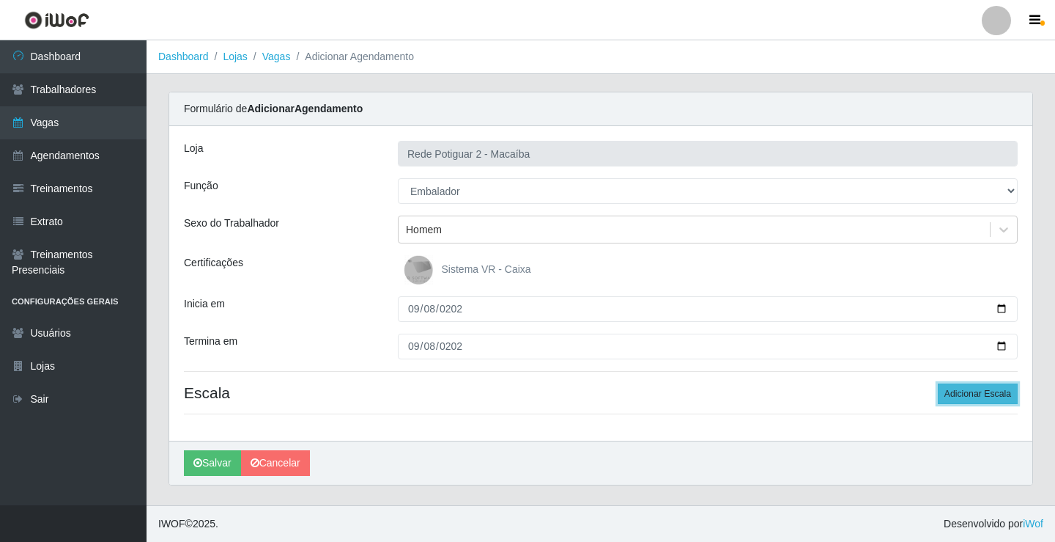
click at [963, 392] on button "Adicionar Escala" at bounding box center [978, 393] width 80 height 21
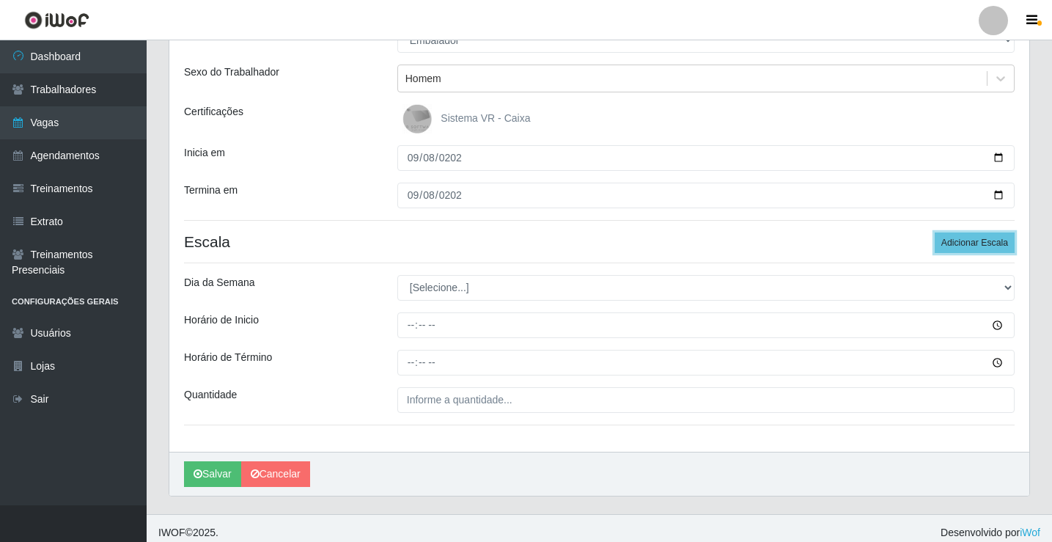
scroll to position [160, 0]
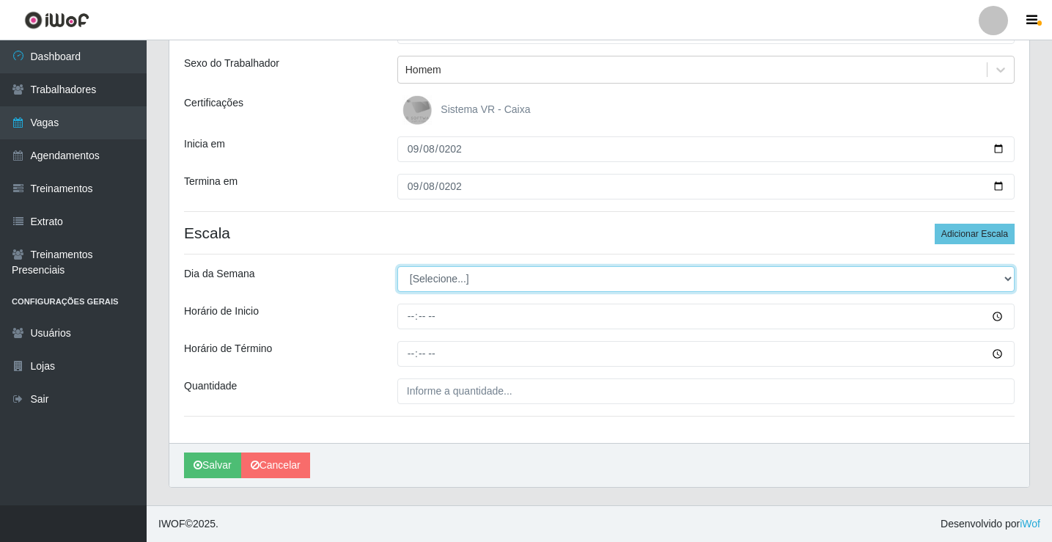
click at [476, 281] on select "[Selecione...] Segunda Terça Quarta Quinta Sexta Sábado Domingo" at bounding box center [705, 279] width 617 height 26
select select "1"
click at [397, 266] on select "[Selecione...] Segunda Terça Quarta Quinta Sexta Sábado Domingo" at bounding box center [705, 279] width 617 height 26
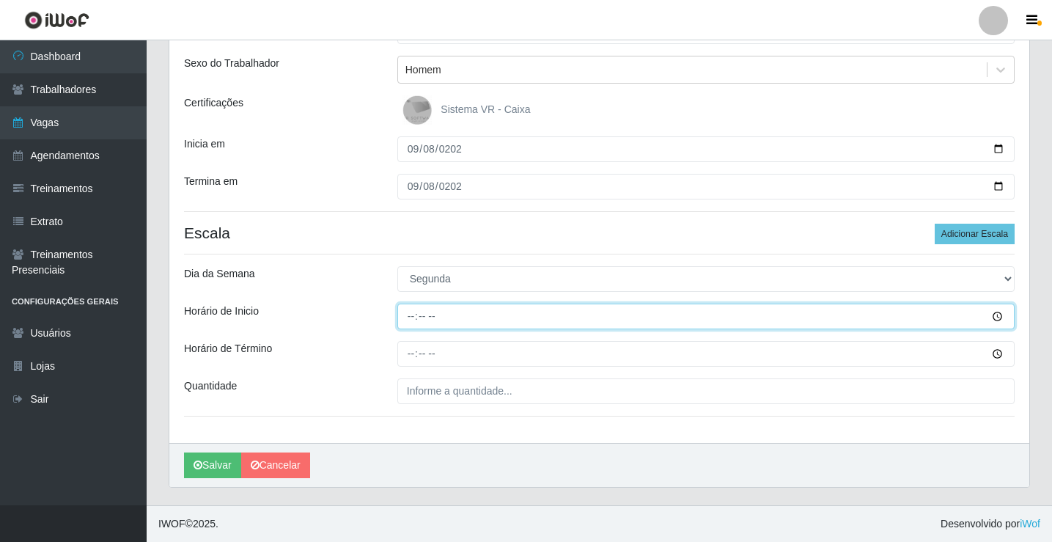
click at [432, 319] on input "Horário de Inicio" at bounding box center [705, 316] width 617 height 26
type input "14:00"
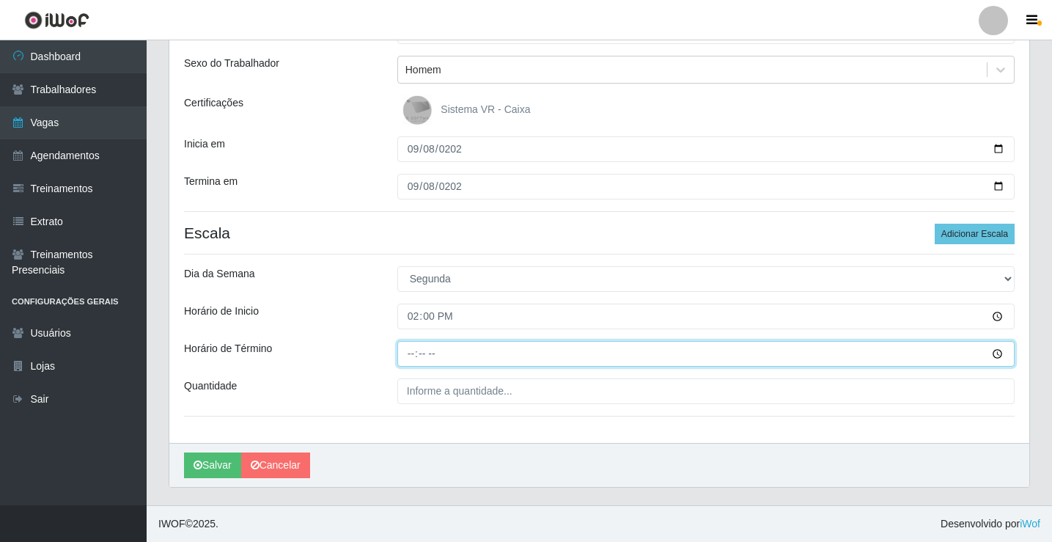
click at [418, 350] on input "Horário de Término" at bounding box center [705, 354] width 617 height 26
type input "20:00"
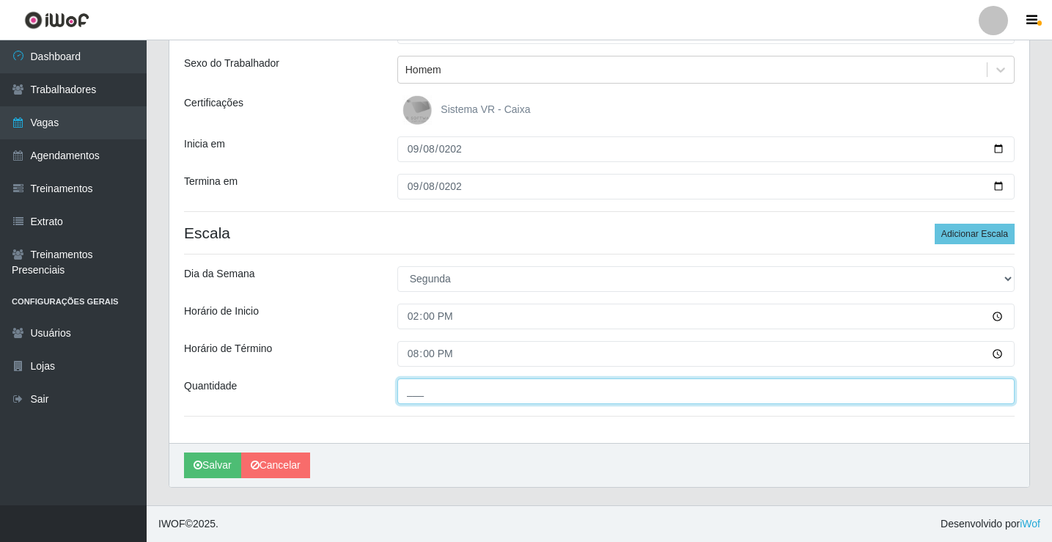
click at [414, 385] on input "___" at bounding box center [705, 391] width 617 height 26
type input "02_"
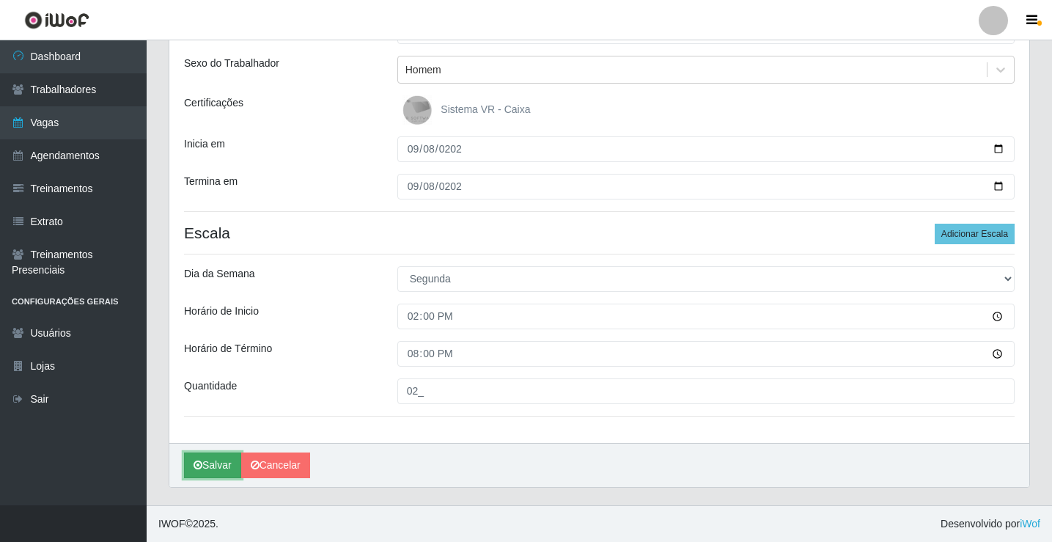
click at [218, 467] on button "Salvar" at bounding box center [212, 465] width 57 height 26
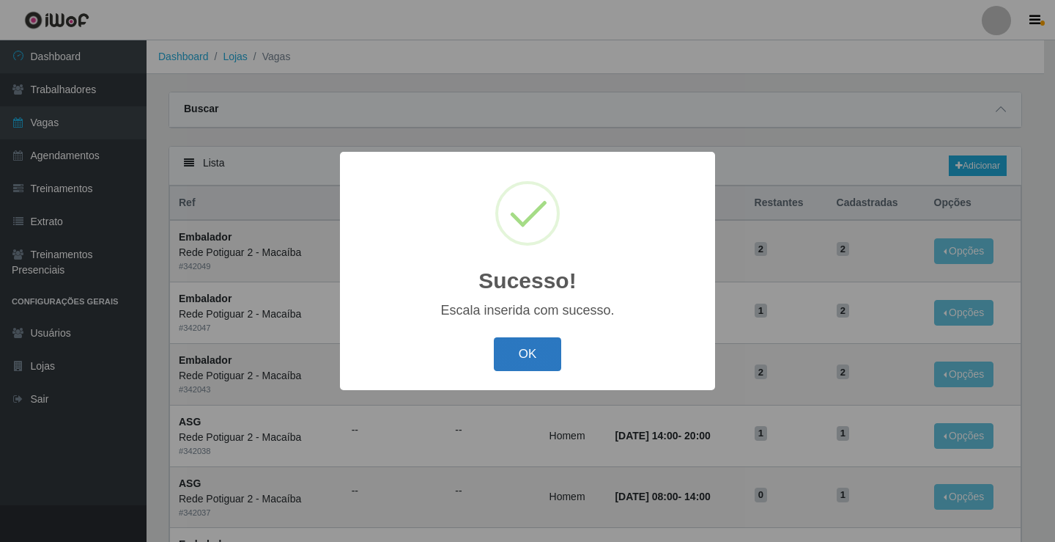
click at [521, 350] on button "OK" at bounding box center [528, 354] width 68 height 34
